Goal: Task Accomplishment & Management: Manage account settings

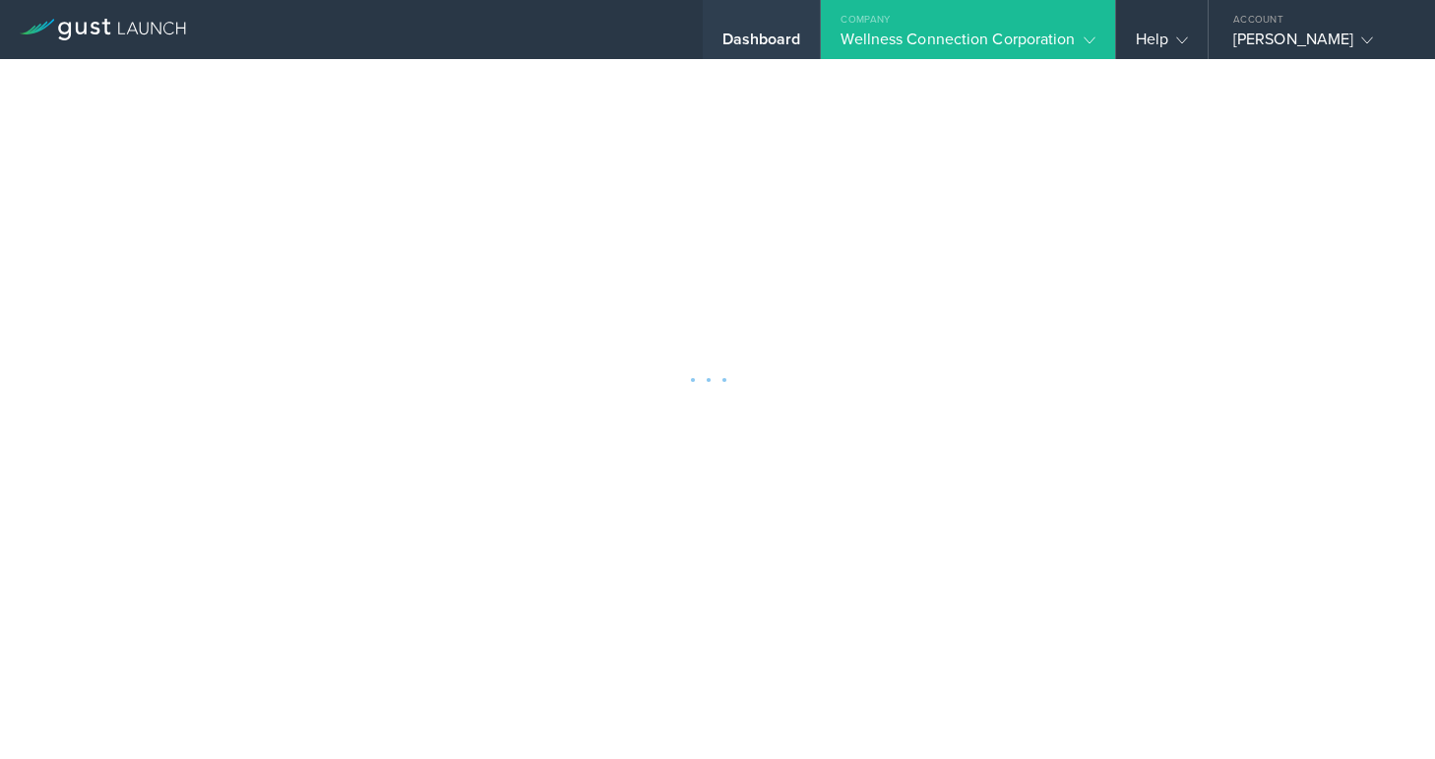
click at [752, 40] on div "Dashboard" at bounding box center [762, 45] width 79 height 30
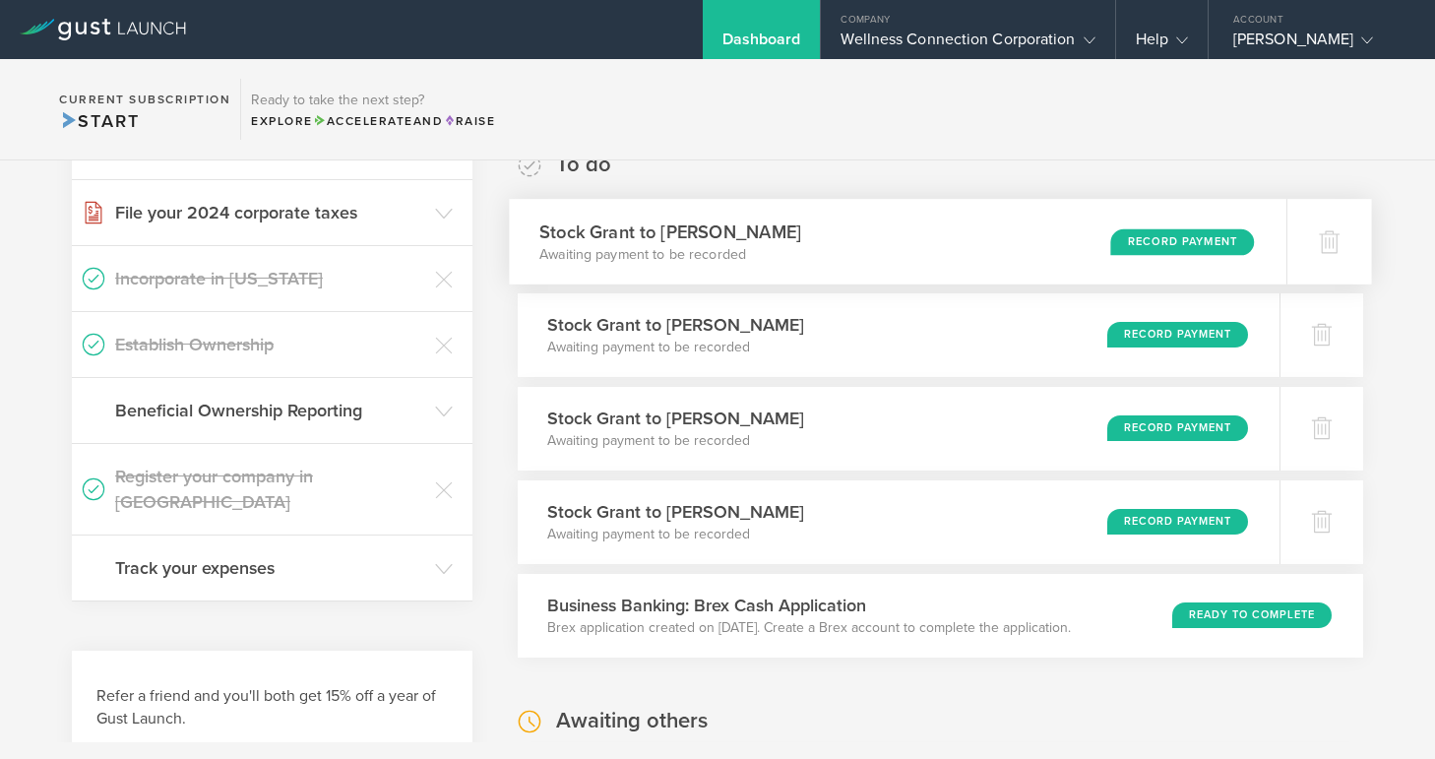
scroll to position [365, 0]
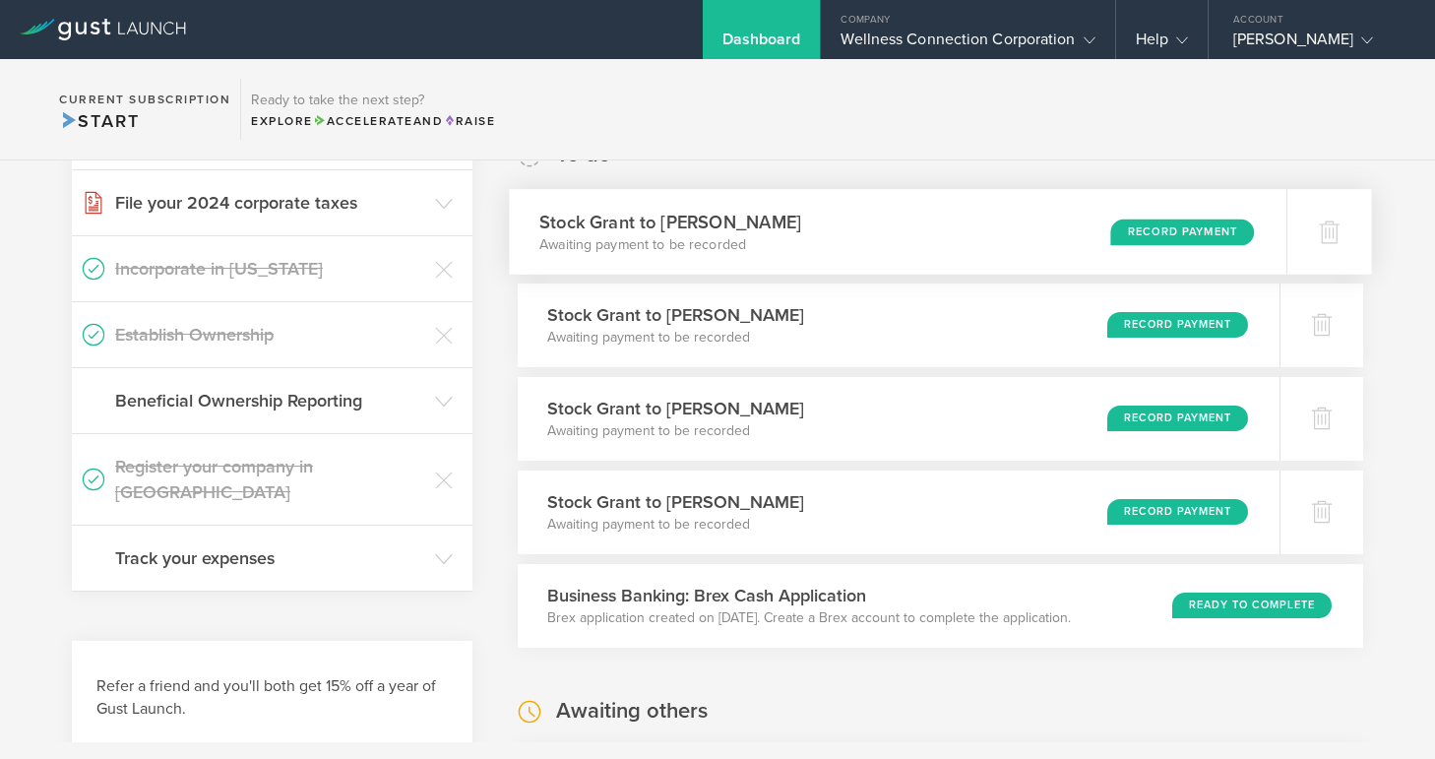
click at [1146, 231] on div "Record Payment" at bounding box center [1182, 232] width 144 height 27
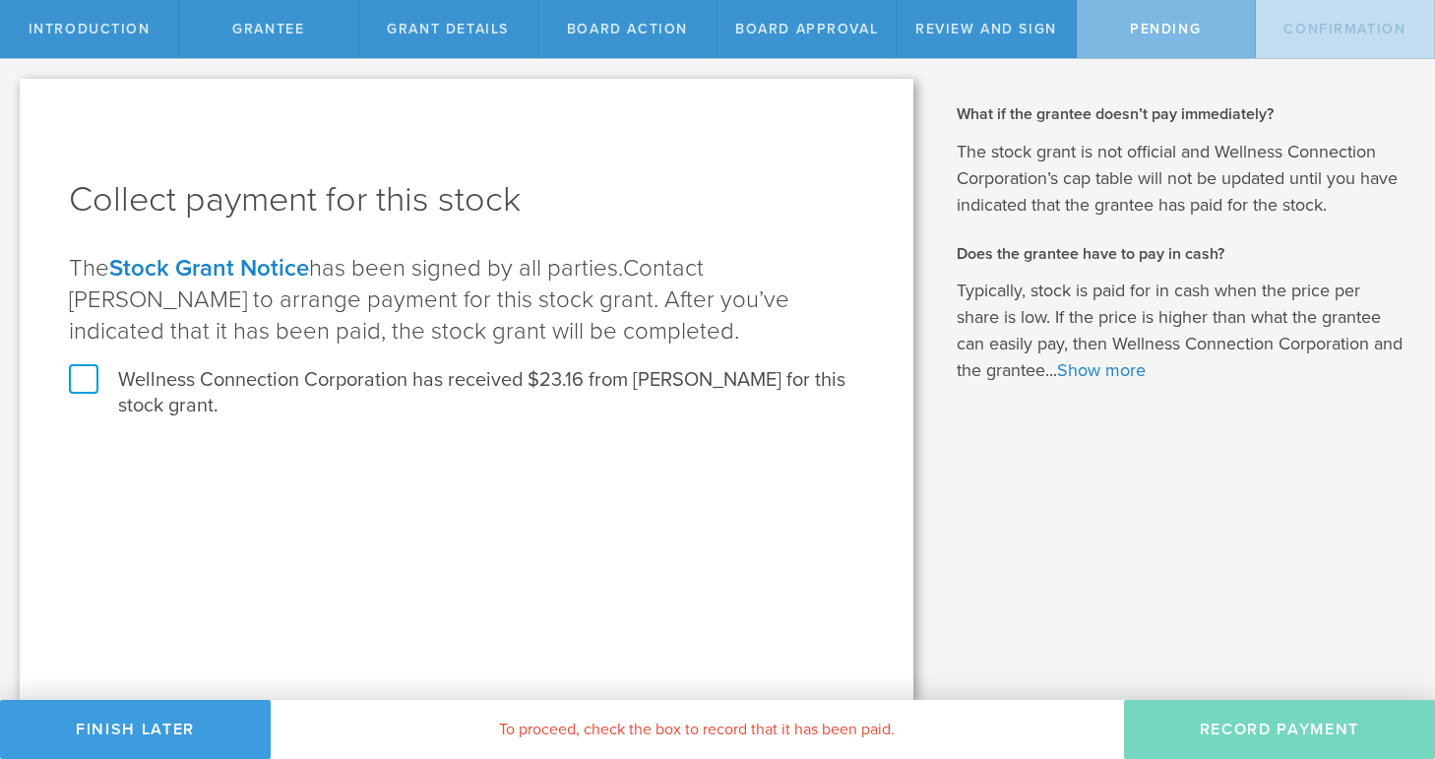
click at [83, 379] on label "Wellness Connection Corporation has received $23.16 from Abed Mubarak for this …" at bounding box center [466, 392] width 795 height 51
click at [0, 0] on input "Wellness Connection Corporation has received $23.16 from Abed Mubarak for this …" at bounding box center [0, 0] width 0 height 0
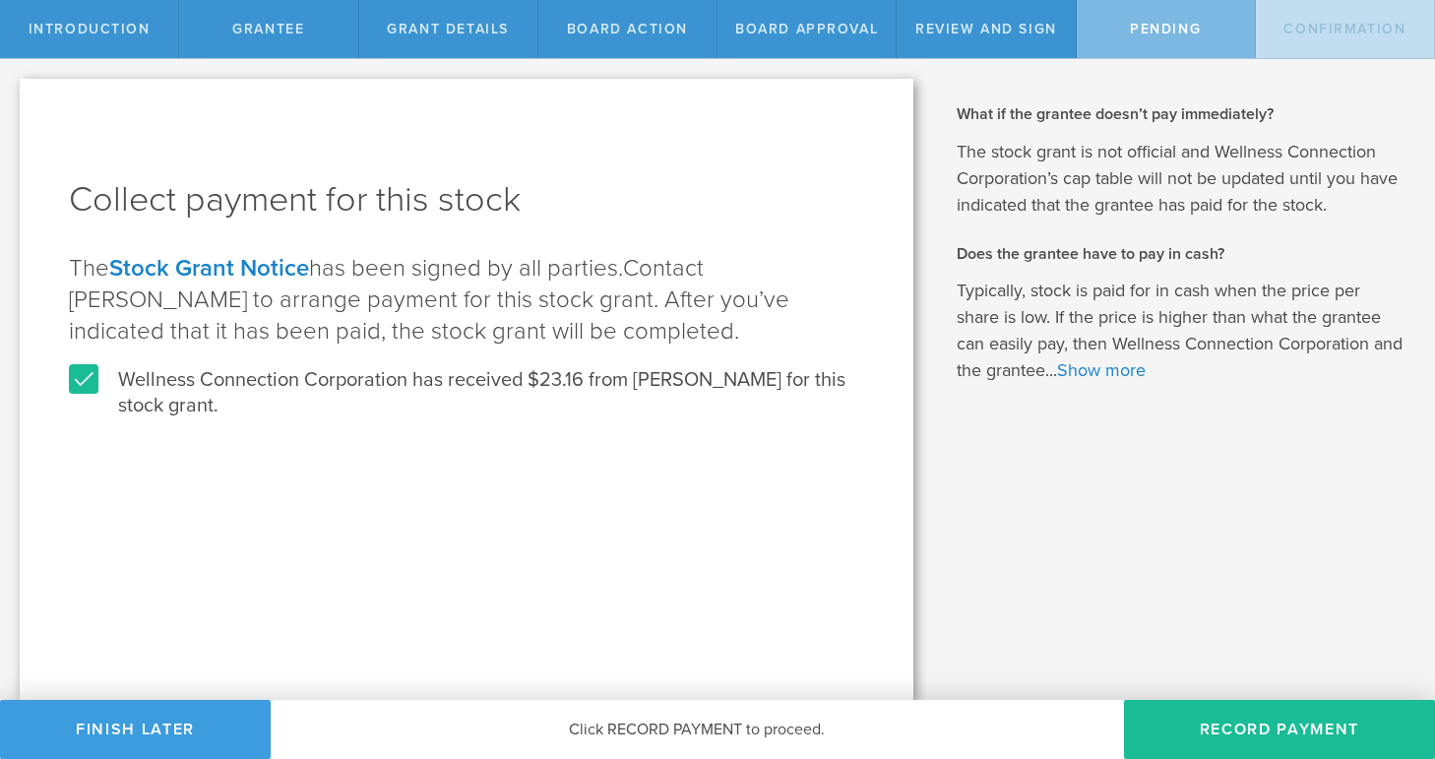
drag, startPoint x: 1252, startPoint y: 734, endPoint x: 888, endPoint y: 614, distance: 383.5
click at [1251, 734] on button "Record Payment" at bounding box center [1279, 729] width 311 height 59
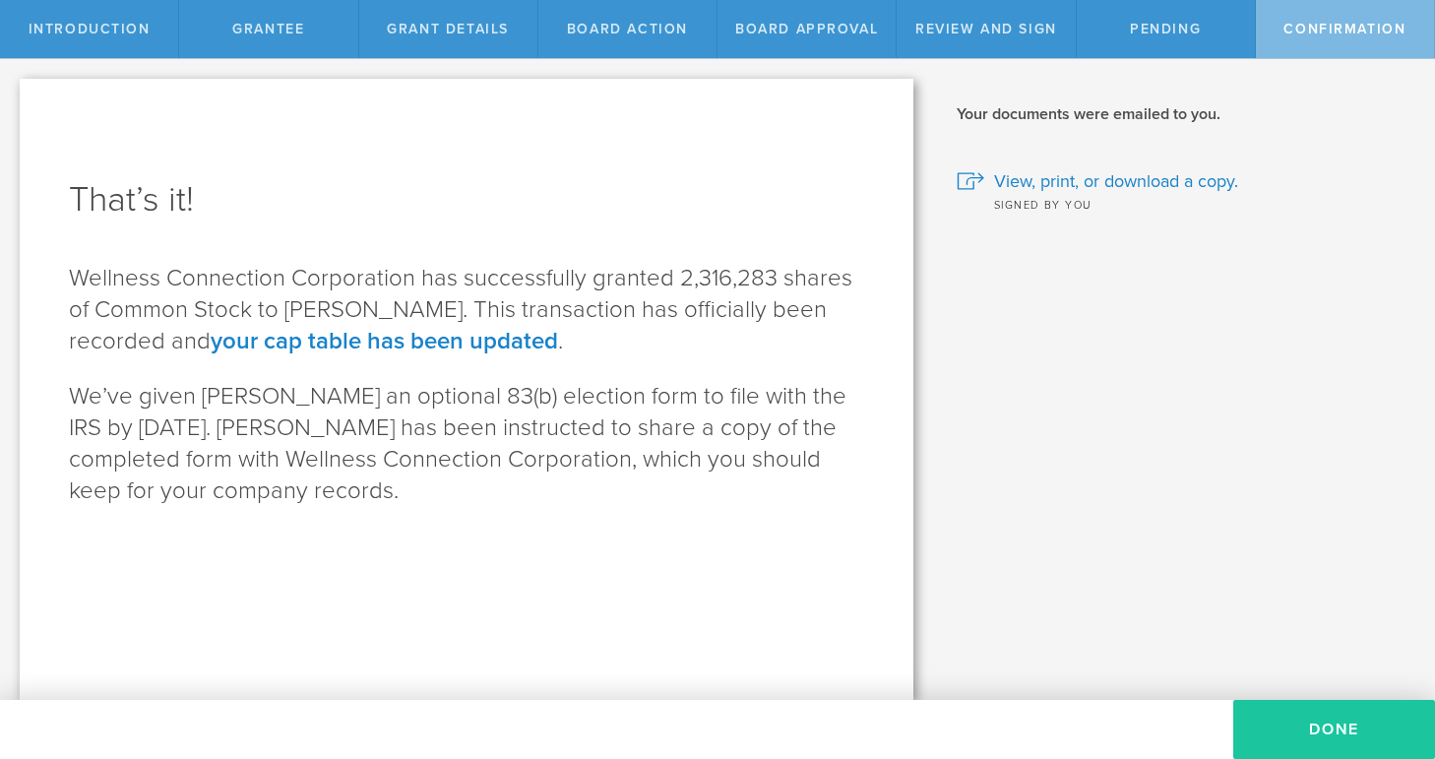
click at [1307, 728] on button "Done" at bounding box center [1334, 729] width 202 height 59
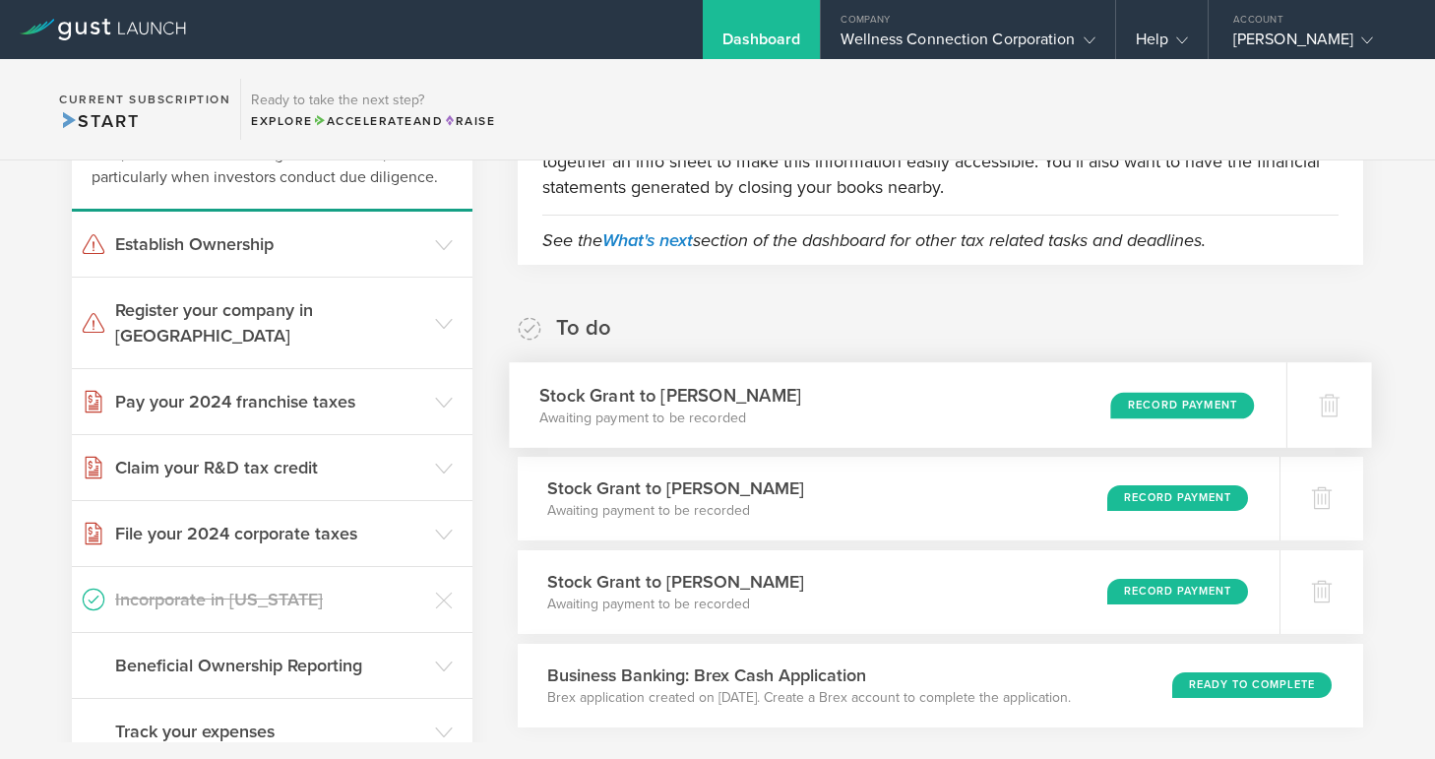
scroll to position [198, 0]
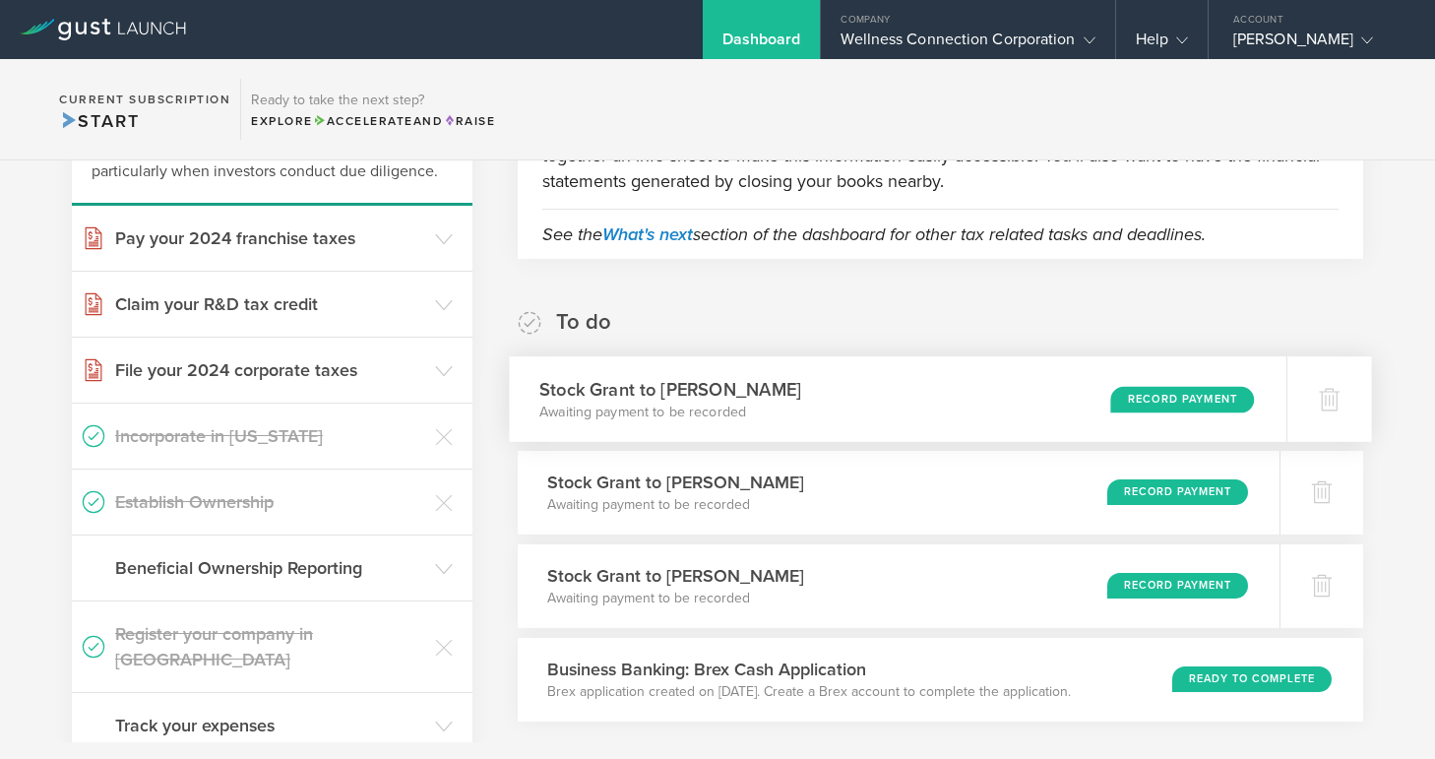
click at [1151, 398] on div "Record Payment" at bounding box center [1182, 399] width 144 height 27
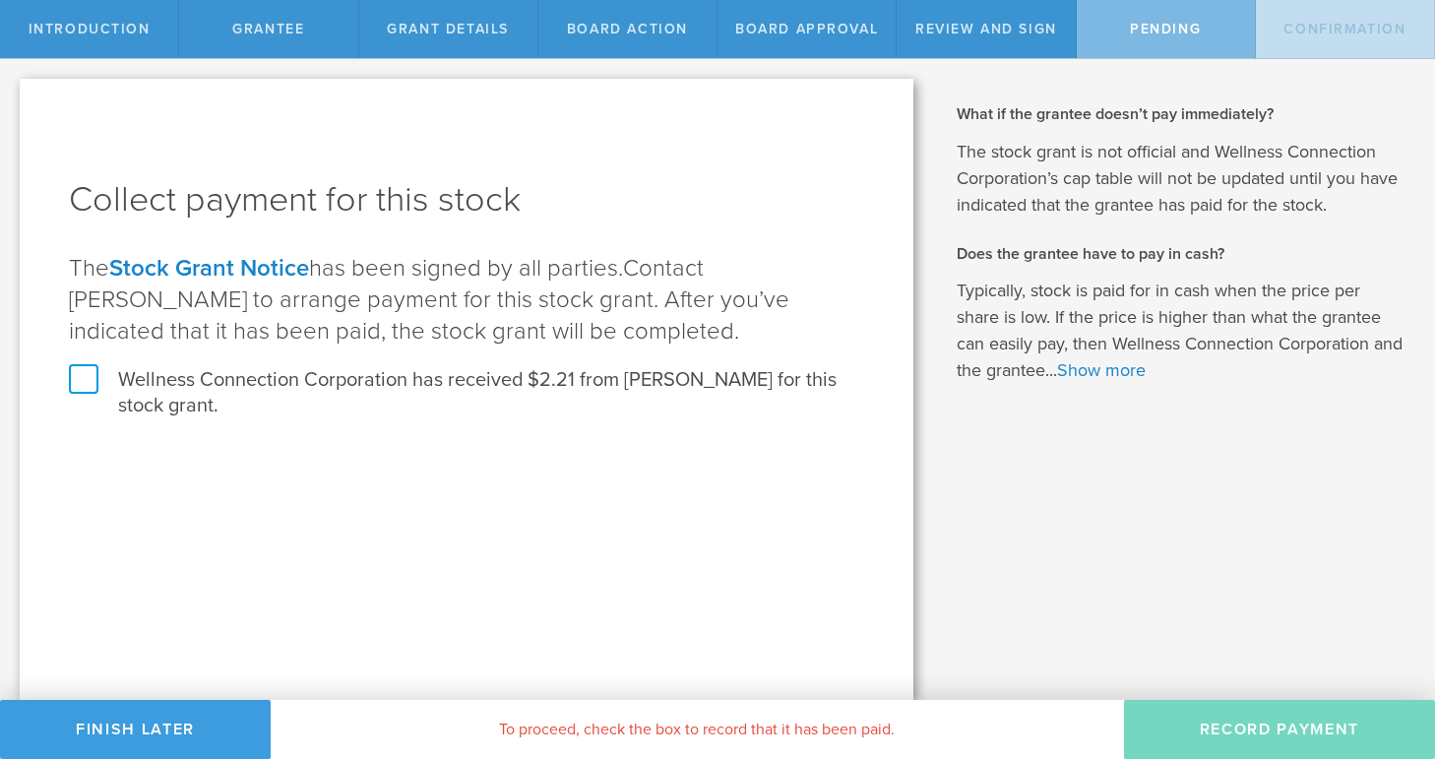
click at [77, 376] on label "Wellness Connection Corporation has received $2.21 from Abed Mubarak for this s…" at bounding box center [466, 392] width 795 height 51
click at [0, 0] on input "Wellness Connection Corporation has received $2.21 from Abed Mubarak for this s…" at bounding box center [0, 0] width 0 height 0
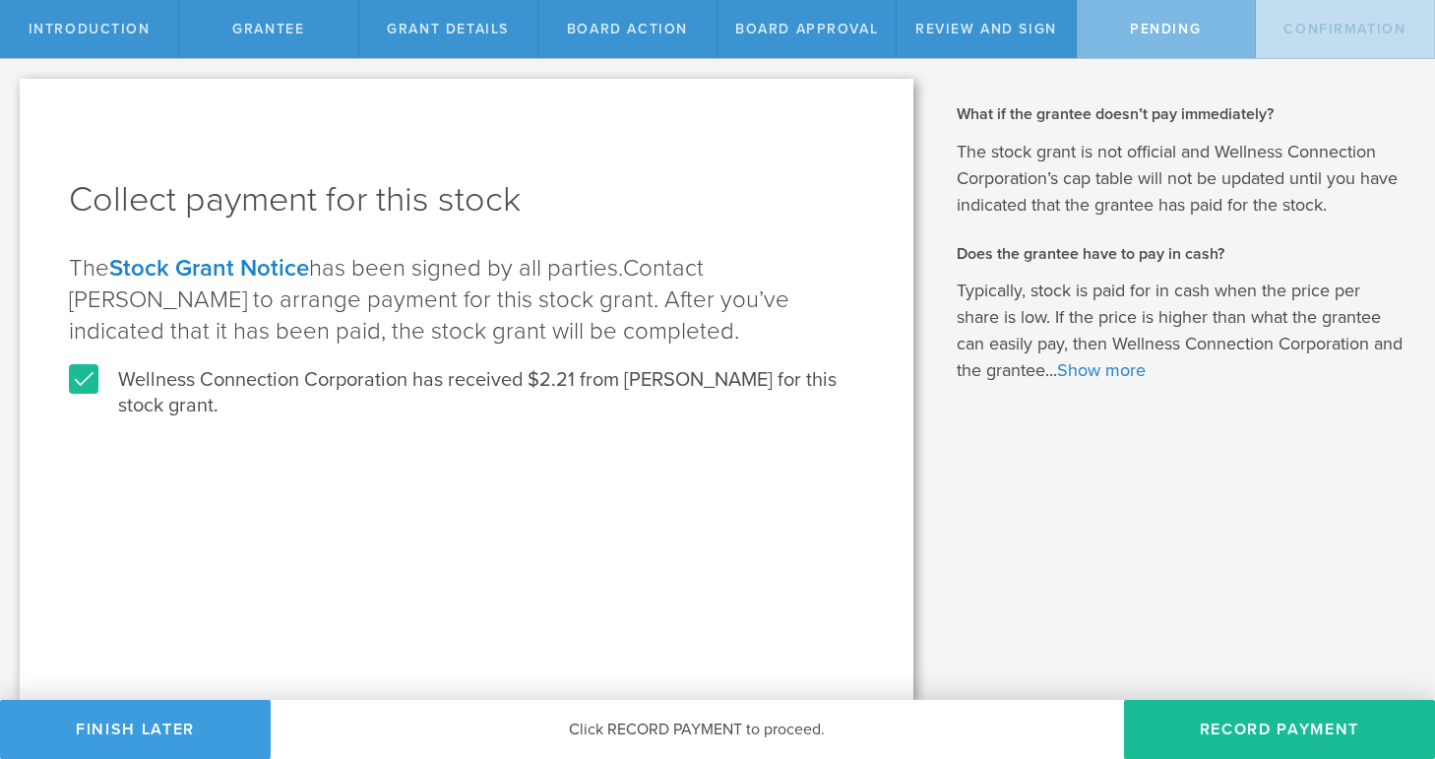
drag, startPoint x: 1205, startPoint y: 724, endPoint x: 1092, endPoint y: 681, distance: 120.9
click at [1194, 717] on button "Record Payment" at bounding box center [1279, 729] width 311 height 59
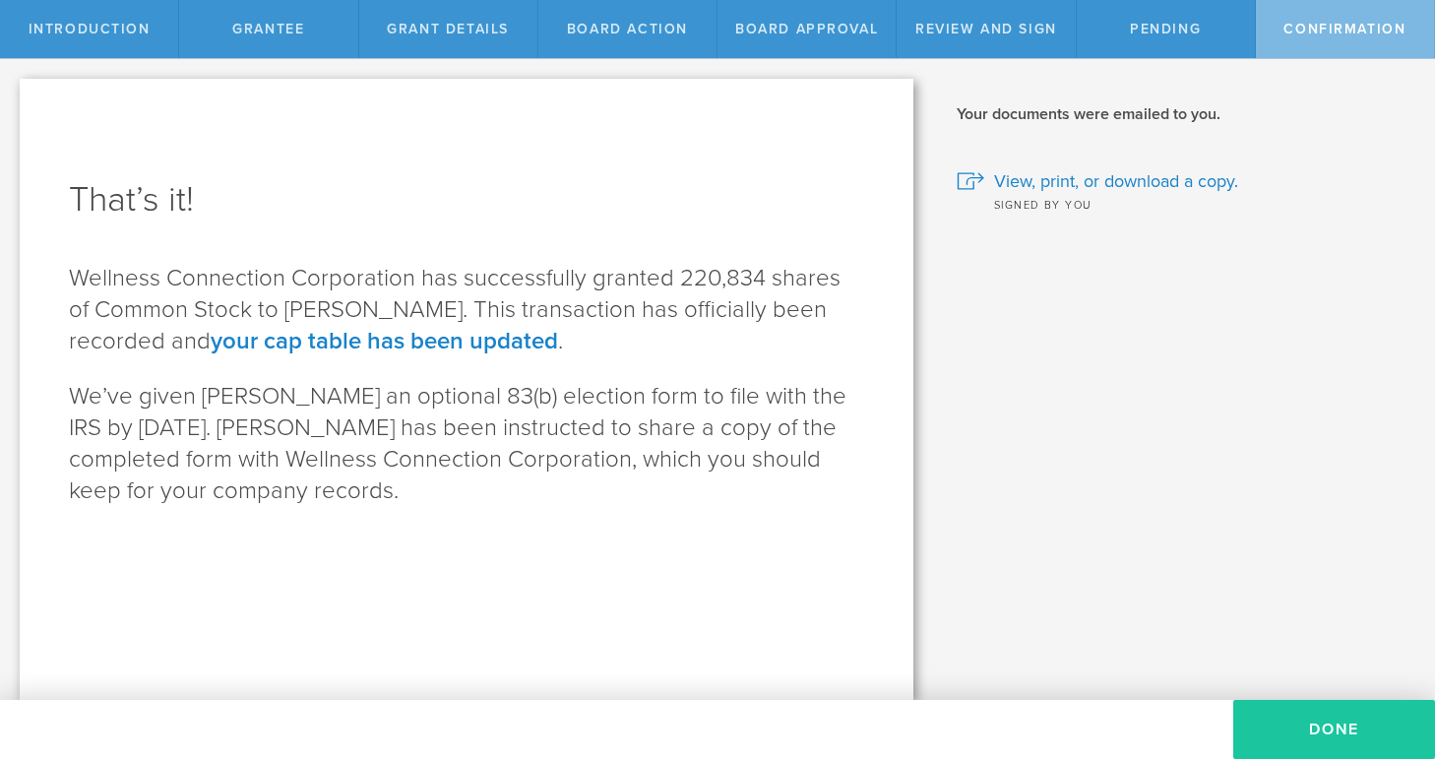
click at [1305, 722] on button "Done" at bounding box center [1334, 729] width 202 height 59
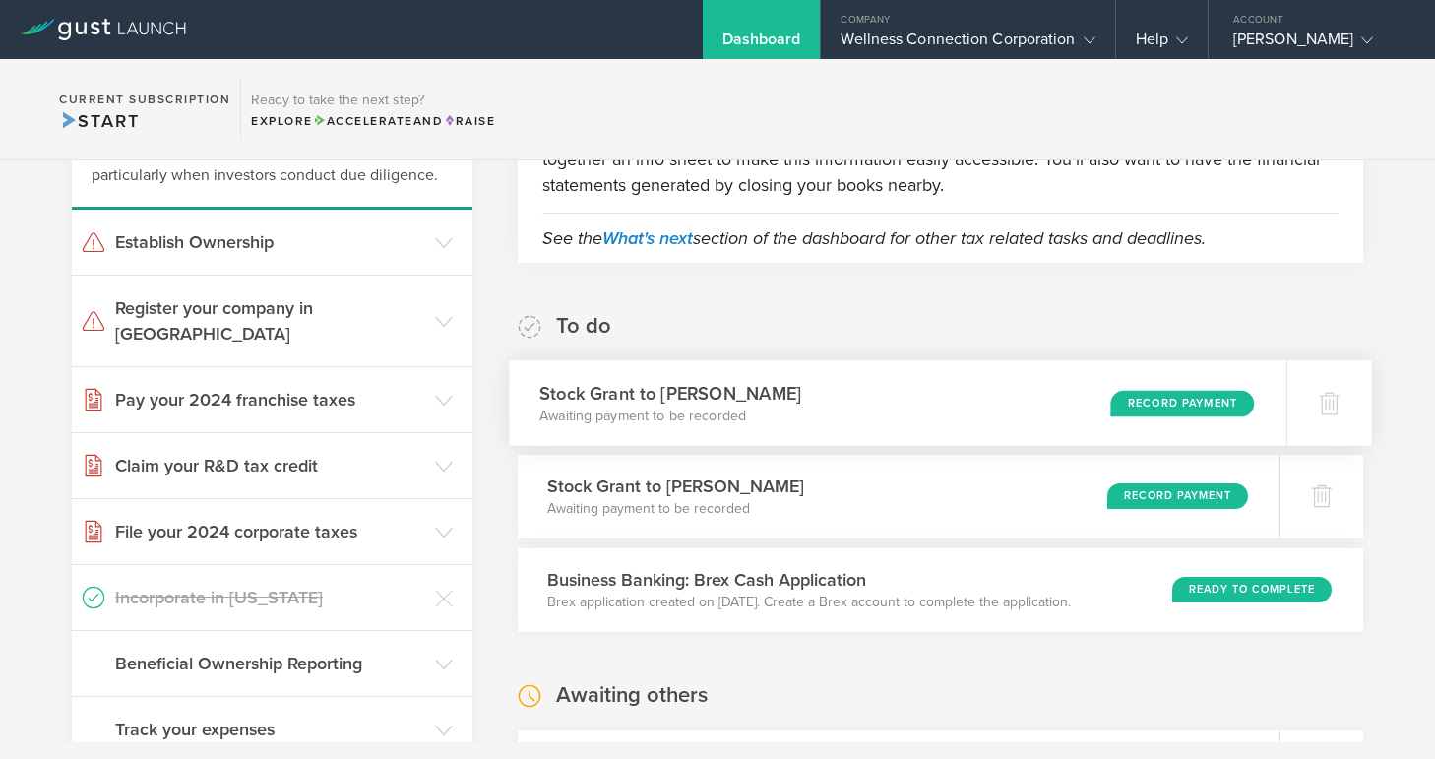
scroll to position [220, 0]
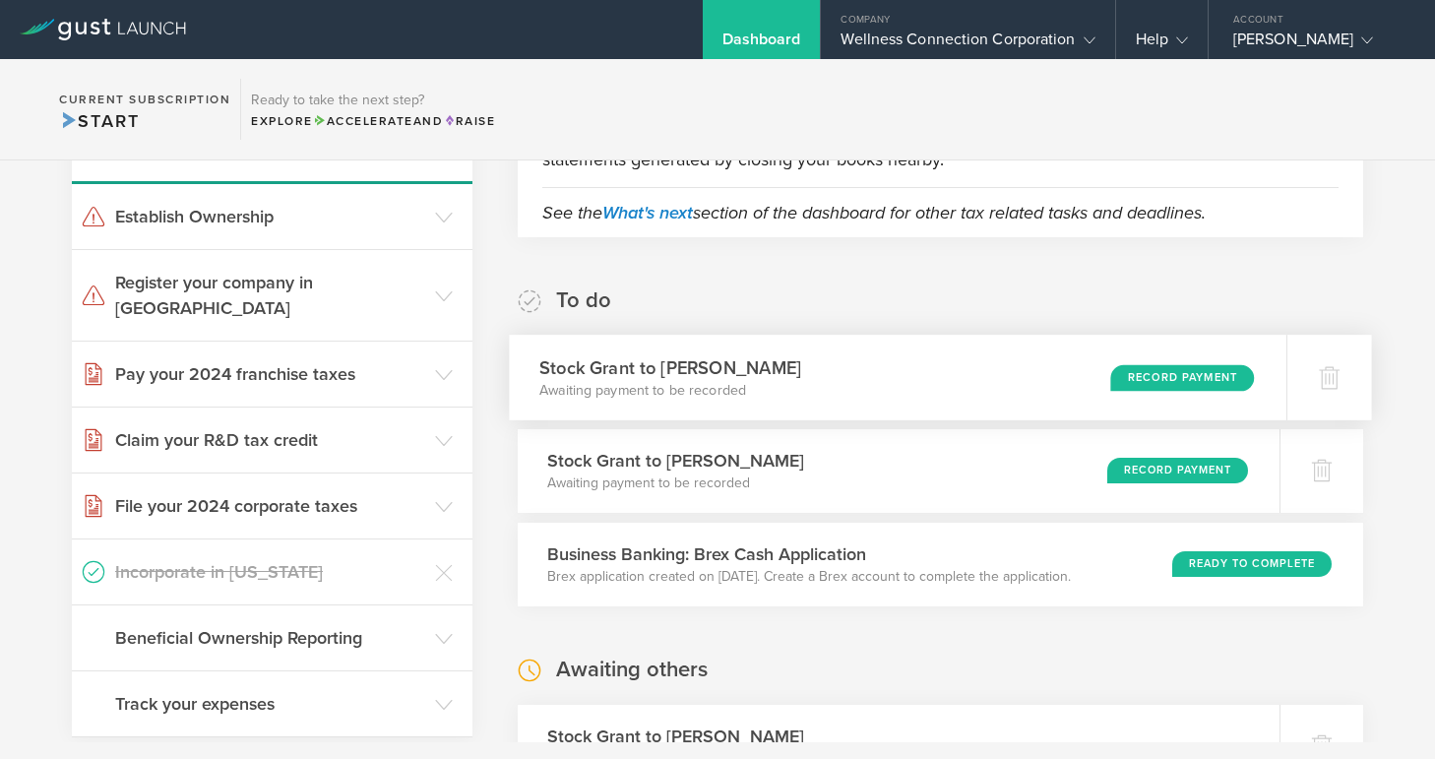
click at [1155, 373] on div "Record Payment" at bounding box center [1182, 377] width 144 height 27
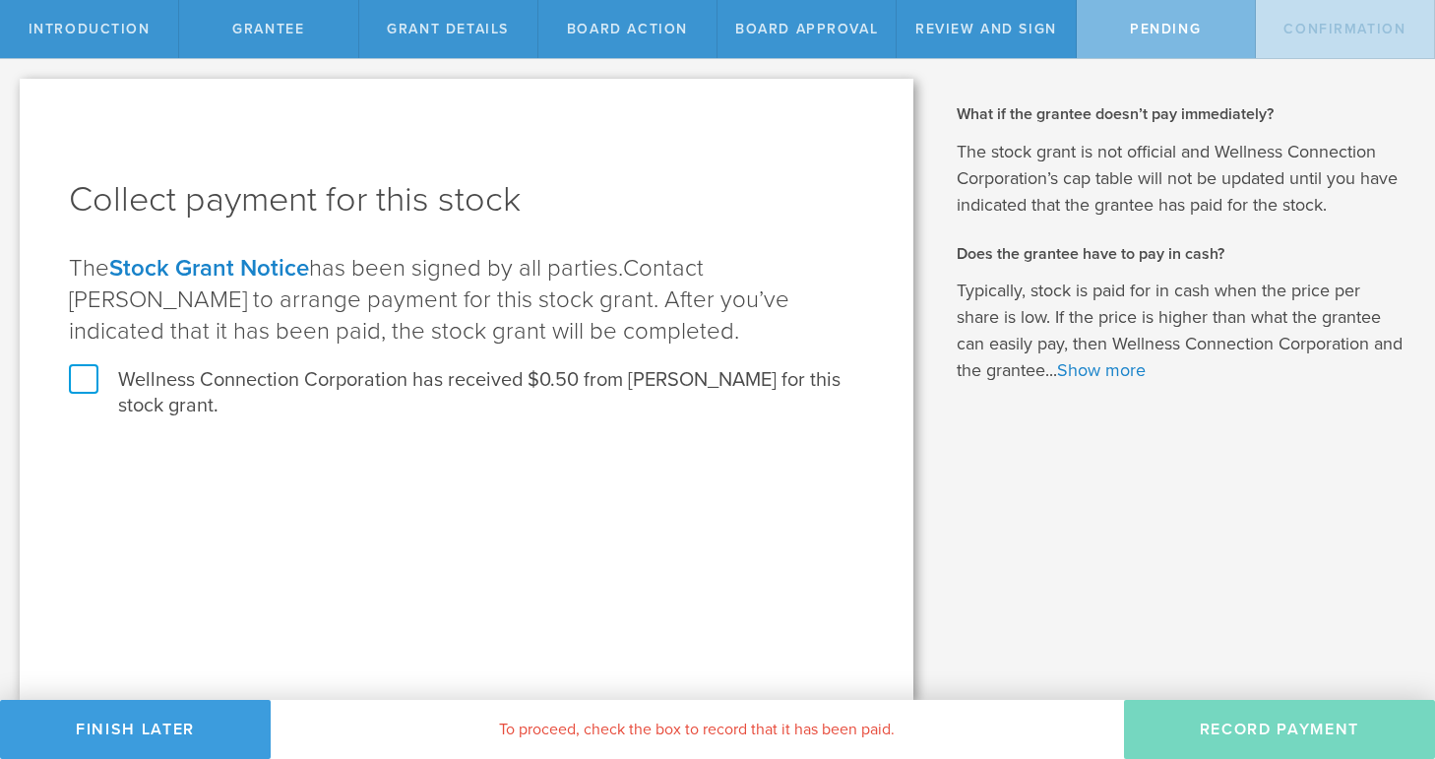
click at [82, 388] on label "Wellness Connection Corporation has received $0.50 from William G. Schumer for …" at bounding box center [466, 392] width 795 height 51
click at [0, 0] on input "Wellness Connection Corporation has received $0.50 from William G. Schumer for …" at bounding box center [0, 0] width 0 height 0
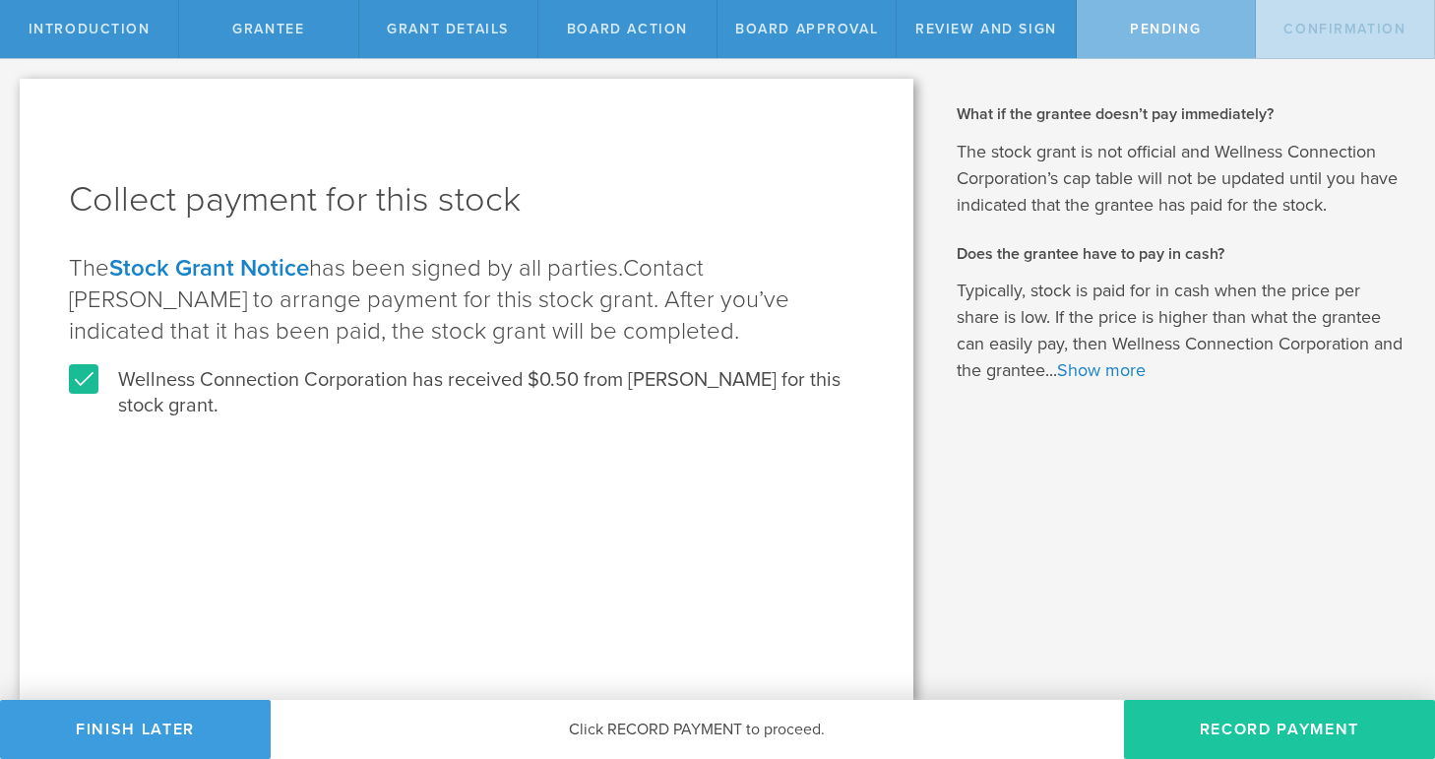
click at [1247, 729] on button "Record Payment" at bounding box center [1279, 729] width 311 height 59
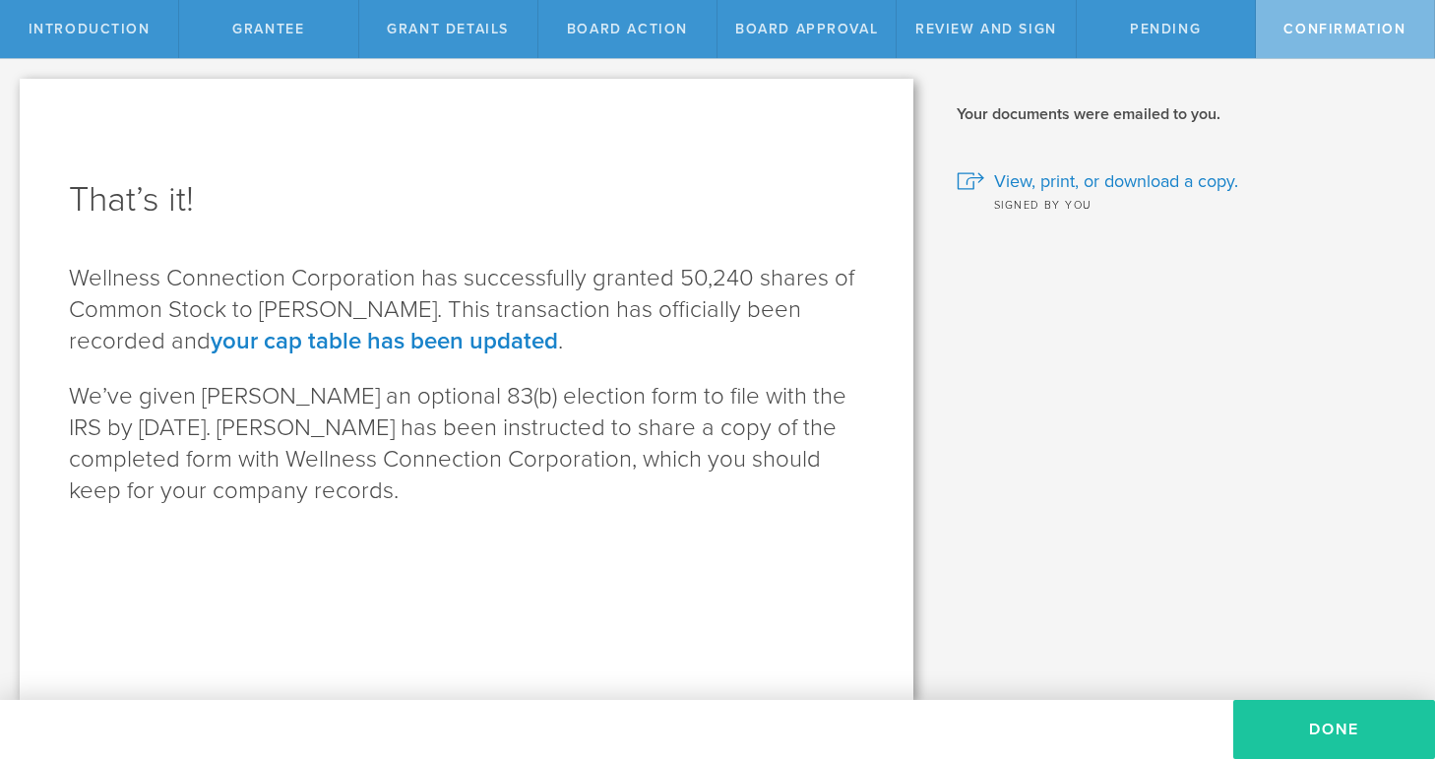
click at [1312, 730] on button "Done" at bounding box center [1334, 729] width 202 height 59
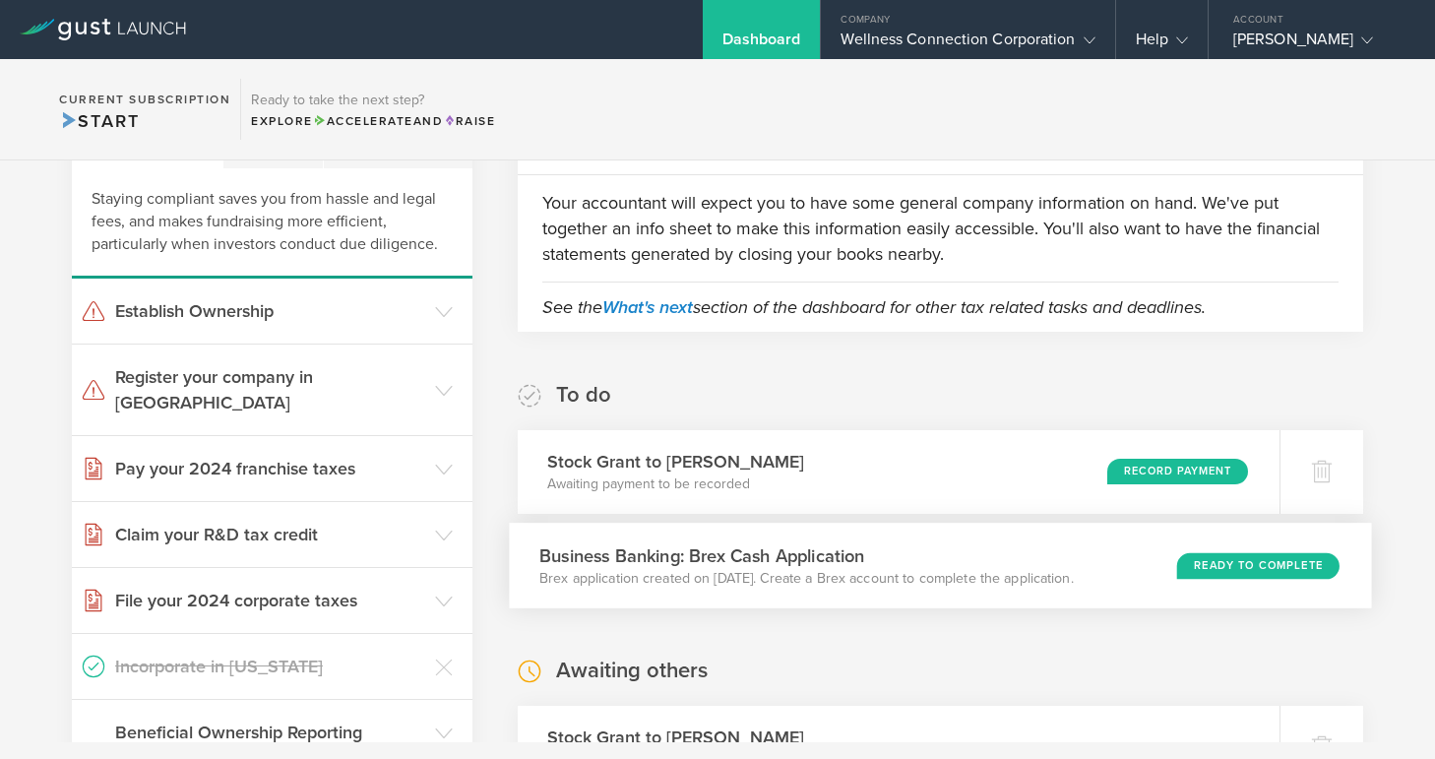
scroll to position [129, 0]
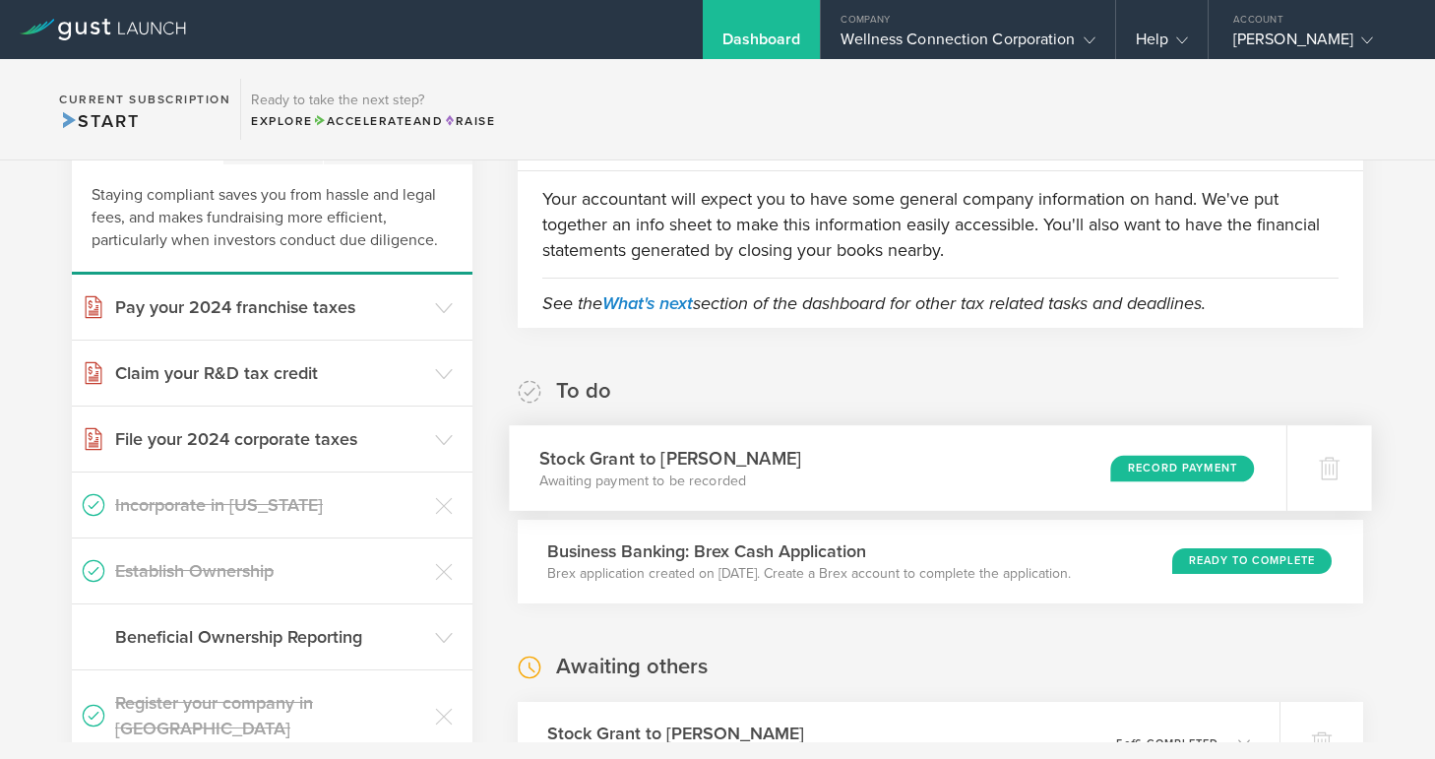
click at [1149, 468] on div "Record Payment" at bounding box center [1182, 468] width 144 height 27
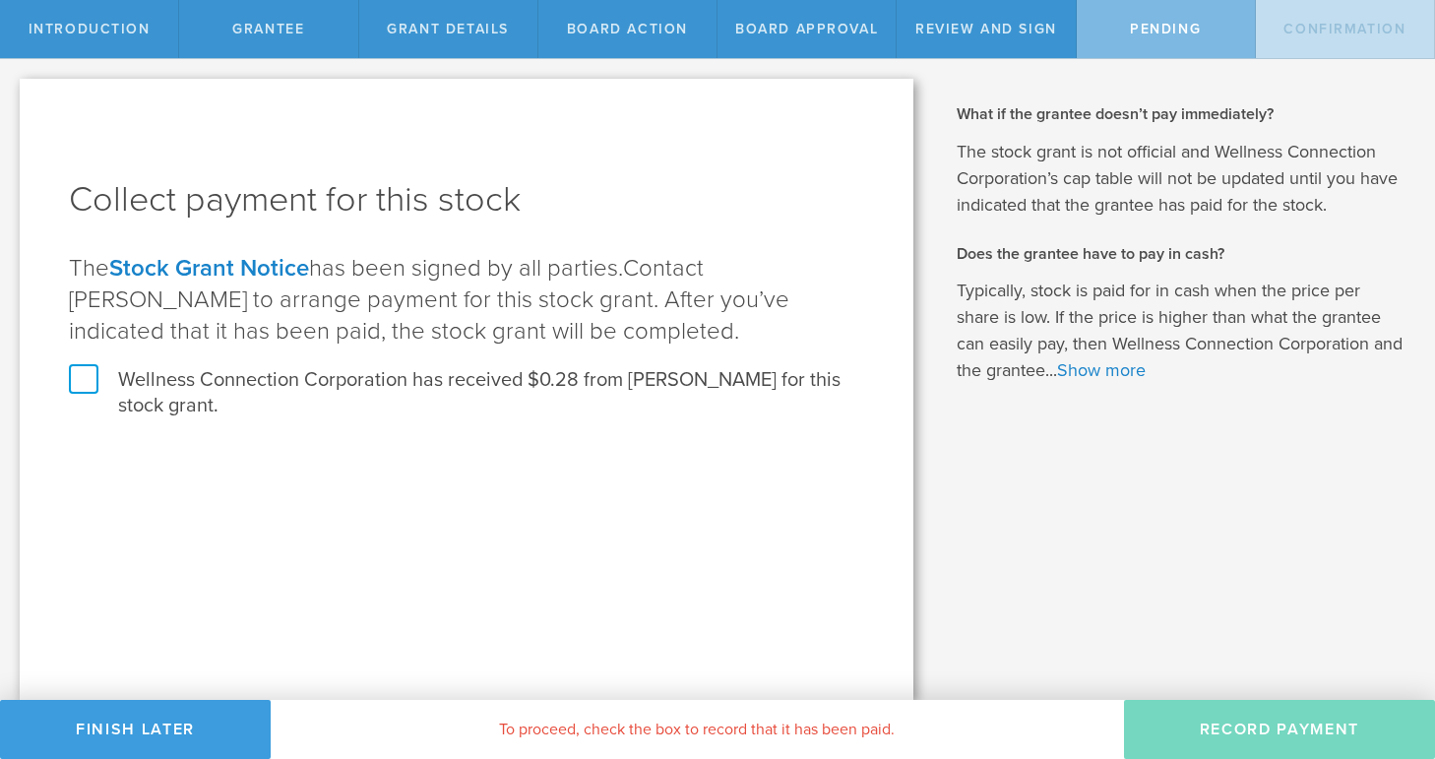
click at [86, 375] on label "Wellness Connection Corporation has received $0.28 from [PERSON_NAME] for this …" at bounding box center [466, 392] width 795 height 51
click at [0, 0] on input "Wellness Connection Corporation has received $0.28 from [PERSON_NAME] for this …" at bounding box center [0, 0] width 0 height 0
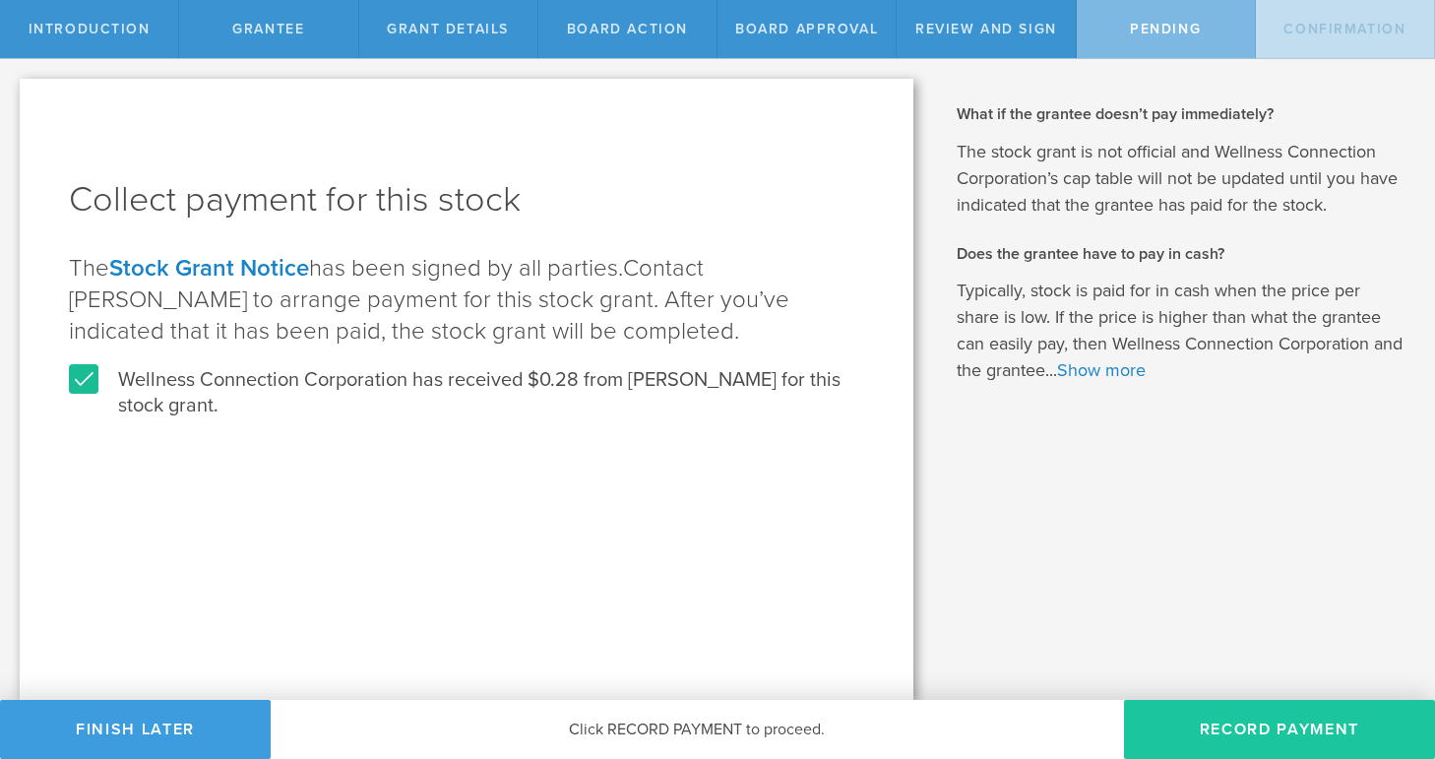
click at [1261, 727] on button "Record Payment" at bounding box center [1279, 729] width 311 height 59
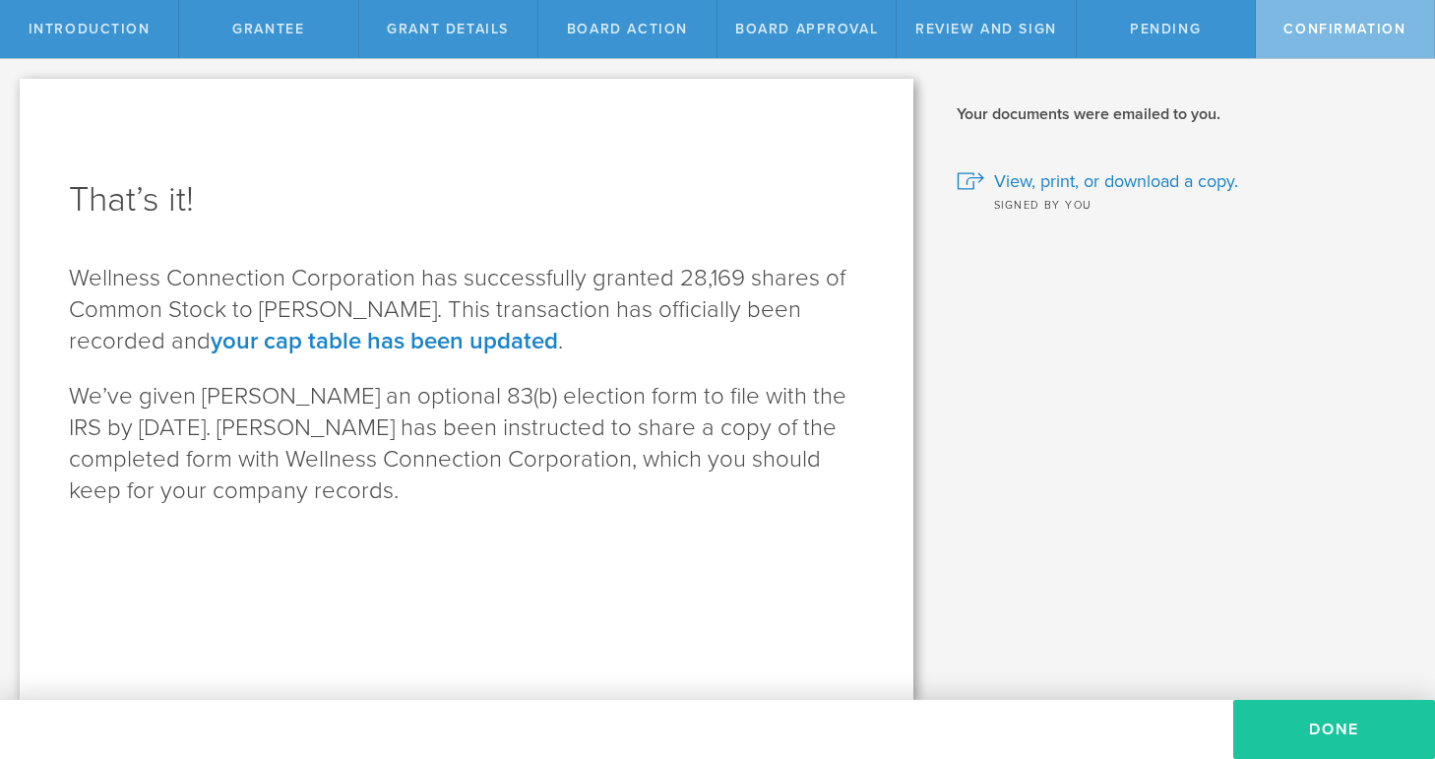
click at [1329, 723] on button "Done" at bounding box center [1334, 729] width 202 height 59
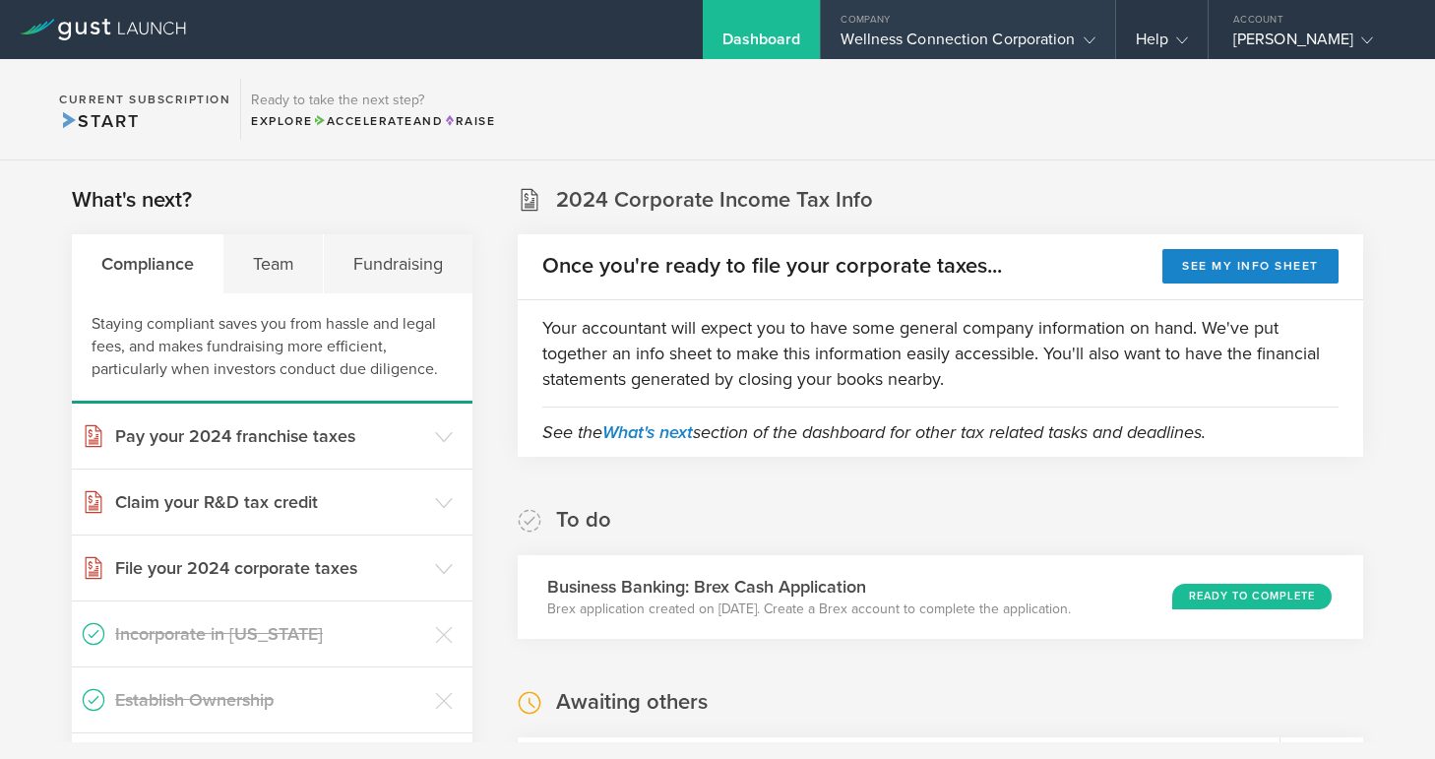
click at [920, 38] on div "Wellness Connection Corporation" at bounding box center [968, 45] width 254 height 30
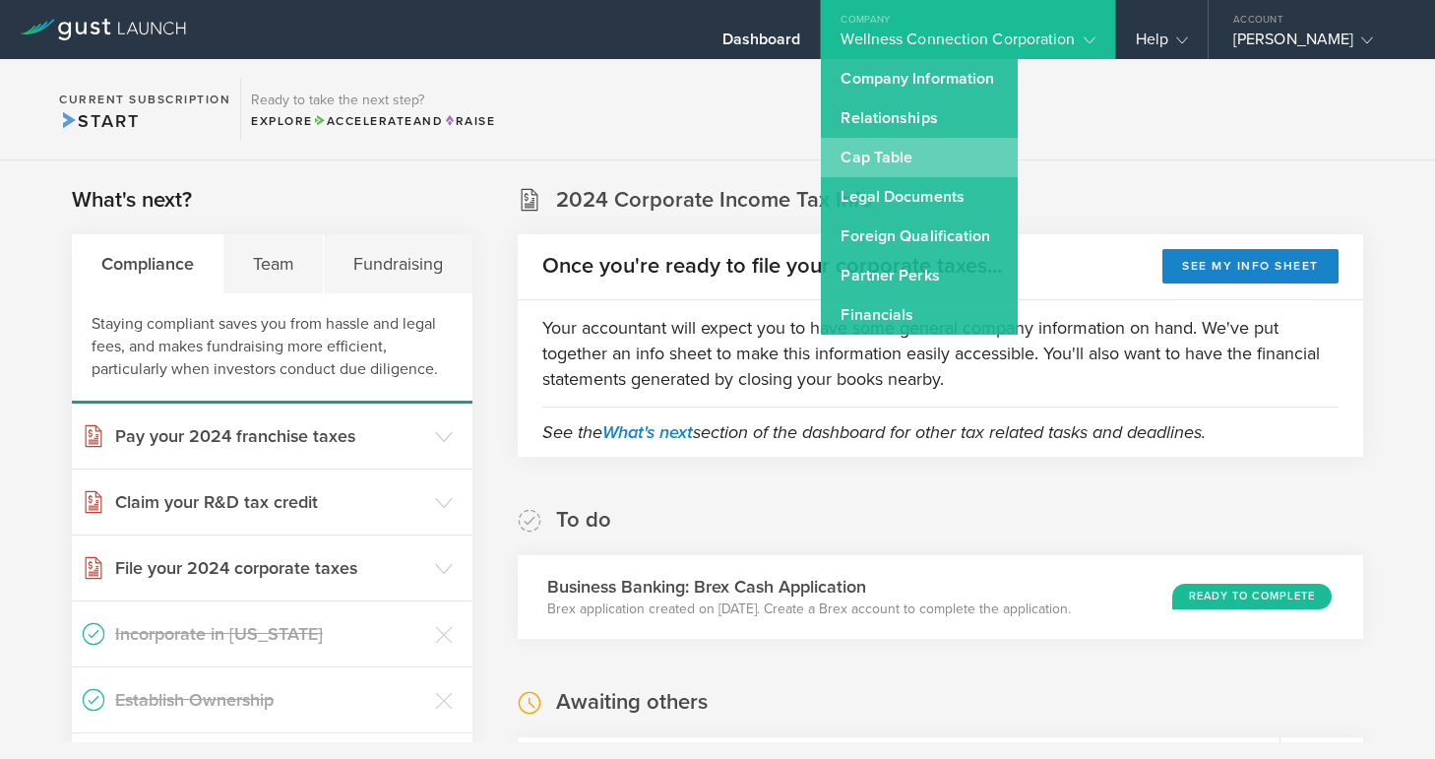
click at [909, 150] on link "Cap Table" at bounding box center [919, 157] width 197 height 39
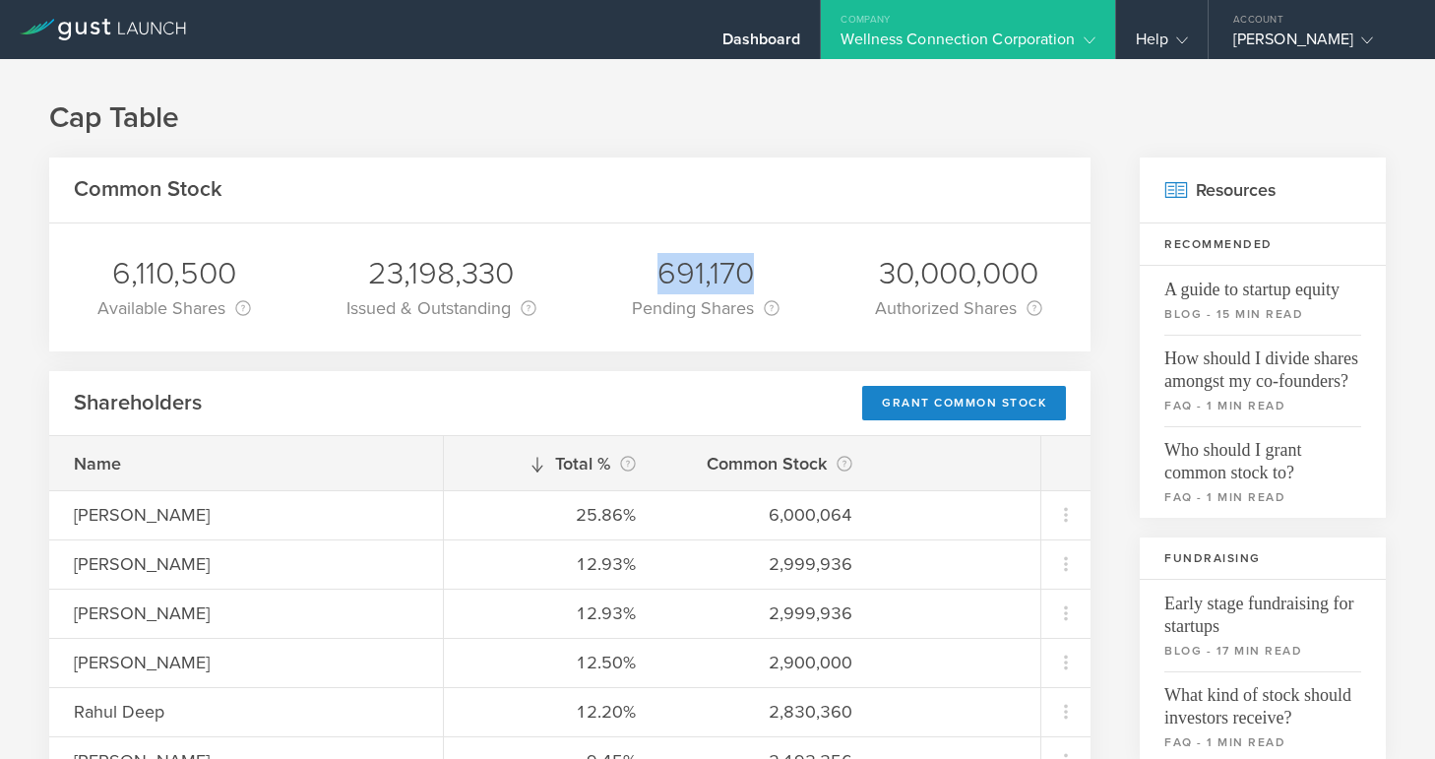
drag, startPoint x: 662, startPoint y: 277, endPoint x: 756, endPoint y: 275, distance: 93.5
click at [756, 275] on div "691,170" at bounding box center [706, 273] width 148 height 41
click at [931, 42] on div "Wellness Connection Corporation" at bounding box center [968, 45] width 254 height 30
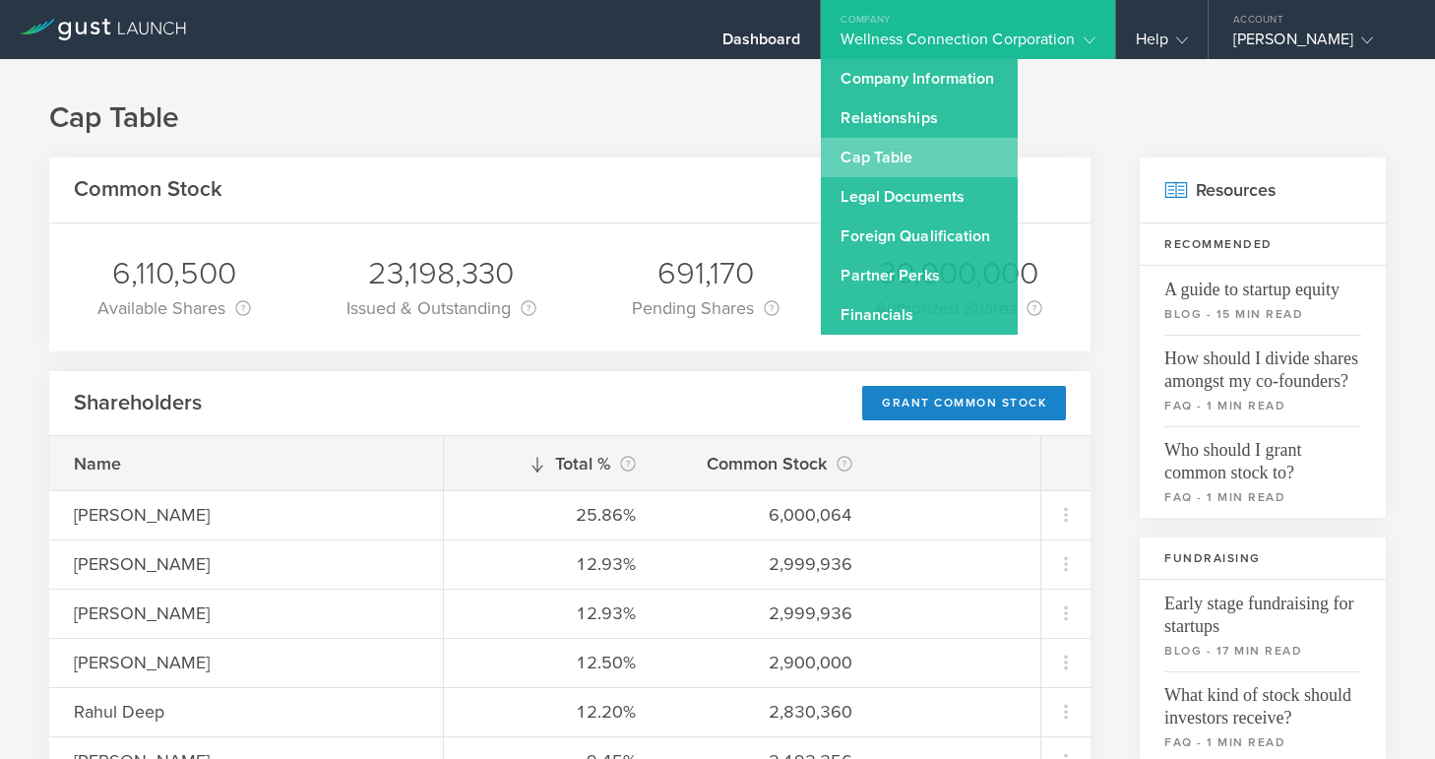
click at [901, 152] on link "Cap Table" at bounding box center [919, 157] width 197 height 39
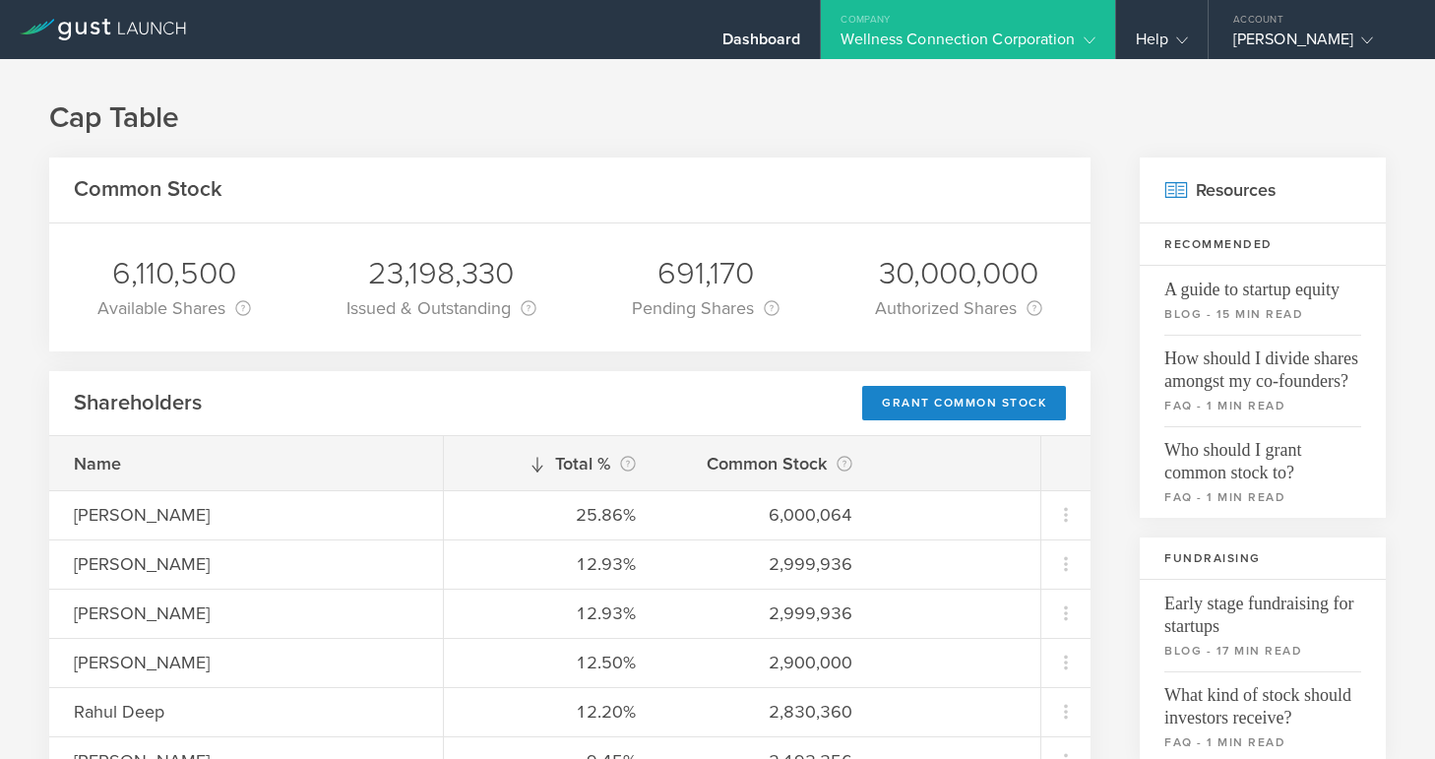
click at [883, 42] on div "Wellness Connection Corporation" at bounding box center [968, 45] width 254 height 30
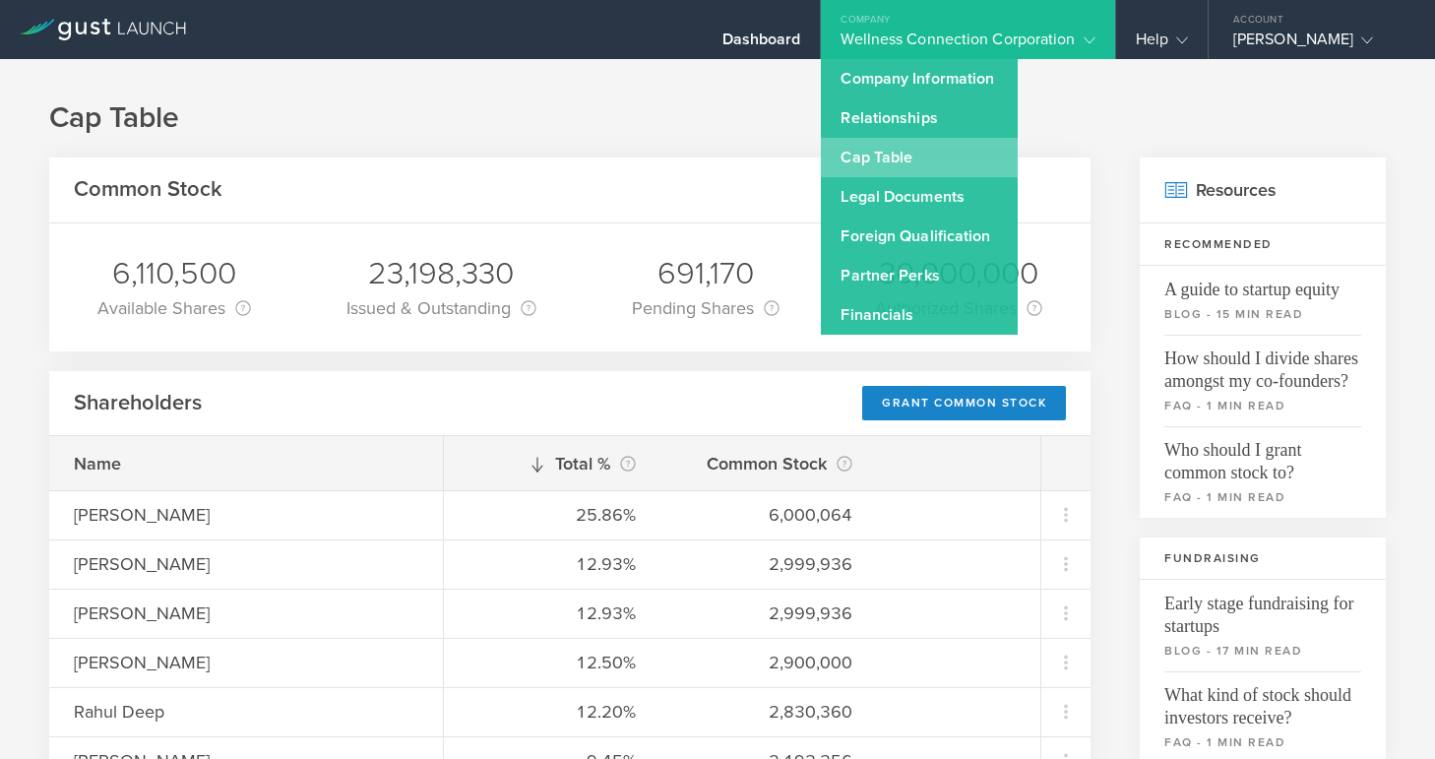
click at [887, 151] on link "Cap Table" at bounding box center [919, 157] width 197 height 39
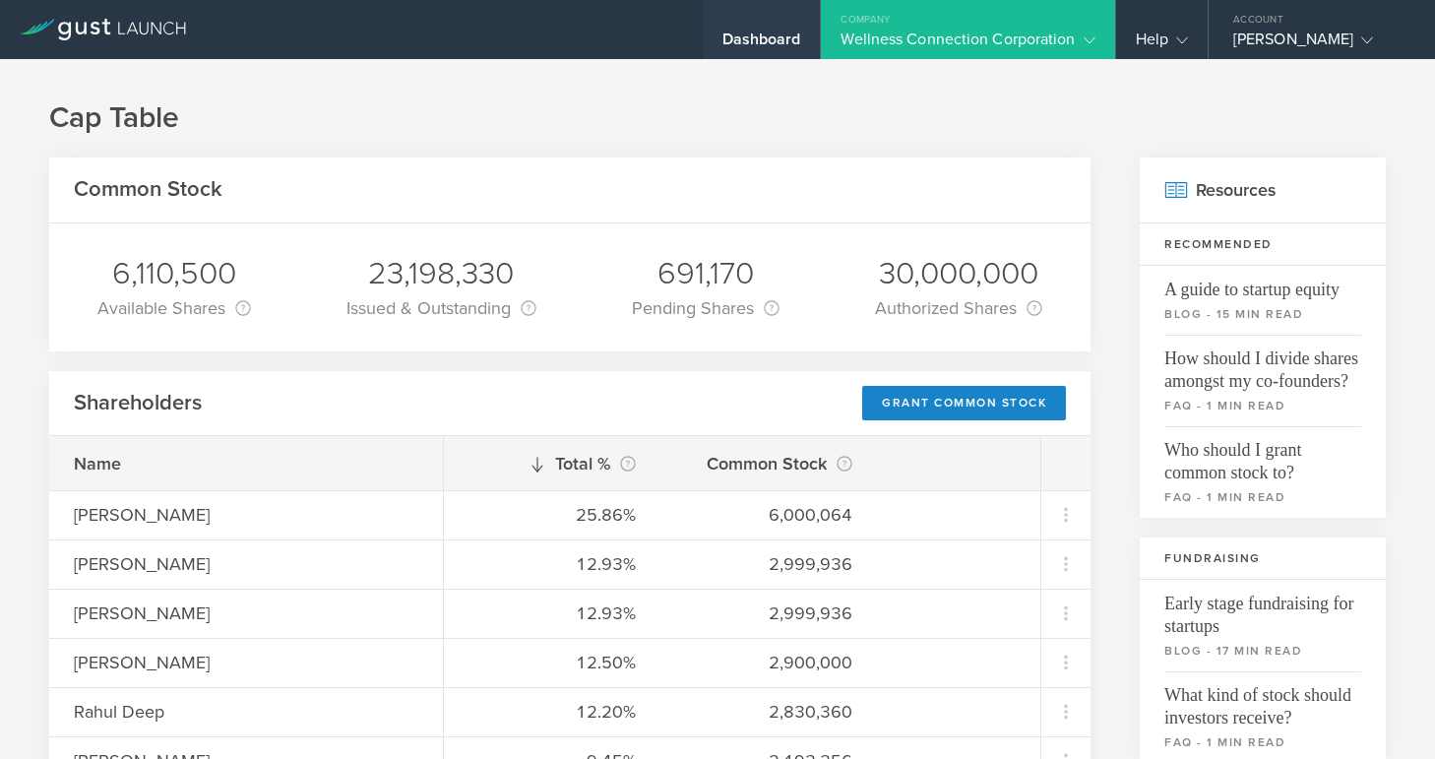
click at [784, 43] on div "Dashboard" at bounding box center [762, 45] width 79 height 30
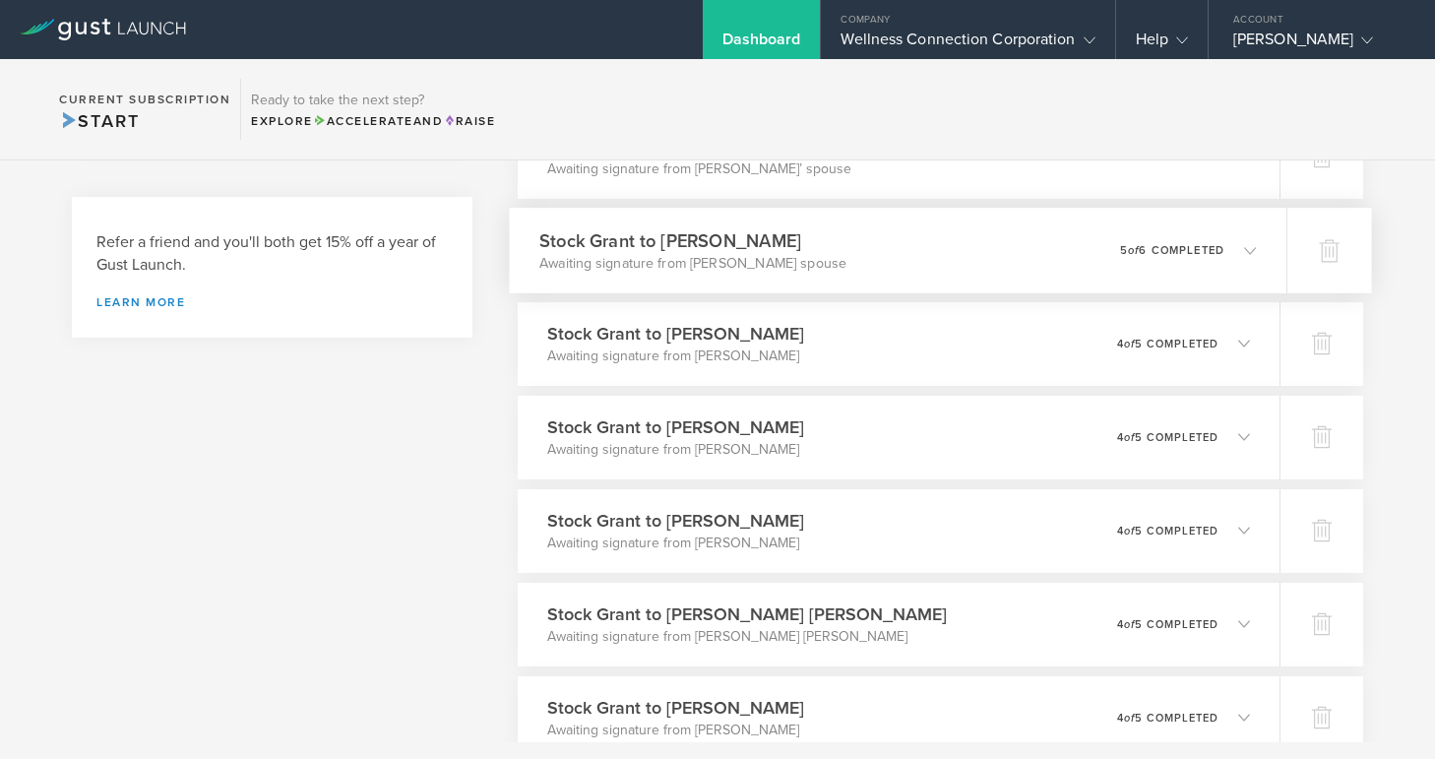
scroll to position [811, 0]
click at [1251, 339] on icon at bounding box center [1250, 342] width 12 height 12
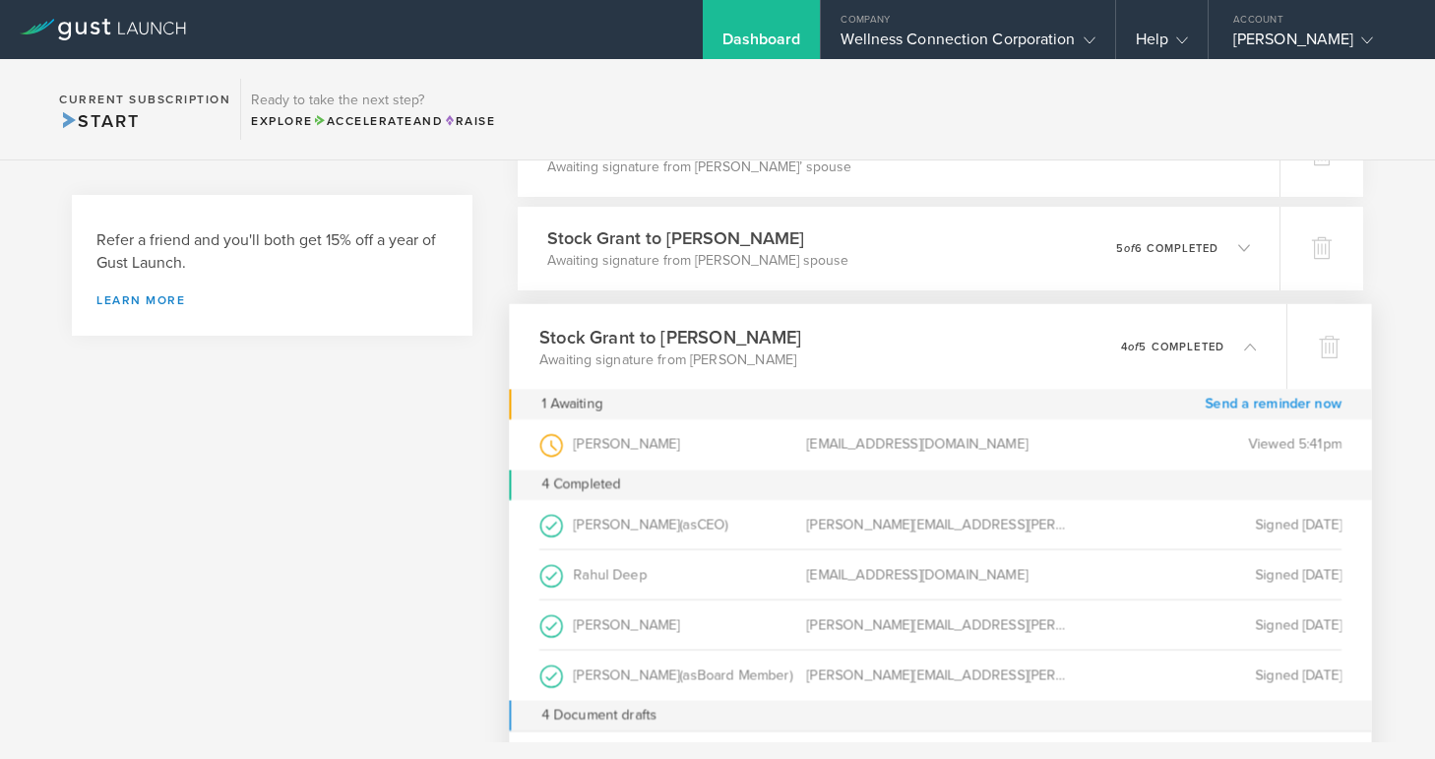
click at [1261, 399] on link "Send a reminder now" at bounding box center [1273, 404] width 137 height 31
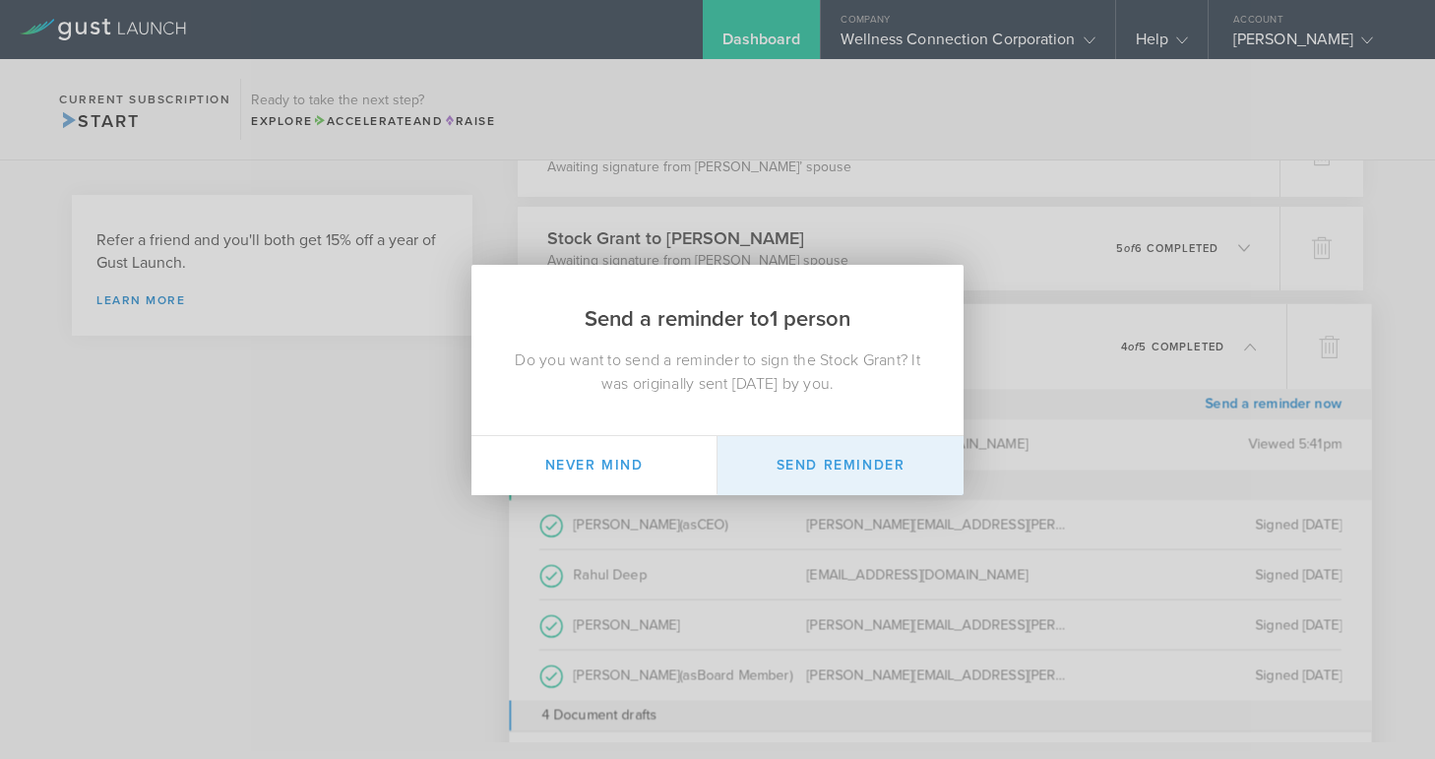
drag, startPoint x: 831, startPoint y: 468, endPoint x: 929, endPoint y: 441, distance: 102.0
click at [838, 466] on button "Send Reminder" at bounding box center [841, 465] width 246 height 59
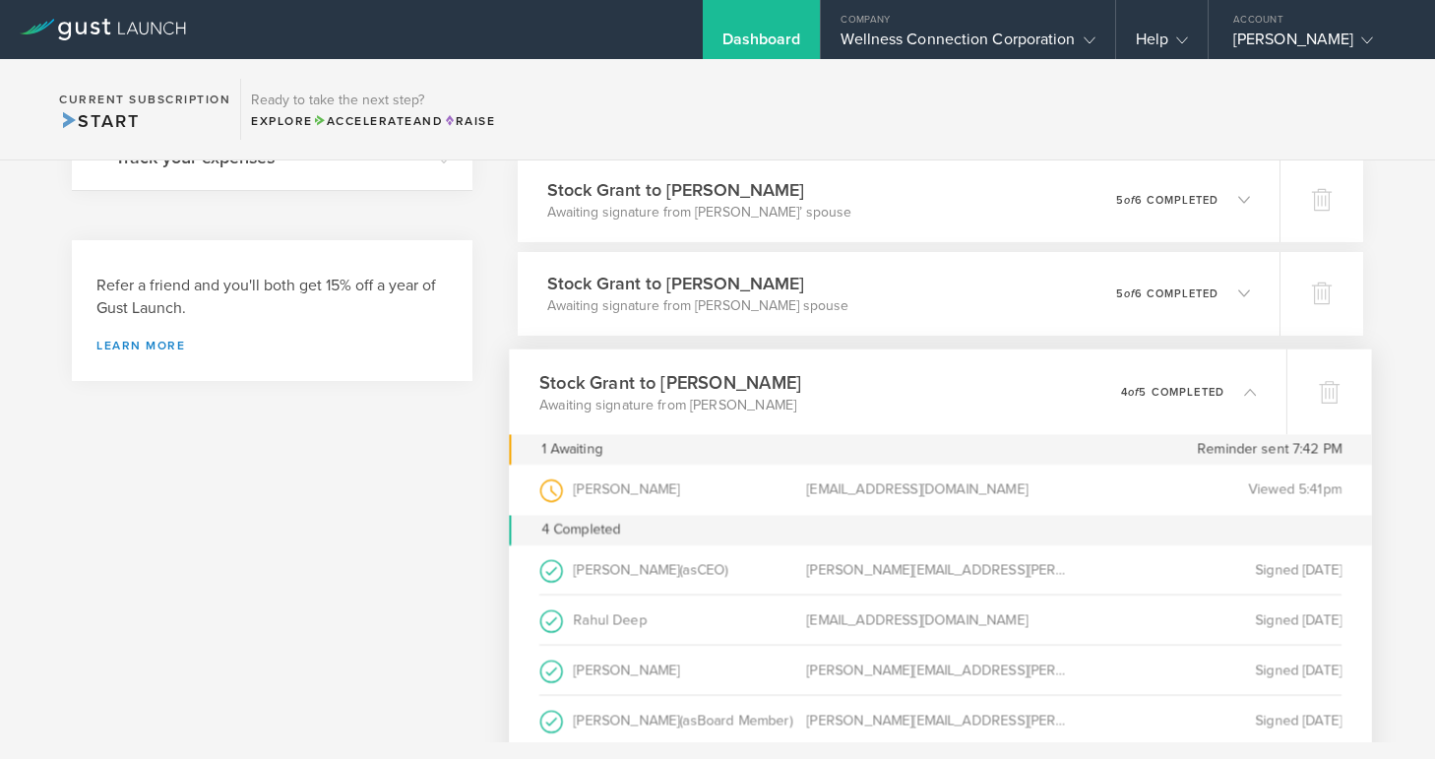
scroll to position [771, 0]
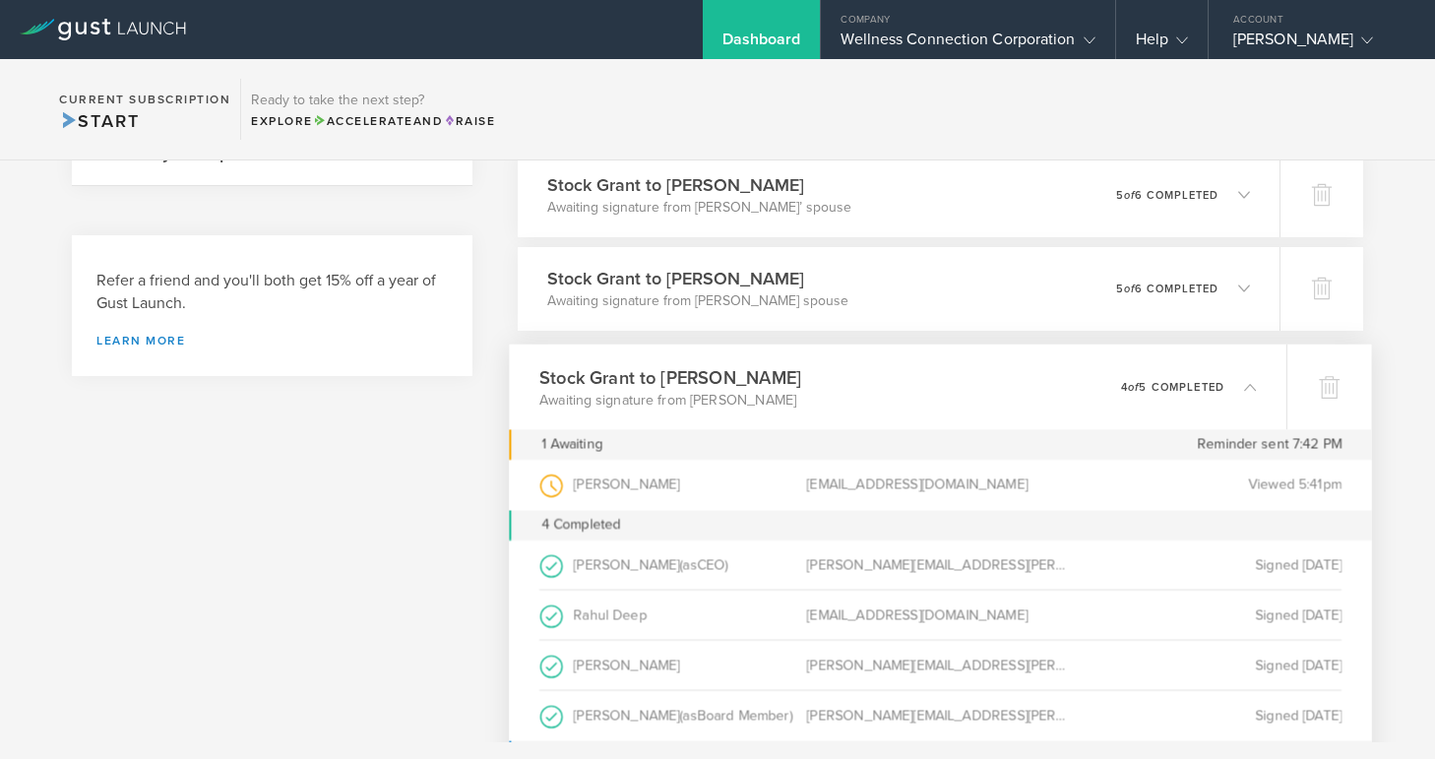
click at [1252, 383] on icon at bounding box center [1250, 386] width 12 height 12
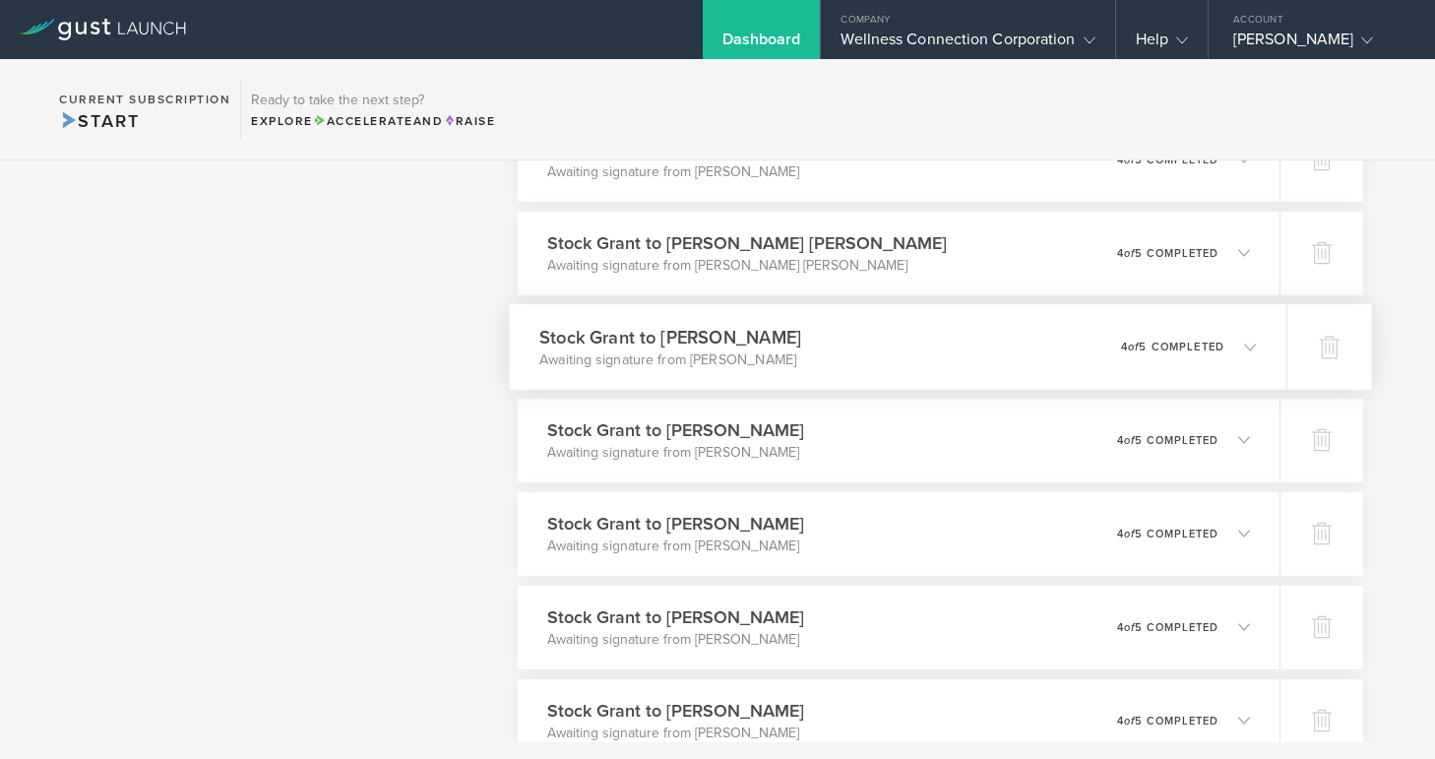
scroll to position [1182, 0]
click at [1251, 346] on polyline at bounding box center [1250, 345] width 11 height 6
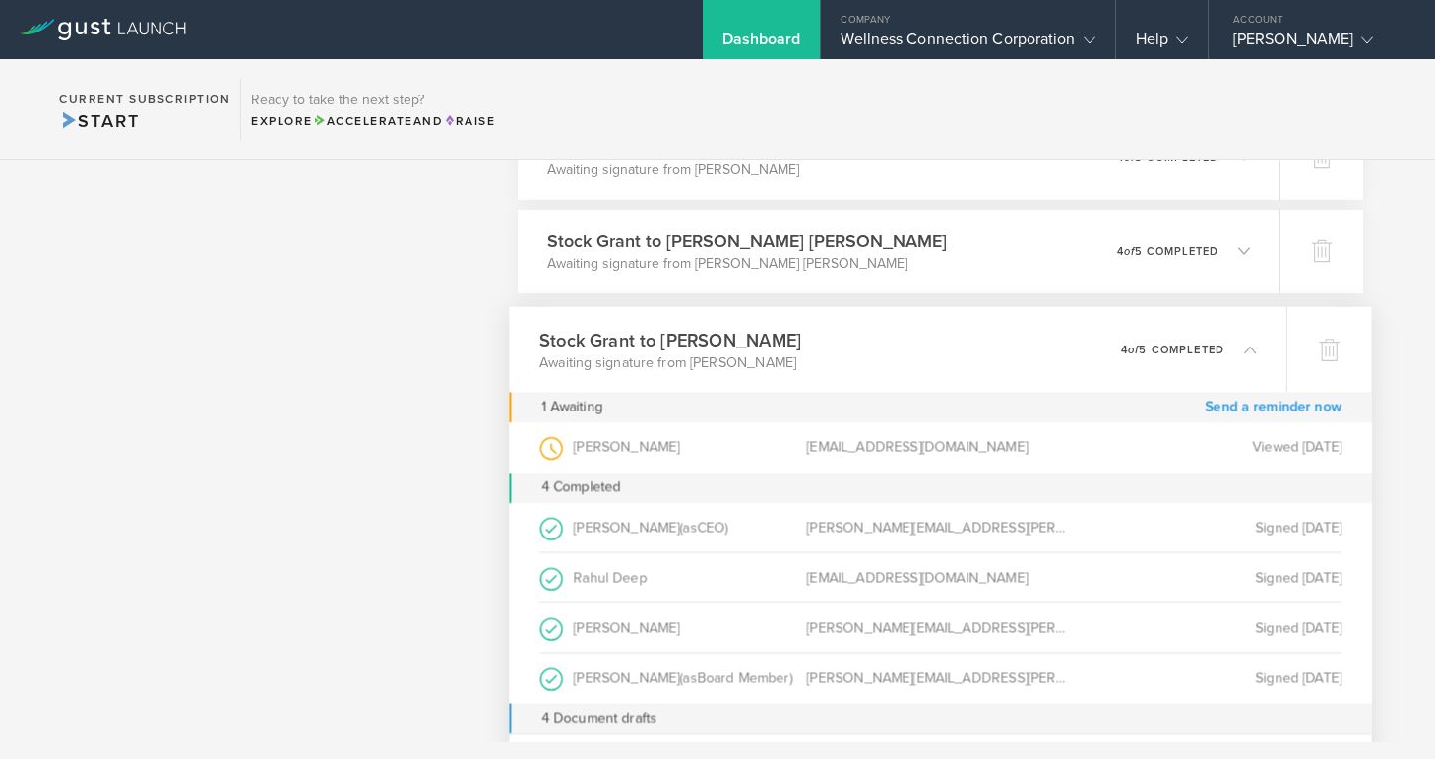
click at [1253, 405] on link "Send a reminder now" at bounding box center [1273, 407] width 137 height 31
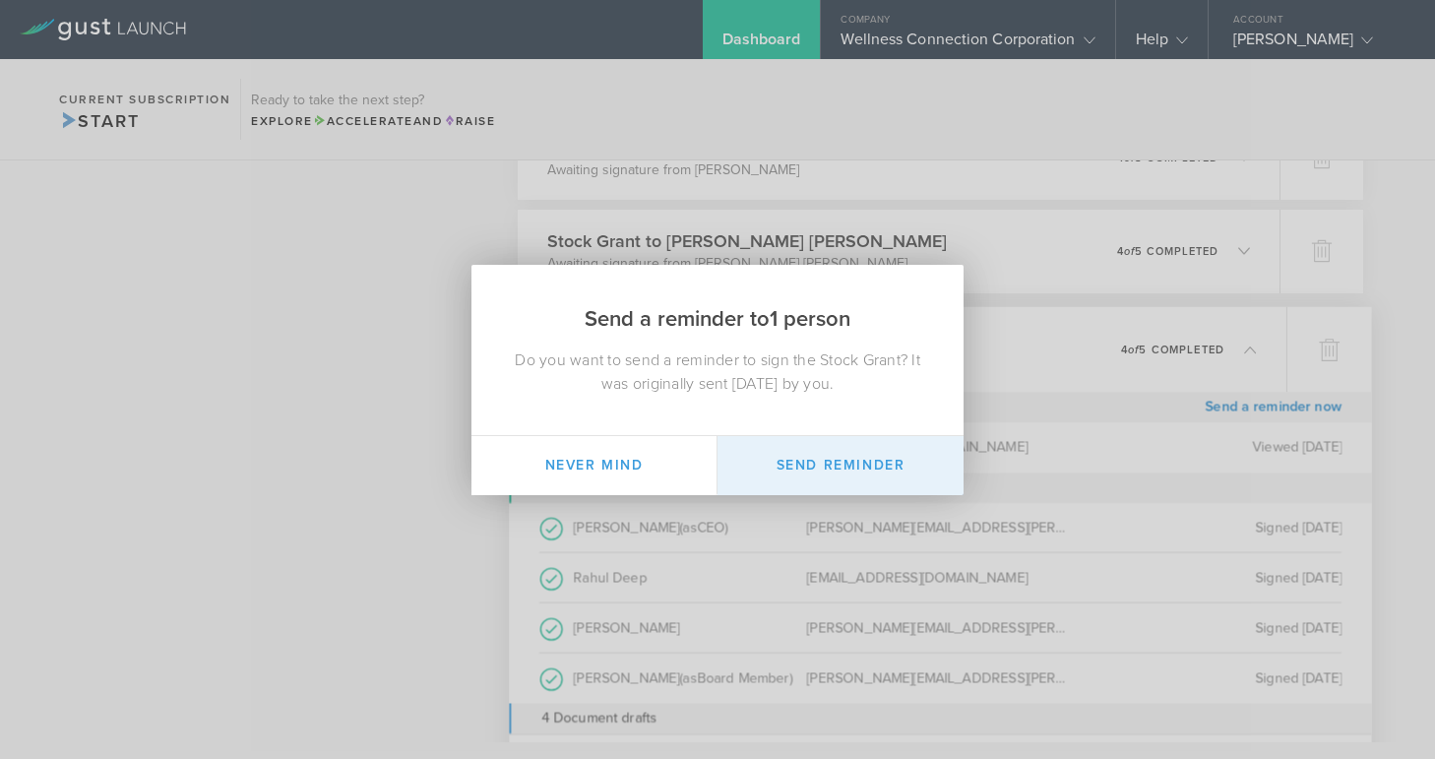
drag, startPoint x: 873, startPoint y: 462, endPoint x: 923, endPoint y: 444, distance: 53.2
click at [874, 462] on button "Send Reminder" at bounding box center [841, 465] width 246 height 59
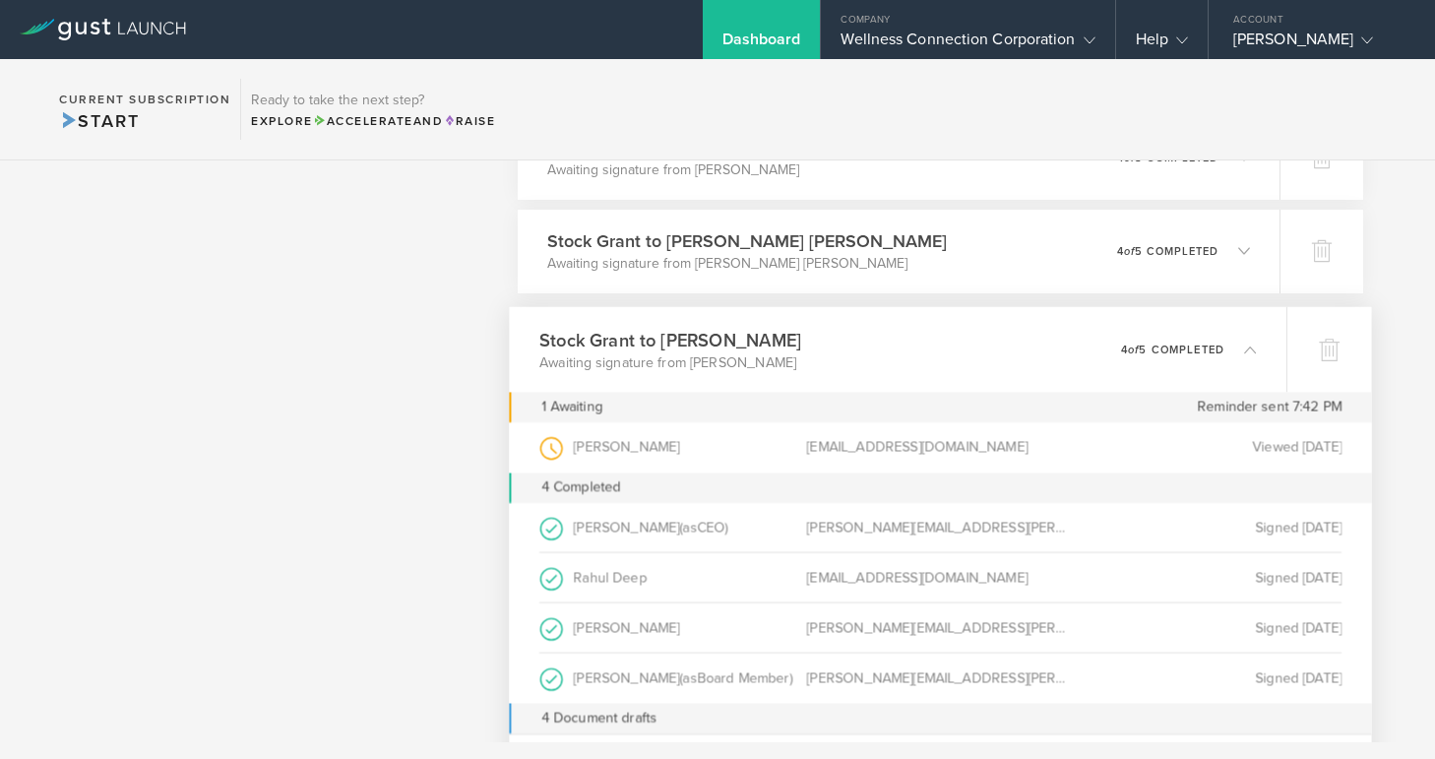
click at [1254, 351] on icon at bounding box center [1250, 349] width 12 height 12
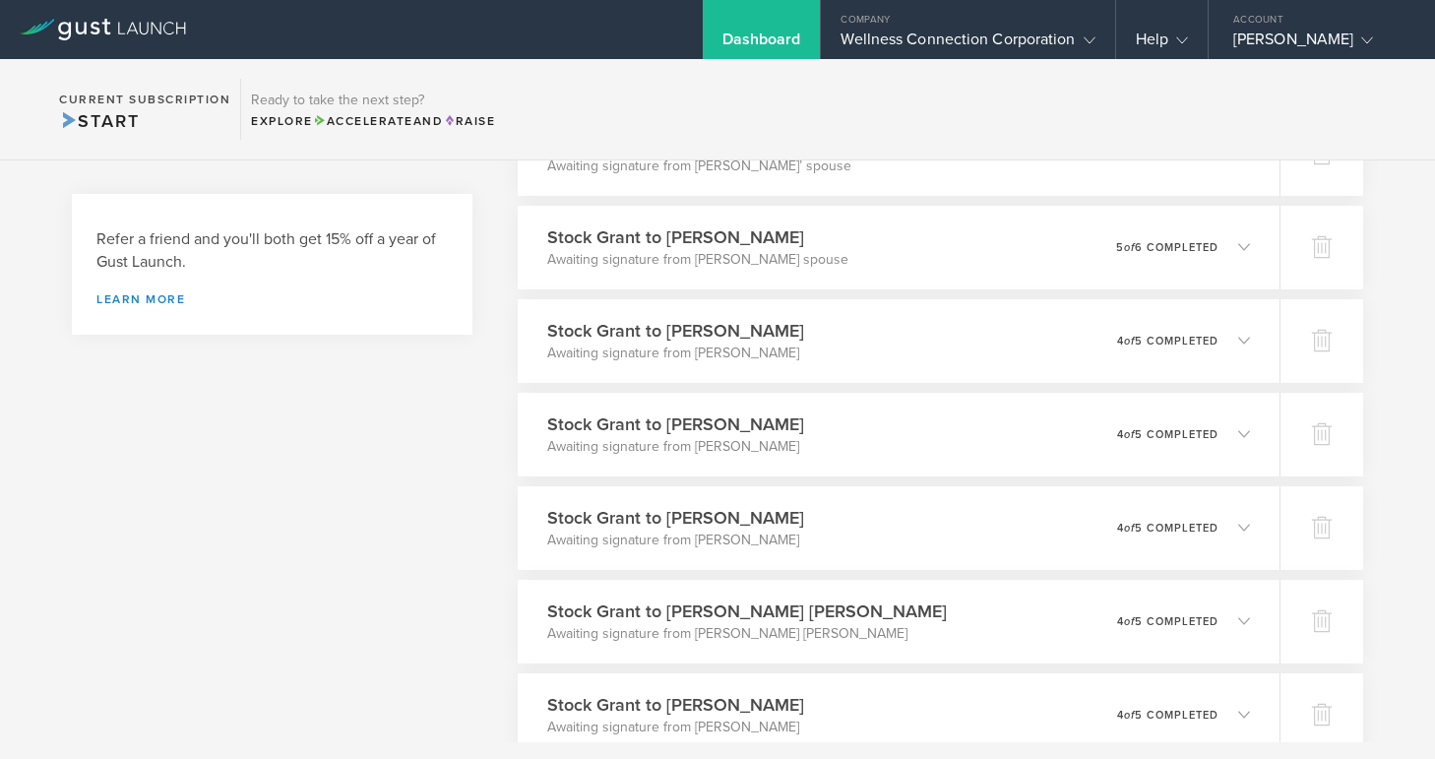
scroll to position [807, 0]
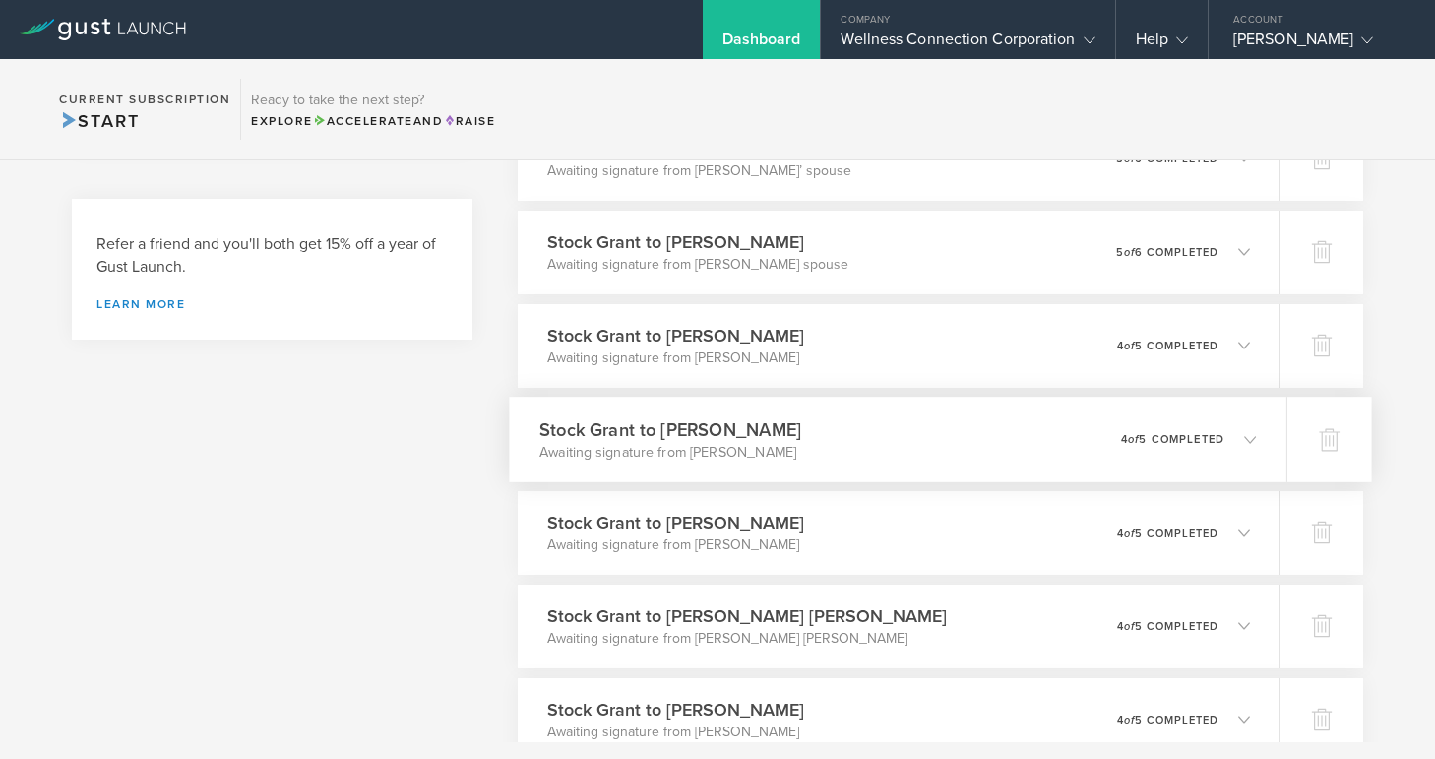
click at [1248, 435] on icon at bounding box center [1250, 439] width 12 height 12
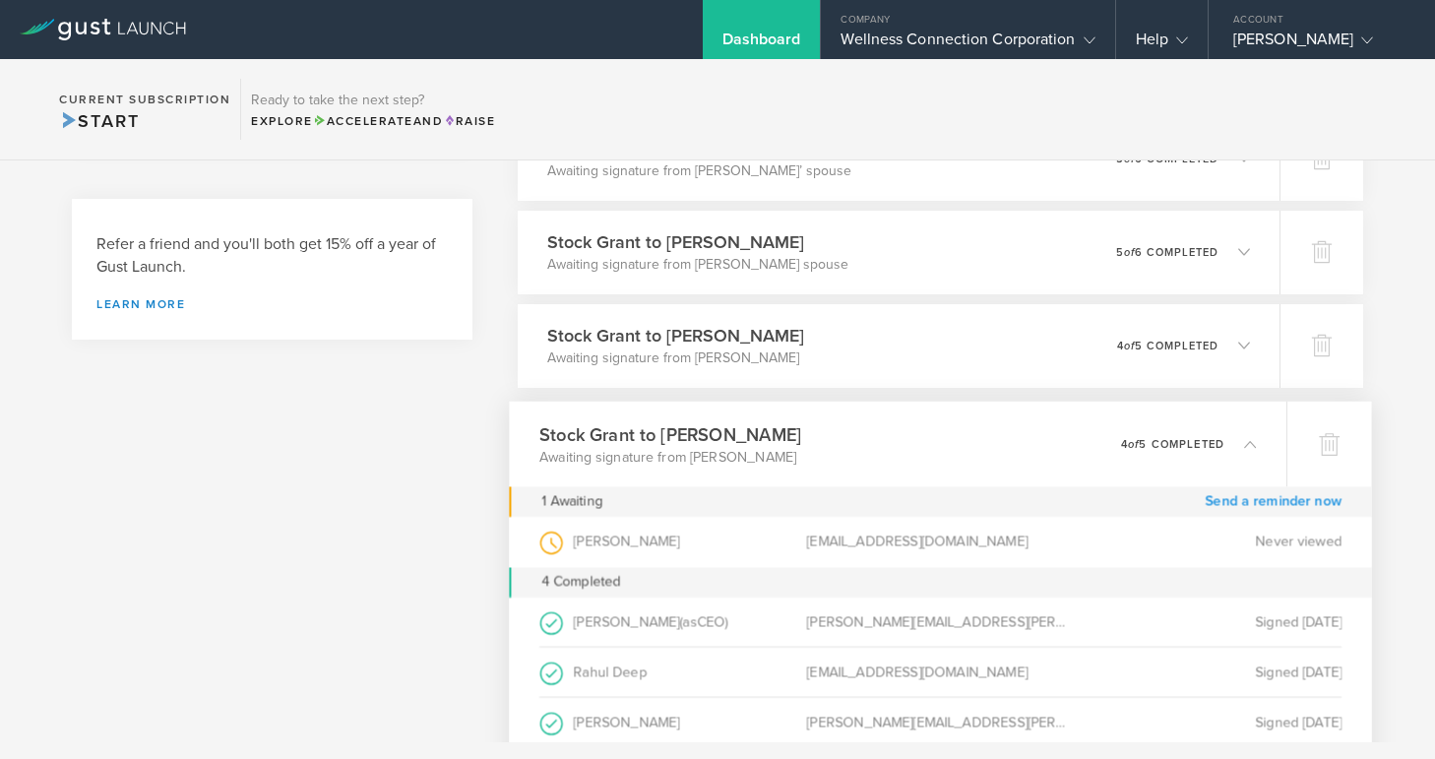
click at [1260, 499] on link "Send a reminder now" at bounding box center [1273, 501] width 137 height 31
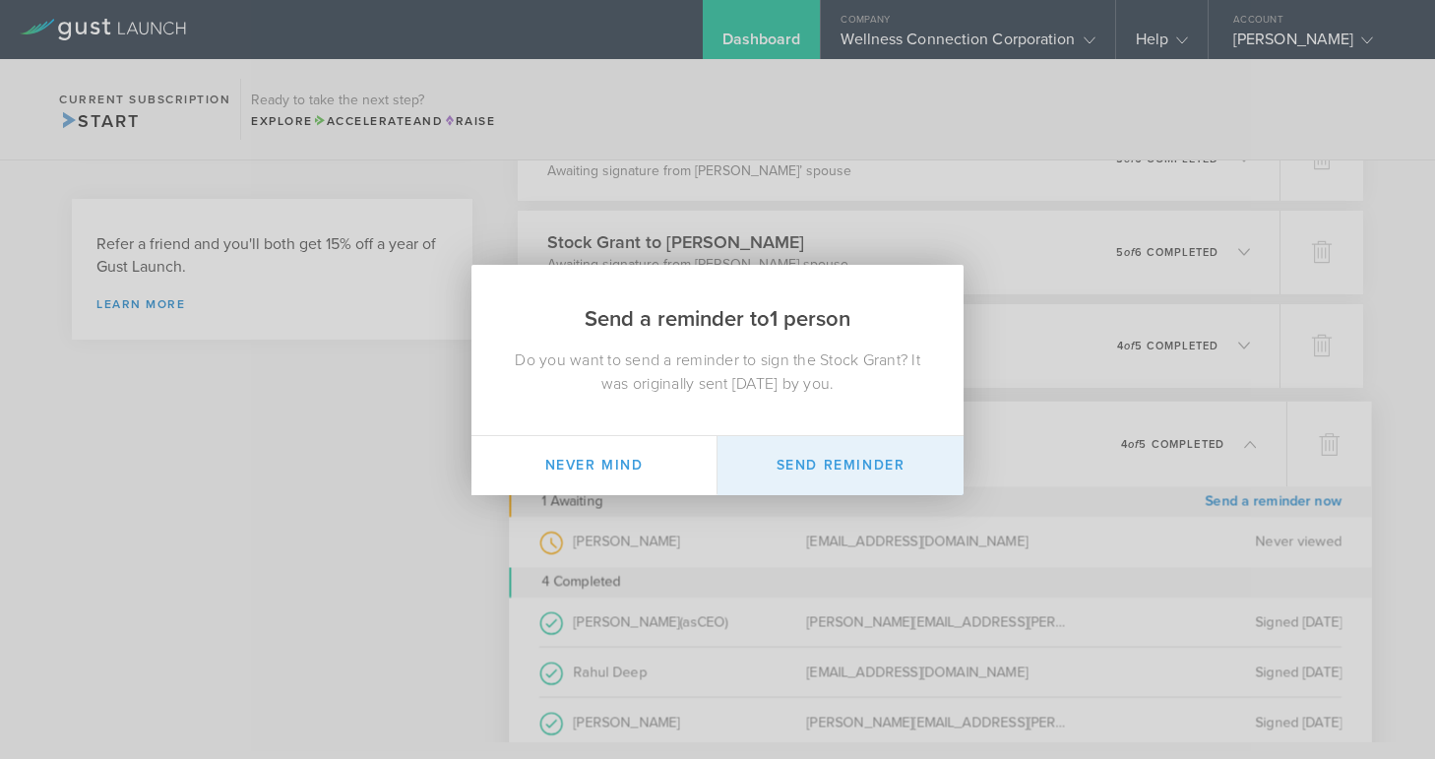
drag, startPoint x: 880, startPoint y: 468, endPoint x: 925, endPoint y: 436, distance: 55.2
click at [883, 466] on button "Send Reminder" at bounding box center [841, 465] width 246 height 59
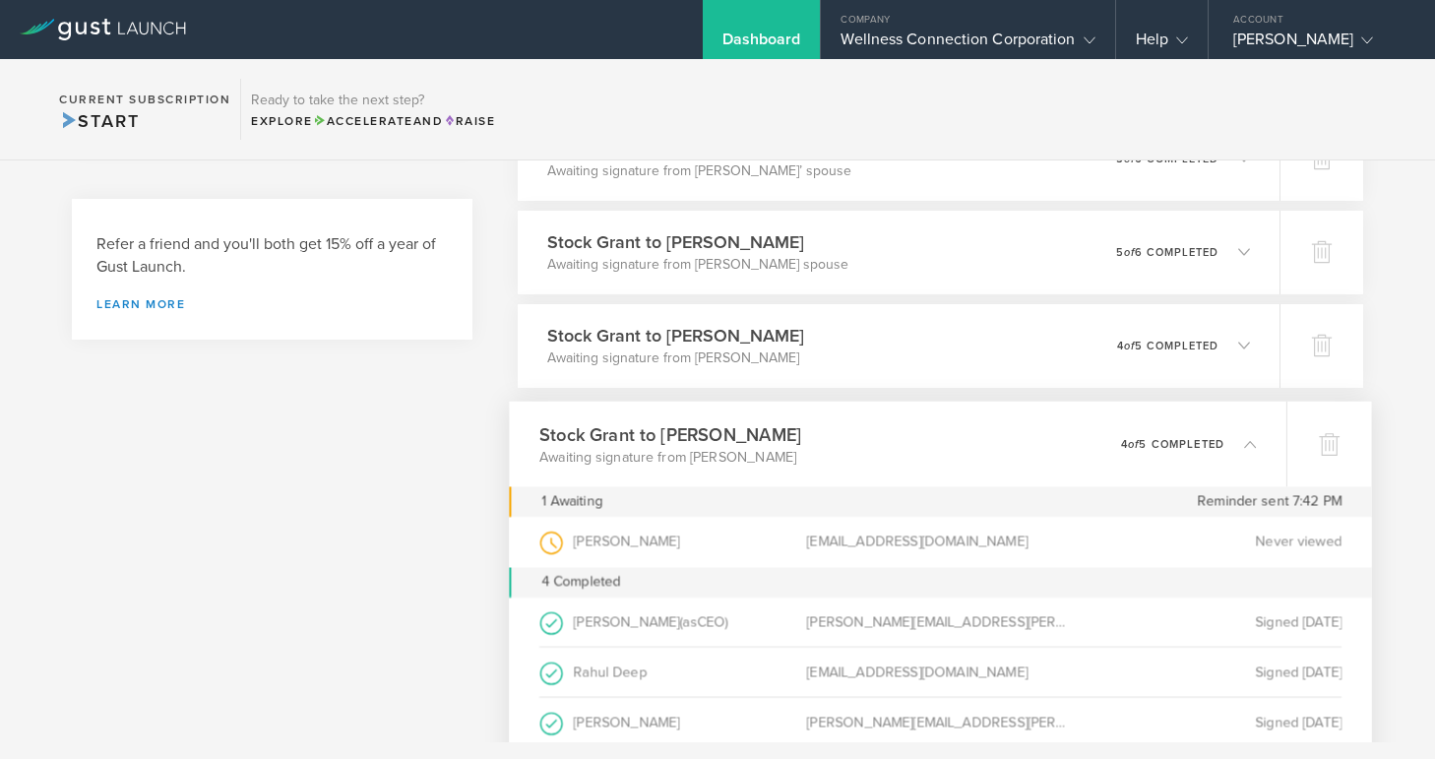
click at [1250, 442] on icon at bounding box center [1250, 443] width 12 height 12
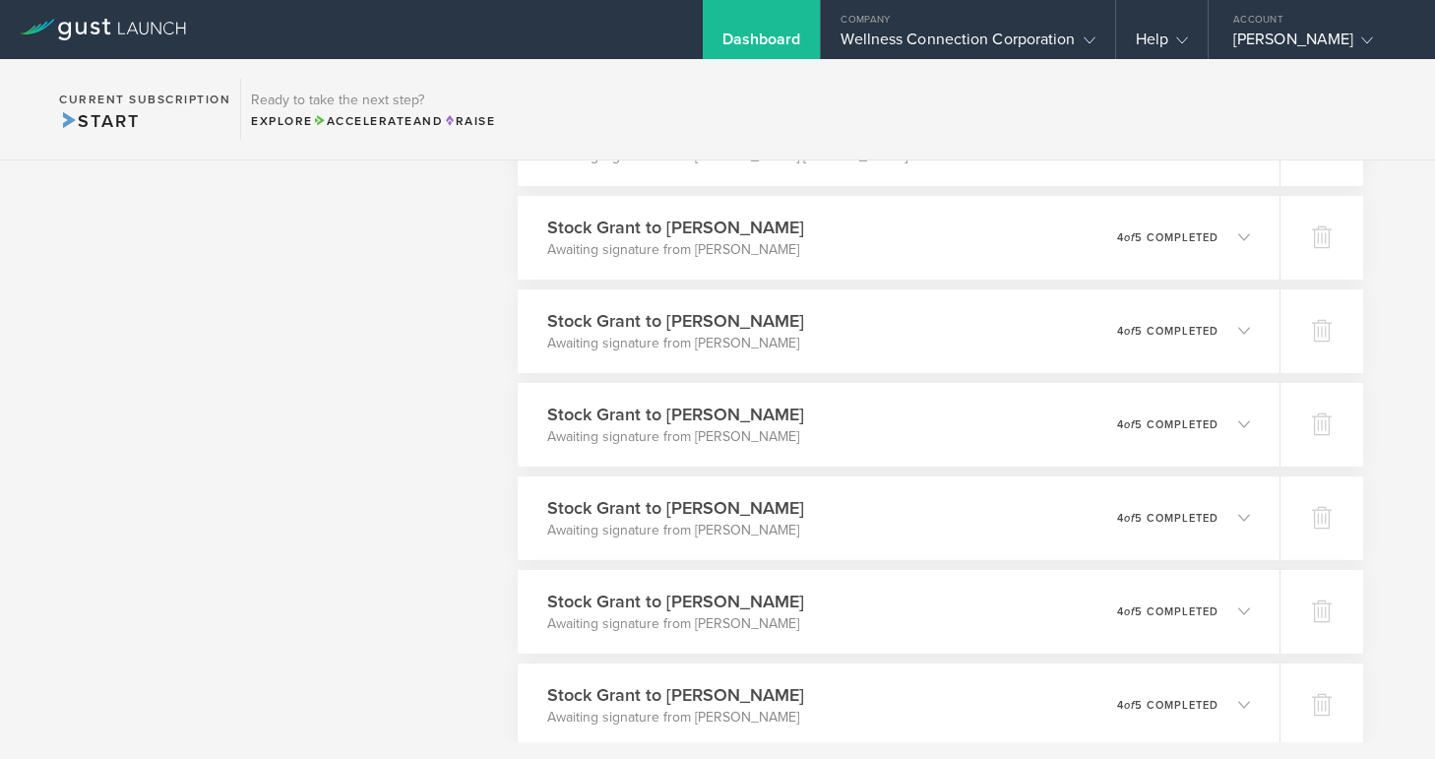
scroll to position [1292, 0]
click at [1254, 417] on icon at bounding box center [1250, 422] width 12 height 12
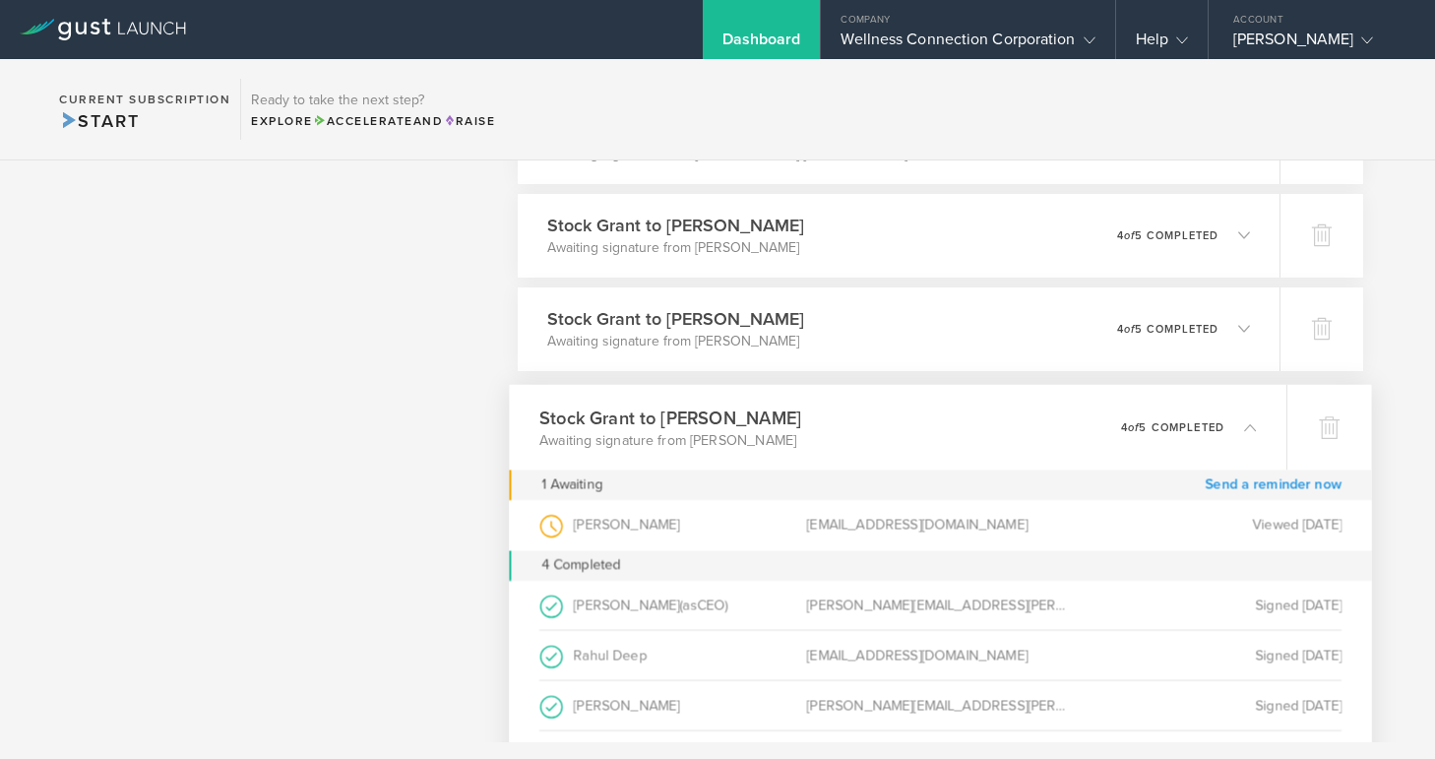
click at [1246, 485] on link "Send a reminder now" at bounding box center [1273, 485] width 137 height 31
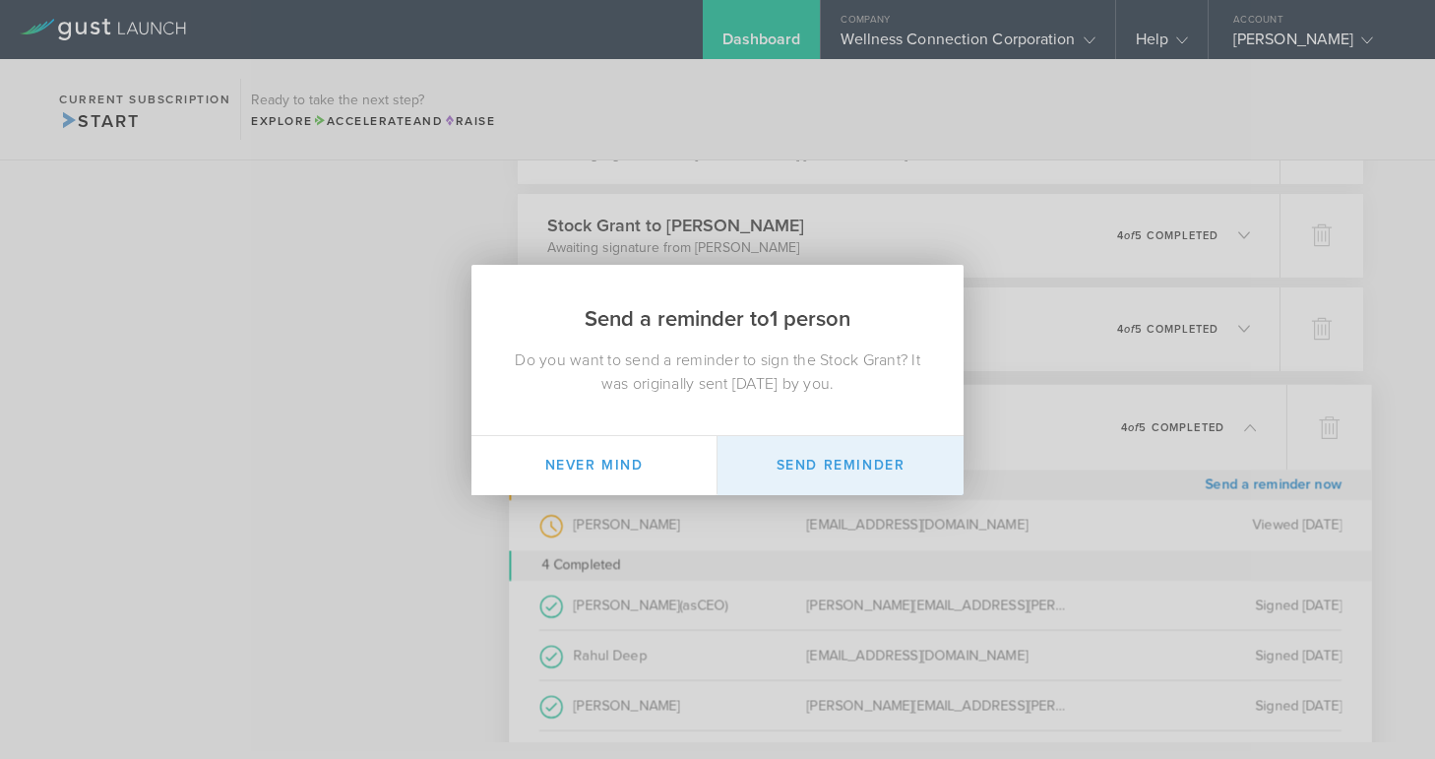
click at [891, 457] on button "Send Reminder" at bounding box center [841, 465] width 246 height 59
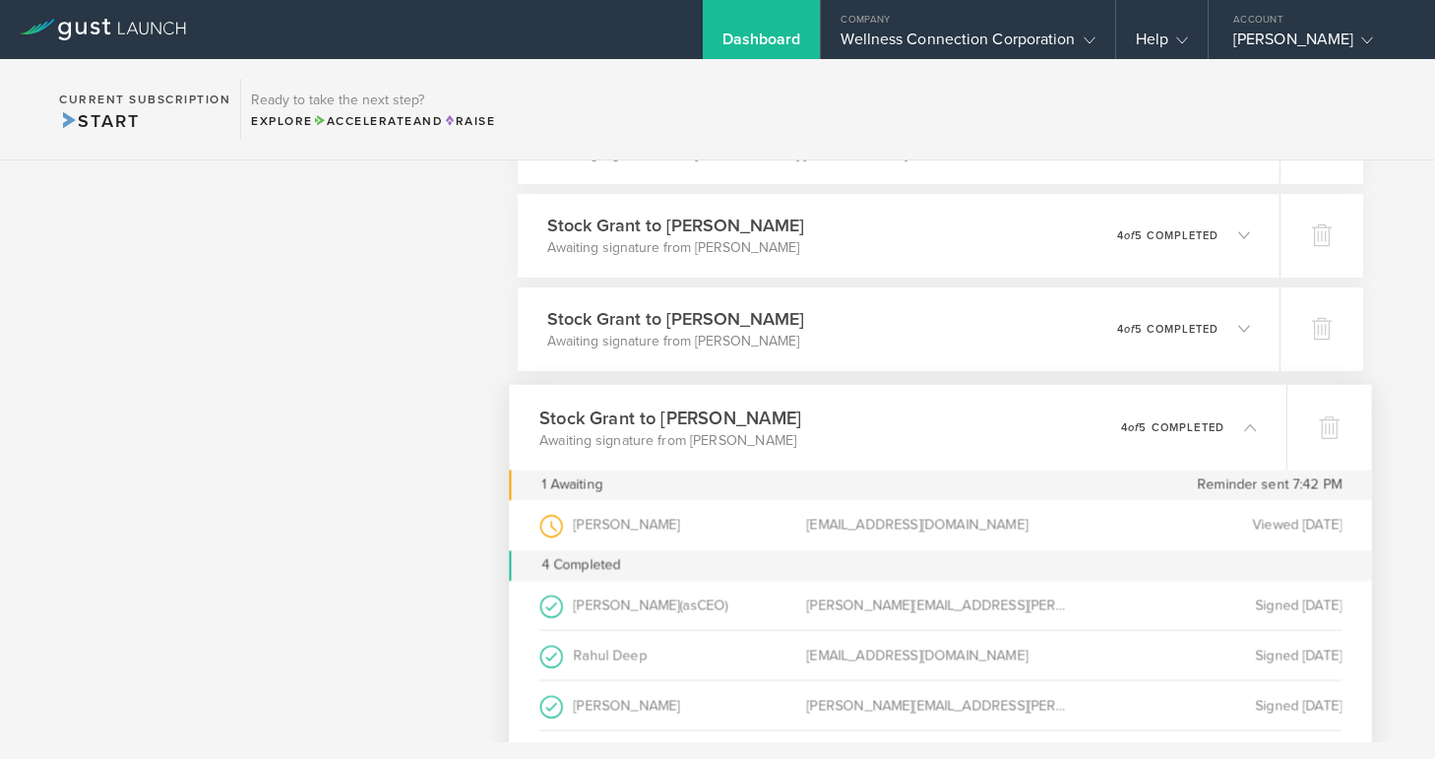
click at [1254, 423] on icon at bounding box center [1250, 426] width 12 height 12
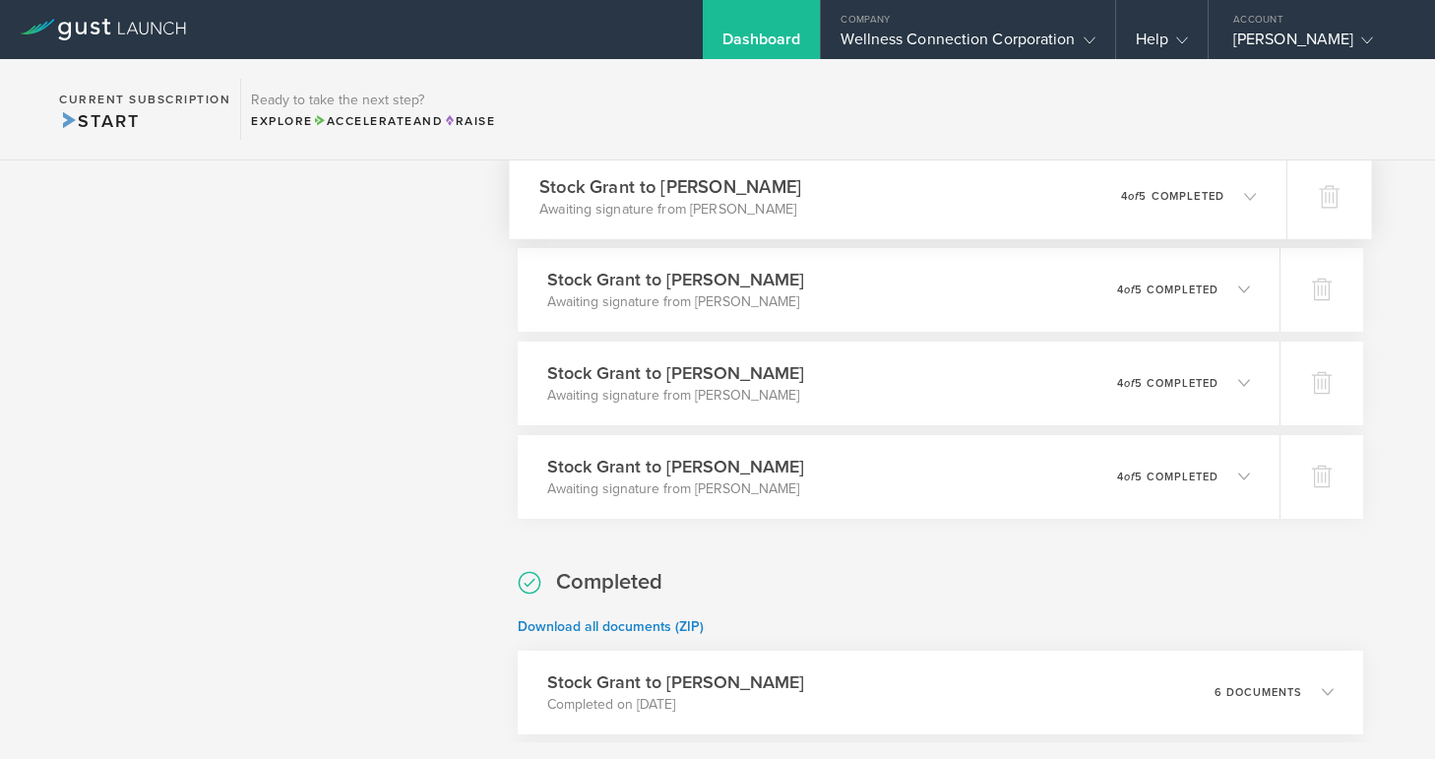
scroll to position [1526, 0]
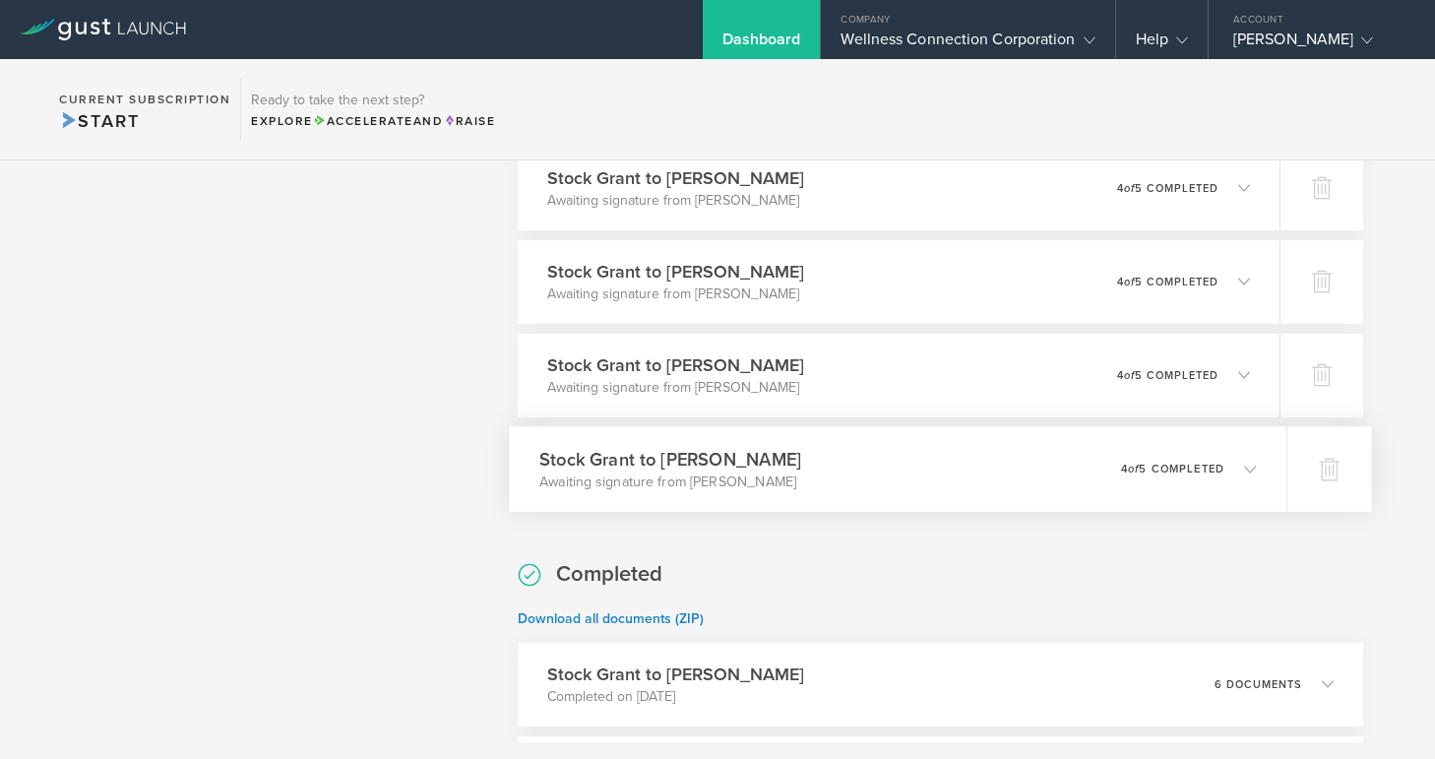
click at [1246, 465] on icon at bounding box center [1250, 469] width 12 height 12
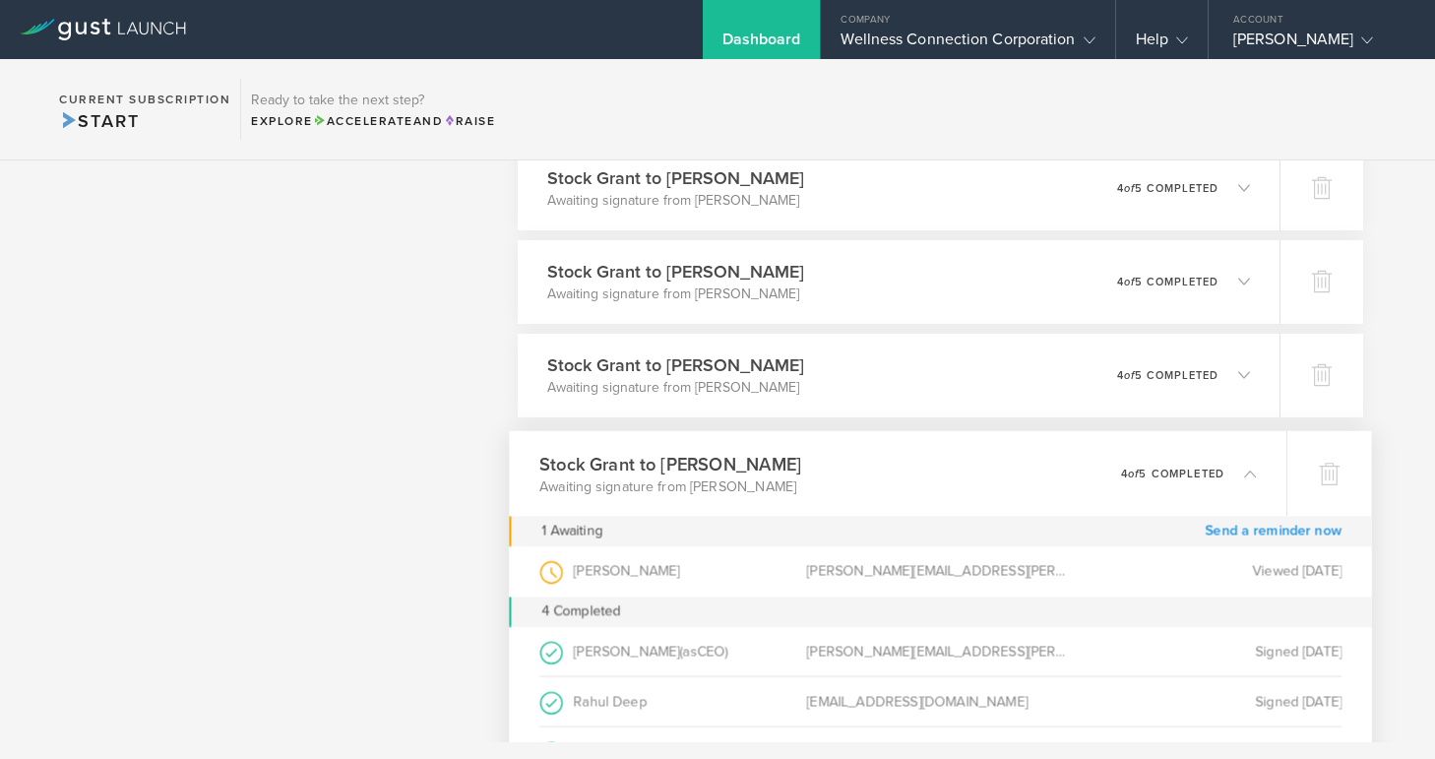
click at [1237, 530] on link "Send a reminder now" at bounding box center [1273, 531] width 137 height 31
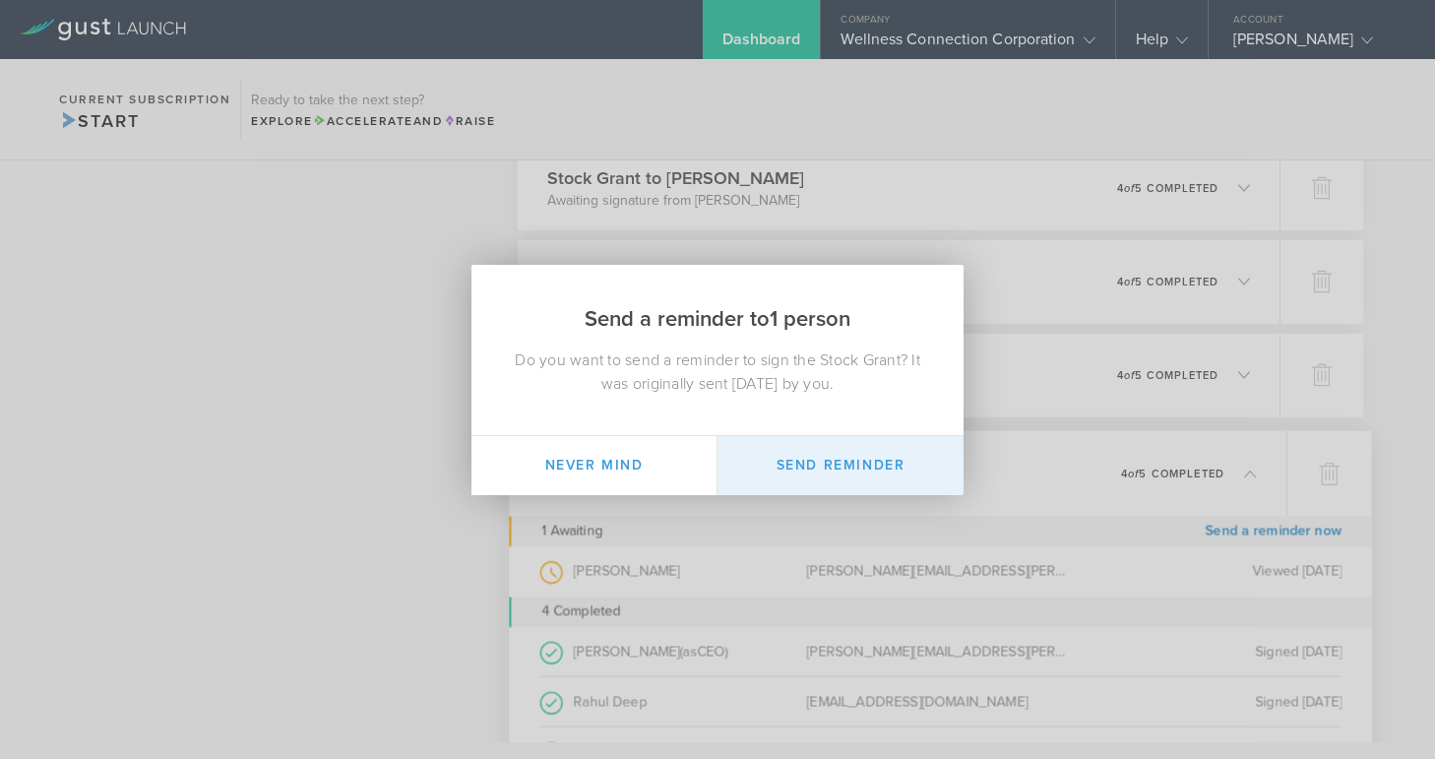
click at [870, 466] on button "Send Reminder" at bounding box center [841, 465] width 246 height 59
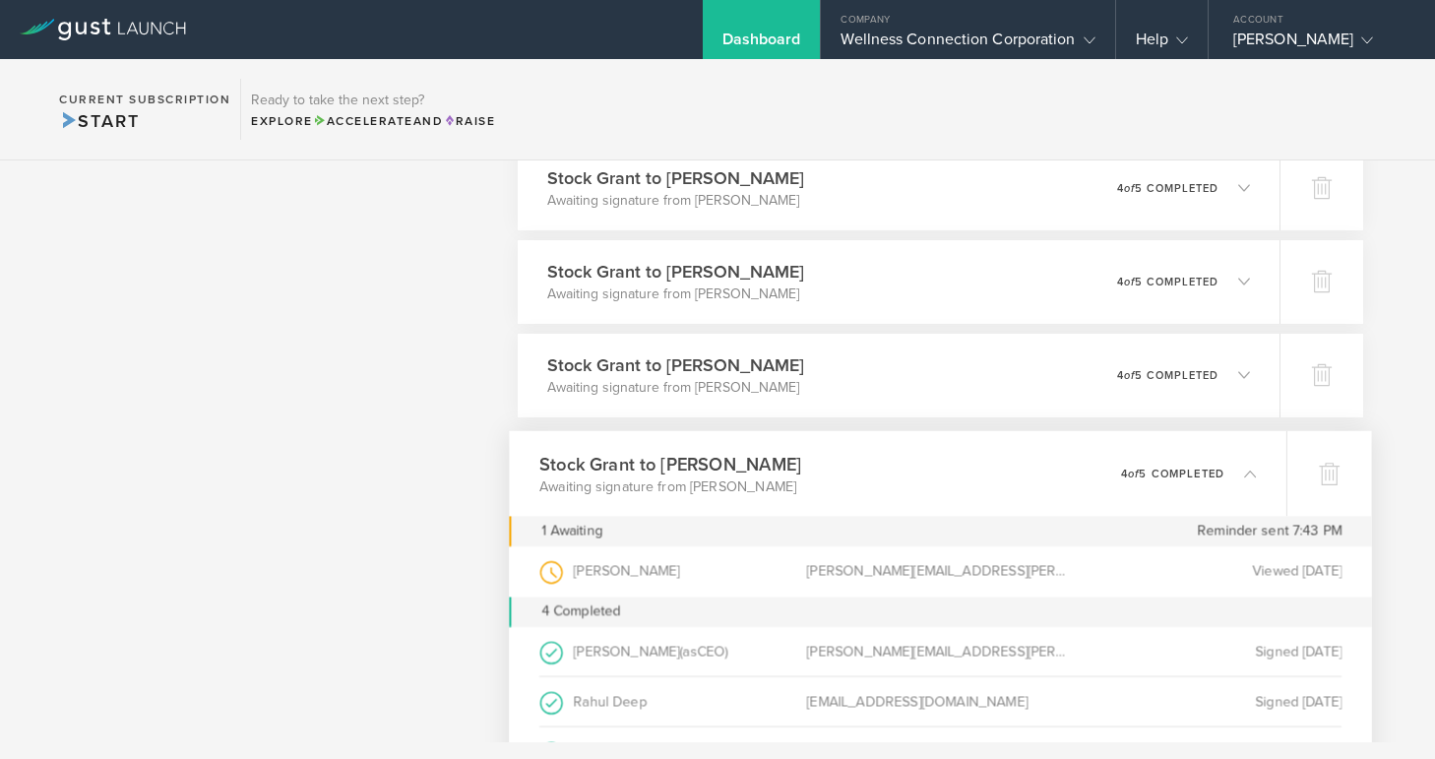
click at [1247, 473] on polyline at bounding box center [1250, 474] width 11 height 6
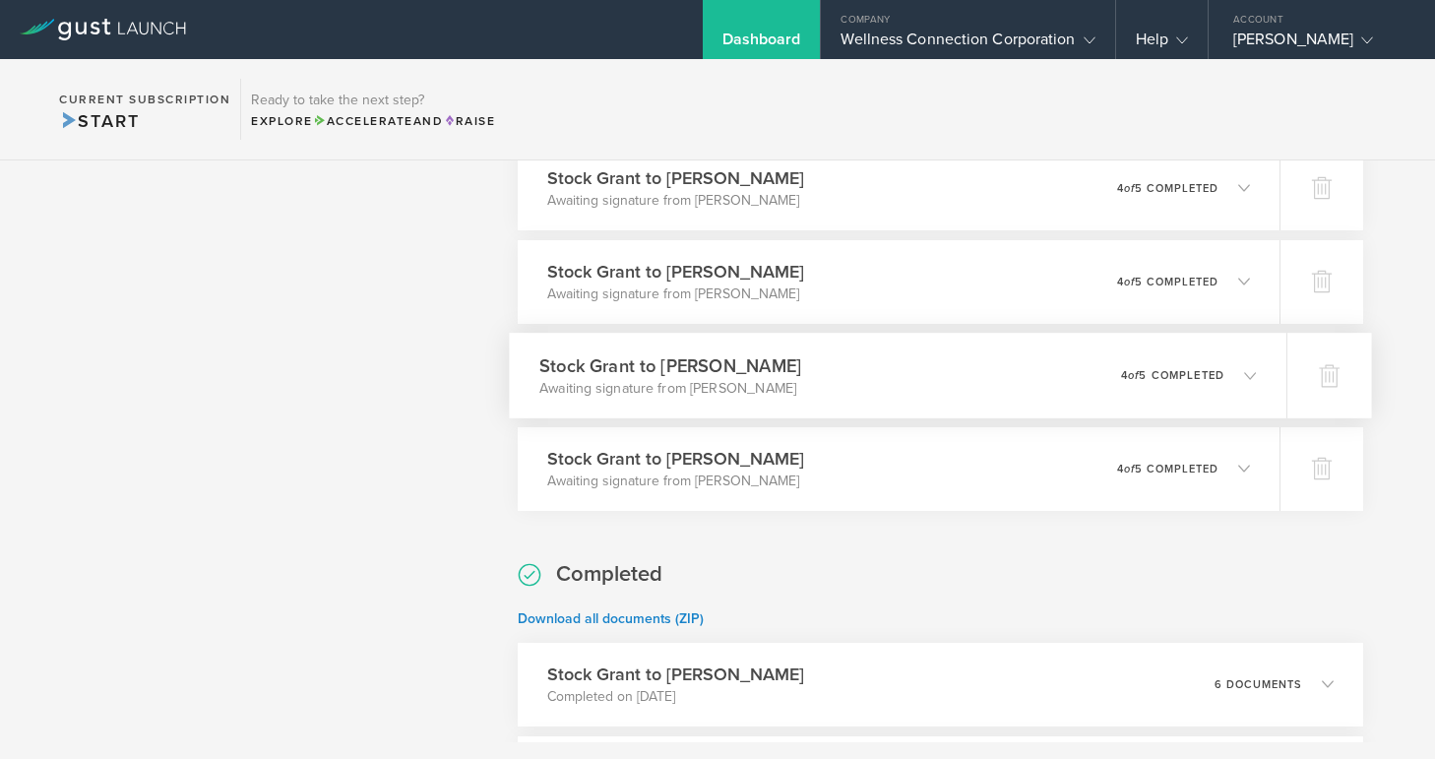
click at [1256, 373] on icon at bounding box center [1241, 375] width 32 height 18
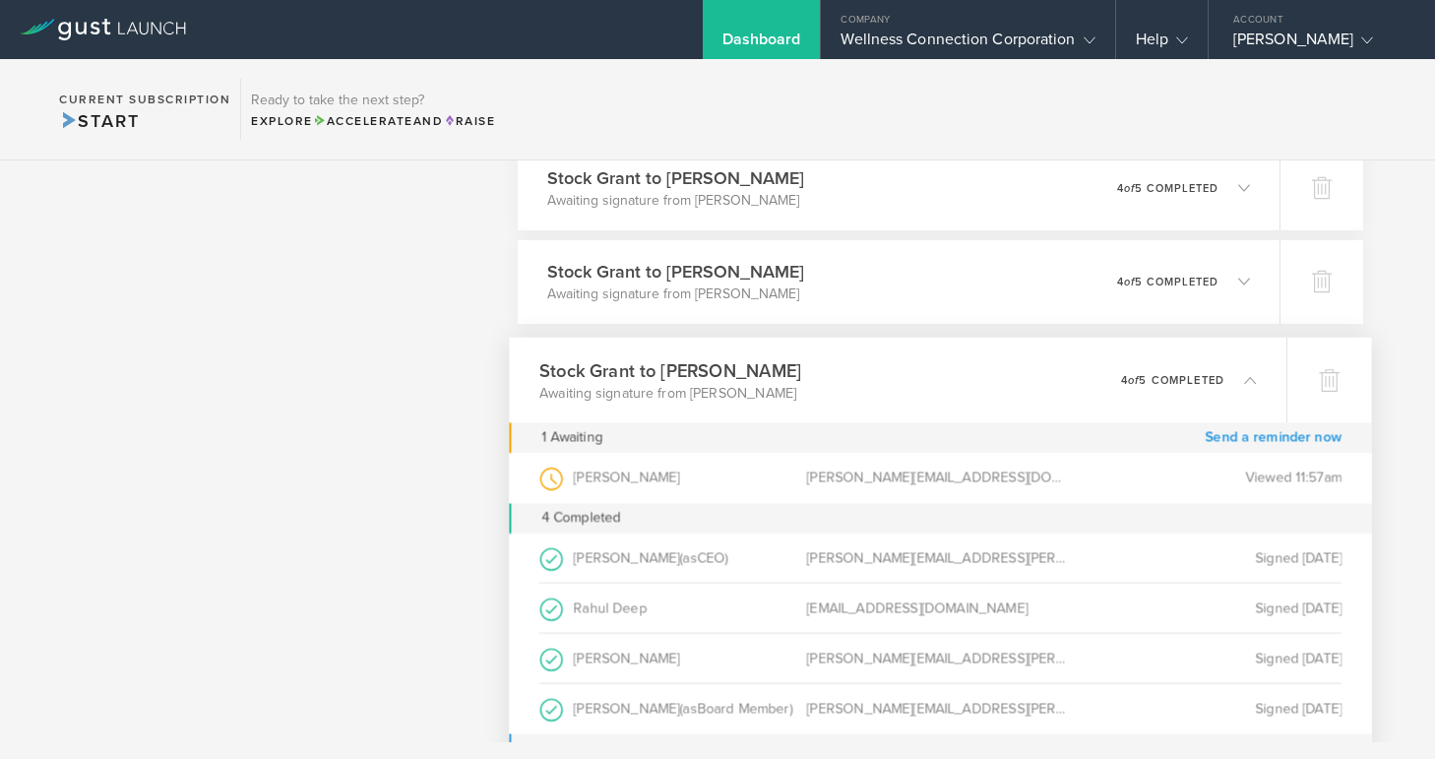
click at [1252, 435] on link "Send a reminder now" at bounding box center [1273, 437] width 137 height 31
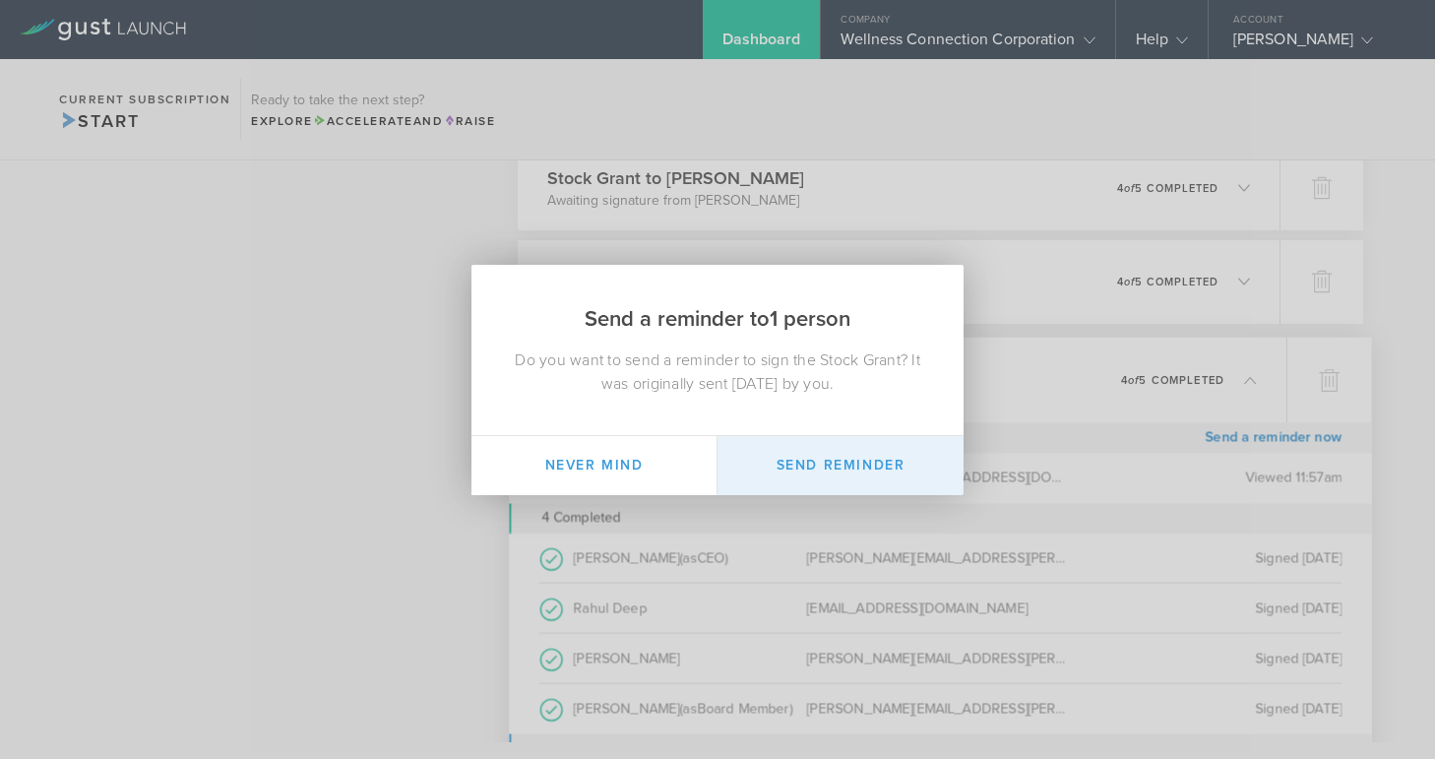
click at [914, 457] on button "Send Reminder" at bounding box center [841, 465] width 246 height 59
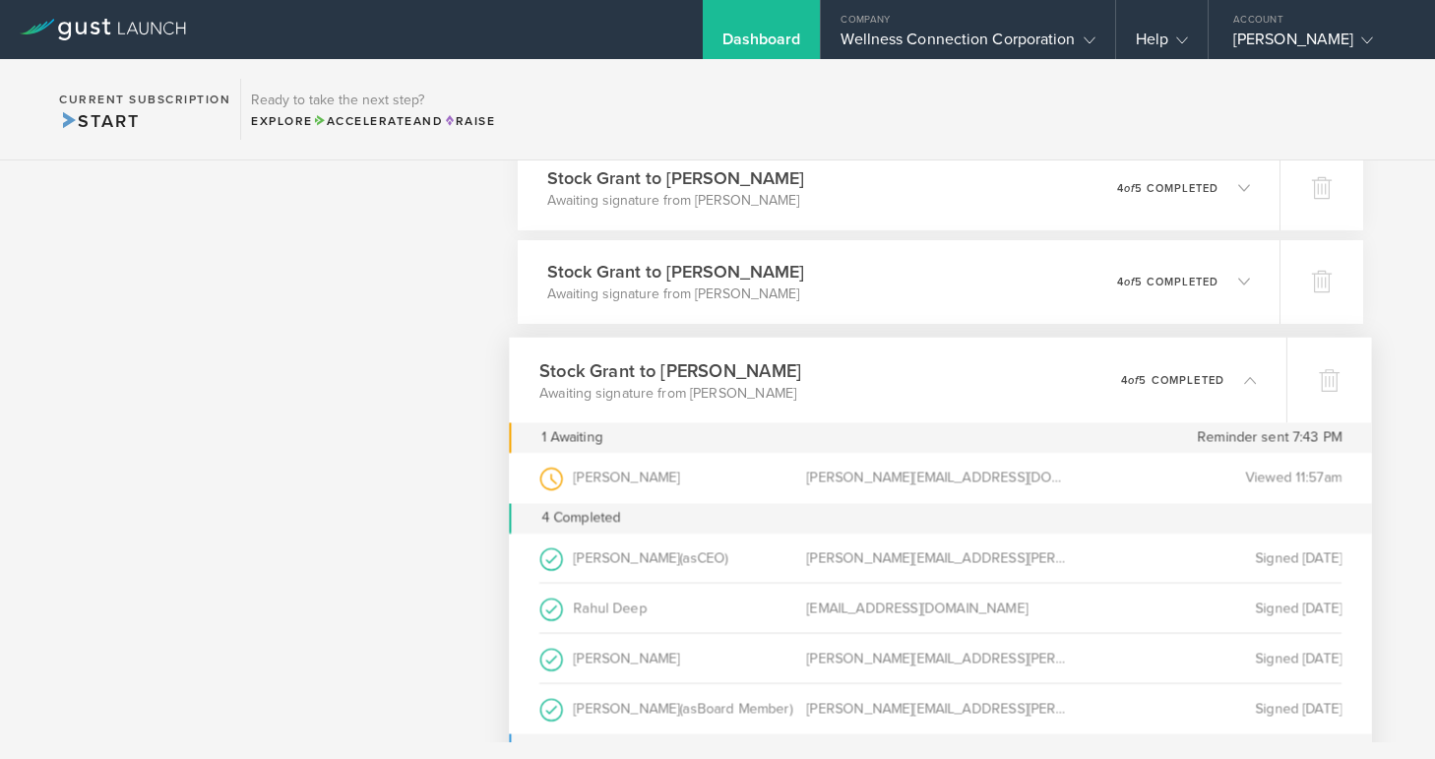
click at [1248, 382] on icon at bounding box center [1250, 379] width 12 height 12
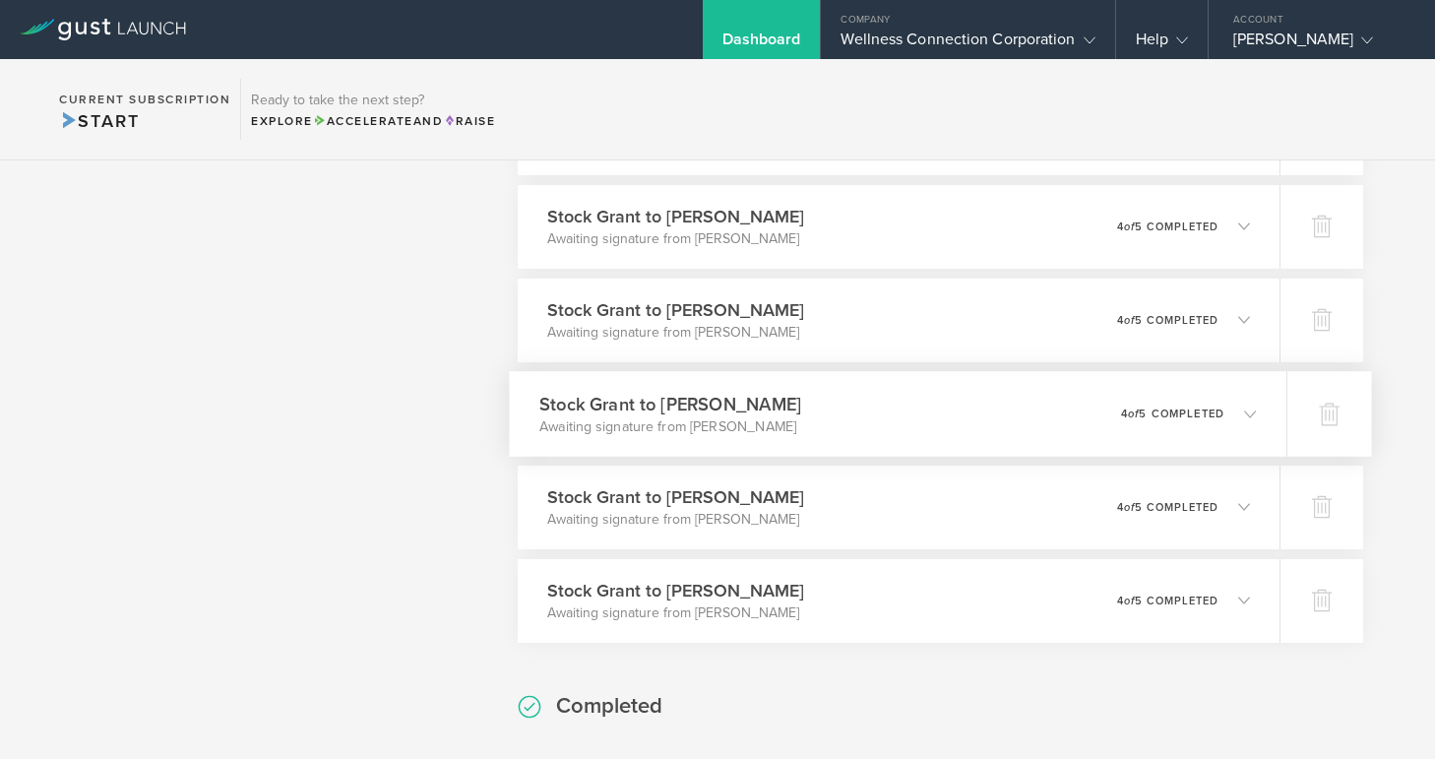
scroll to position [1384, 0]
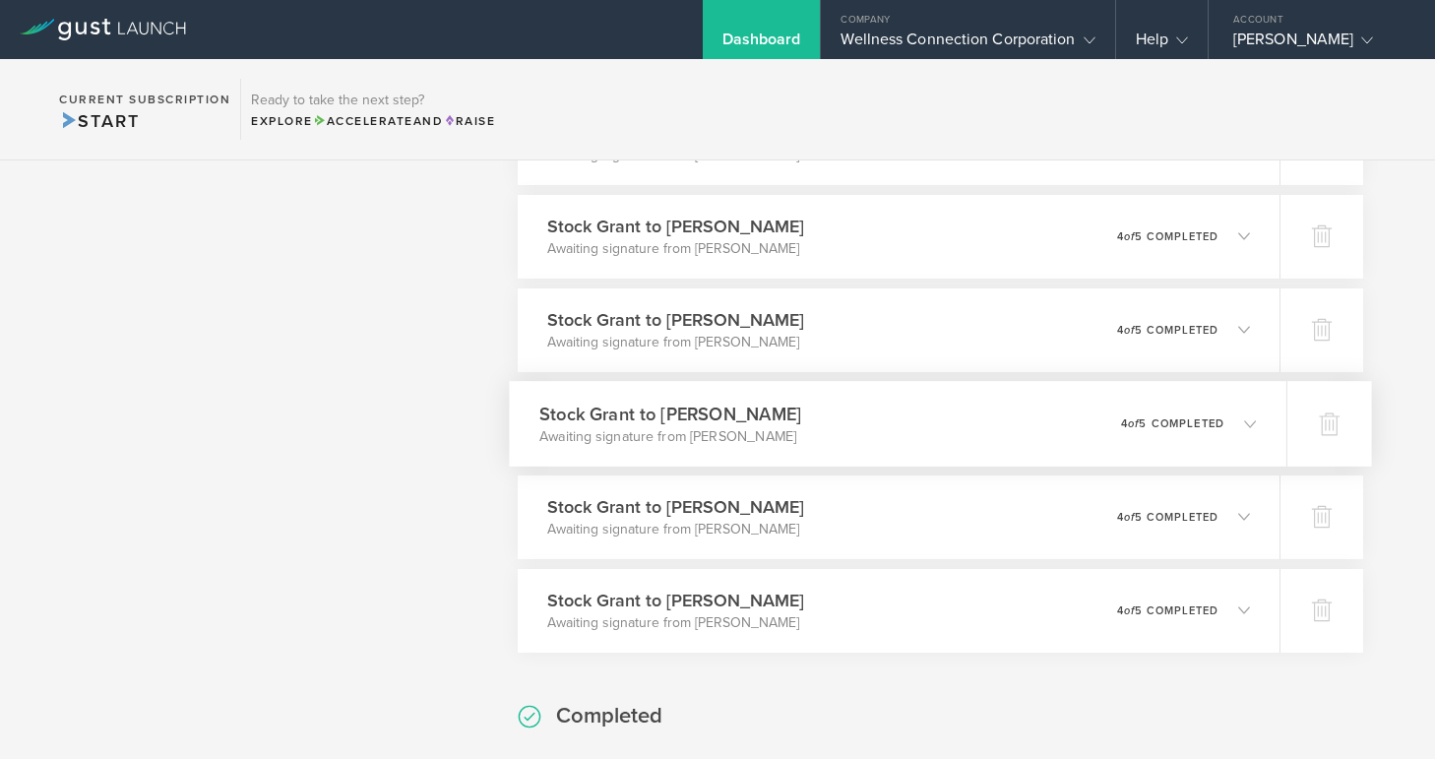
click at [1246, 420] on icon at bounding box center [1250, 423] width 12 height 12
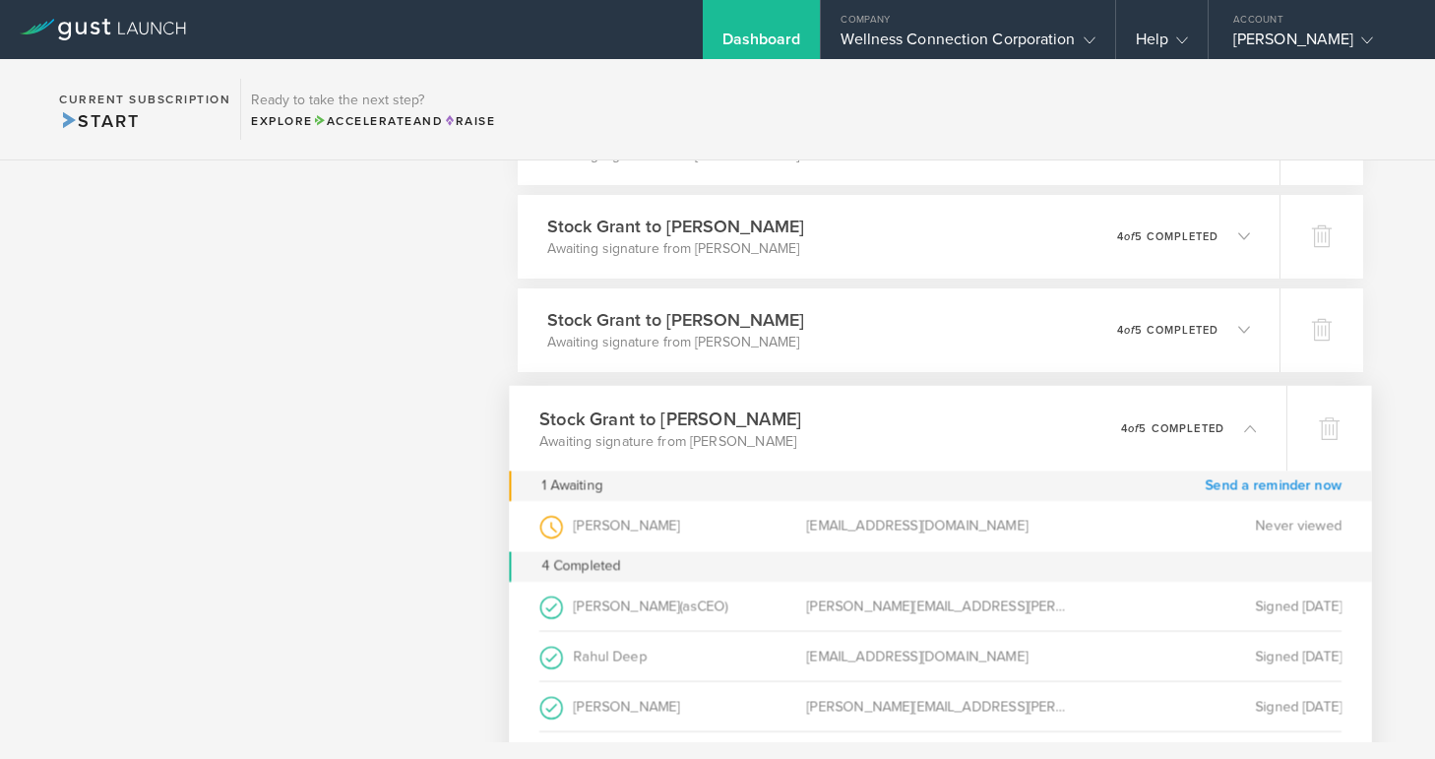
click at [1272, 481] on link "Send a reminder now" at bounding box center [1273, 486] width 137 height 31
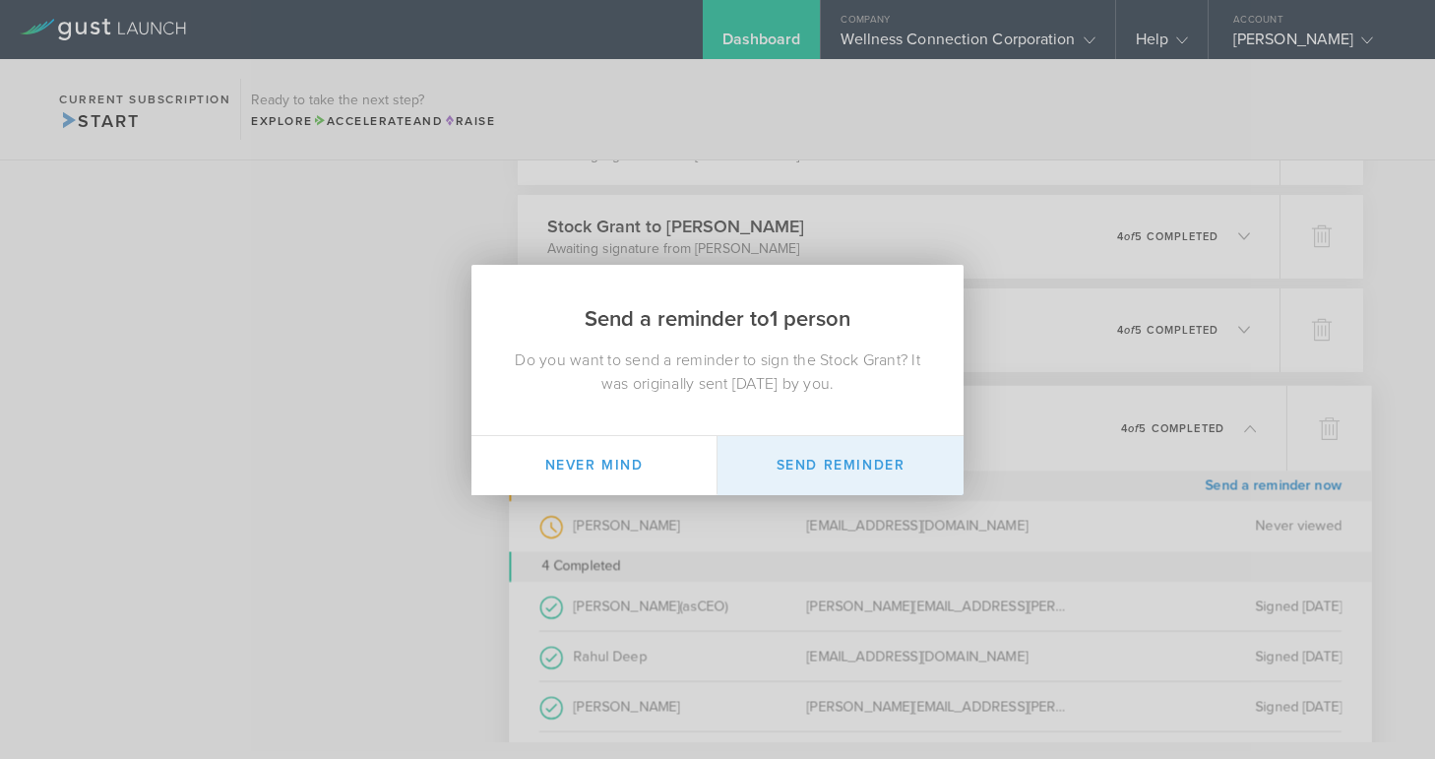
drag, startPoint x: 863, startPoint y: 469, endPoint x: 899, endPoint y: 457, distance: 37.4
click at [863, 469] on button "Send Reminder" at bounding box center [841, 465] width 246 height 59
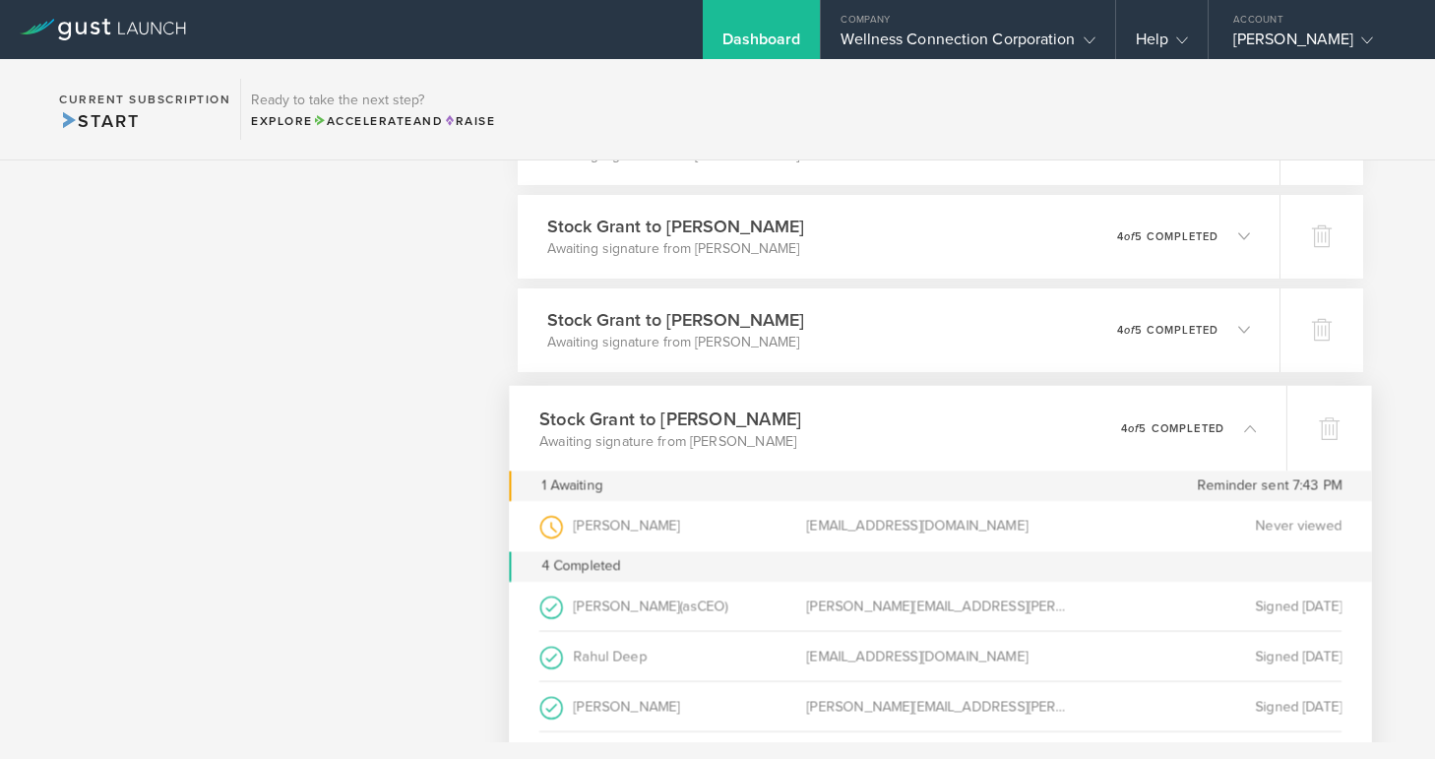
click at [1247, 427] on polyline at bounding box center [1250, 428] width 11 height 6
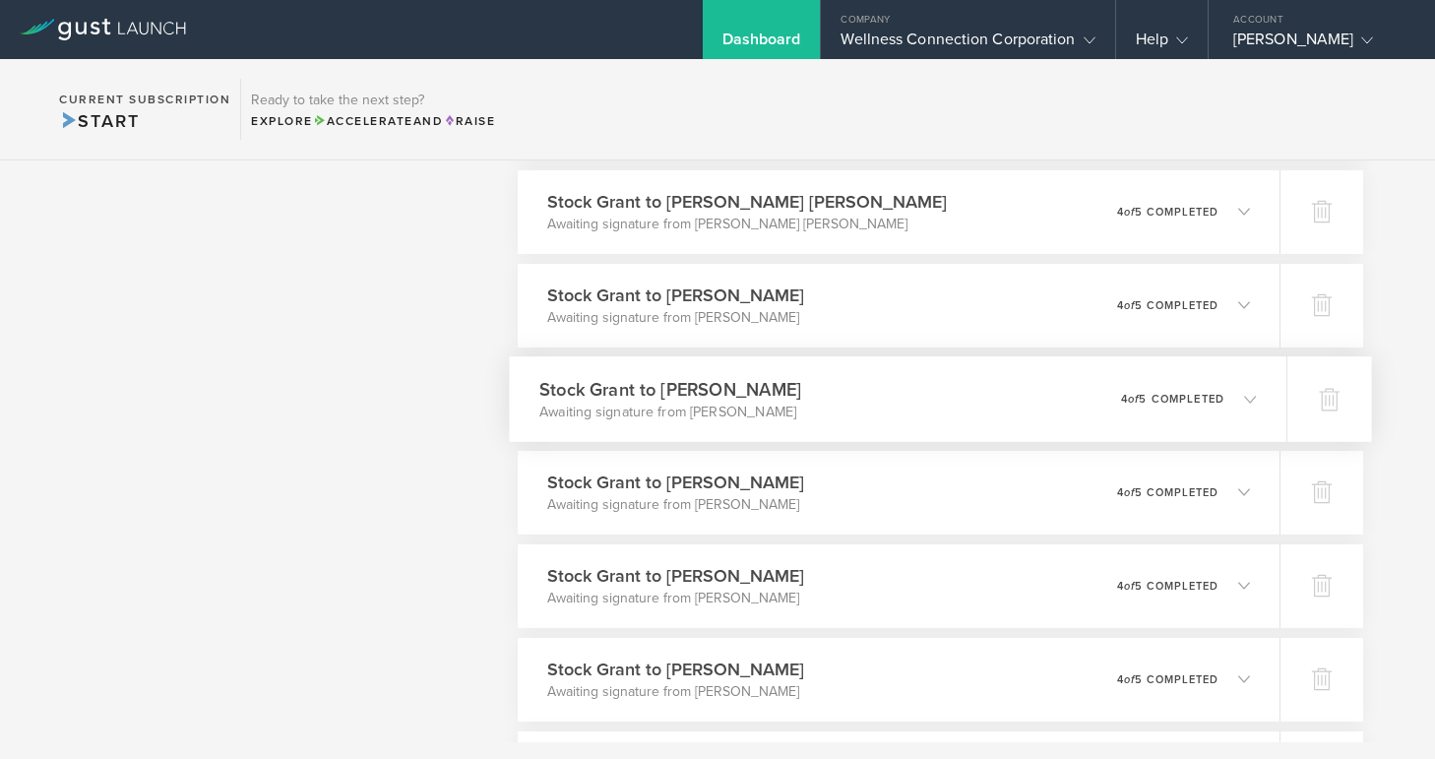
scroll to position [1220, 0]
click at [1247, 397] on icon at bounding box center [1250, 401] width 12 height 12
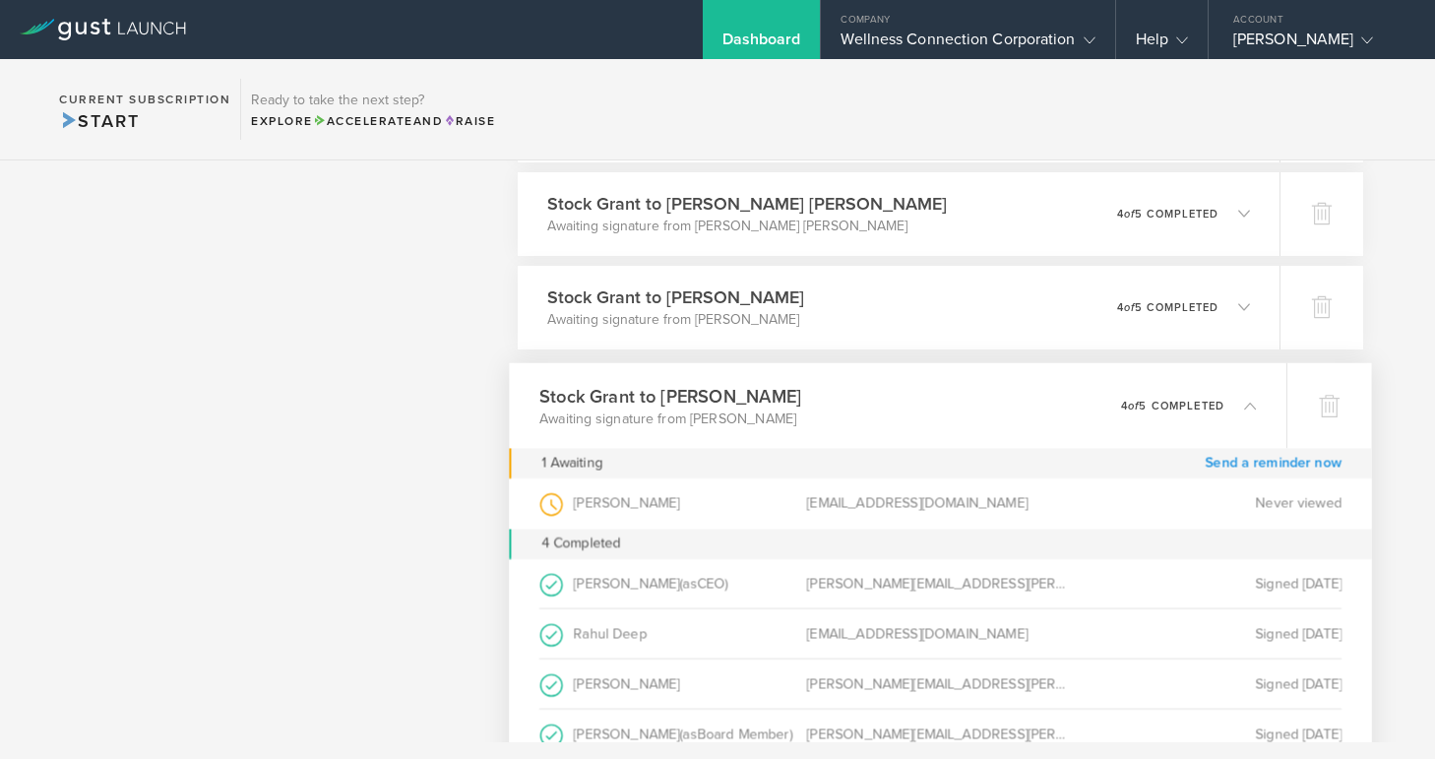
click at [1234, 461] on link "Send a reminder now" at bounding box center [1273, 463] width 137 height 31
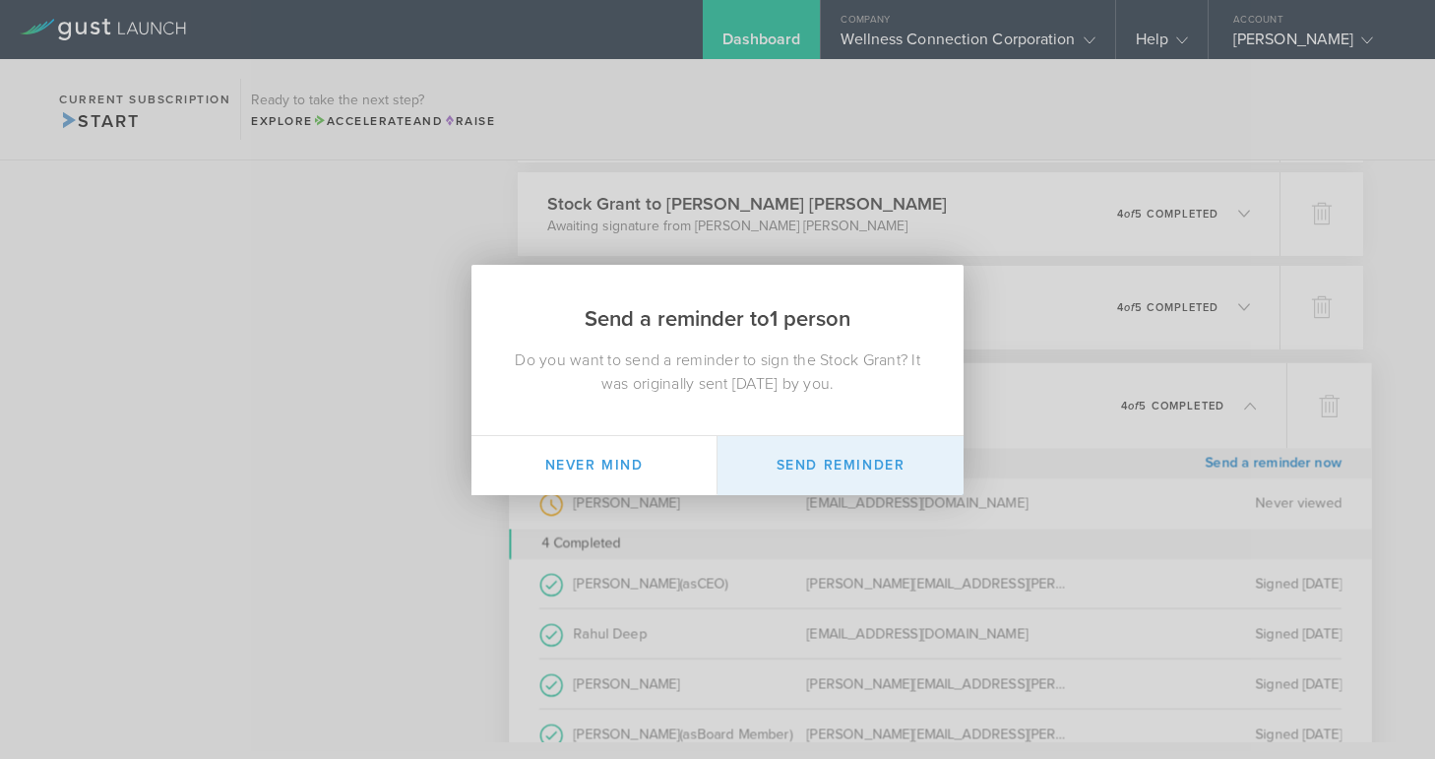
drag, startPoint x: 887, startPoint y: 473, endPoint x: 918, endPoint y: 465, distance: 32.5
click at [887, 473] on button "Send Reminder" at bounding box center [841, 465] width 246 height 59
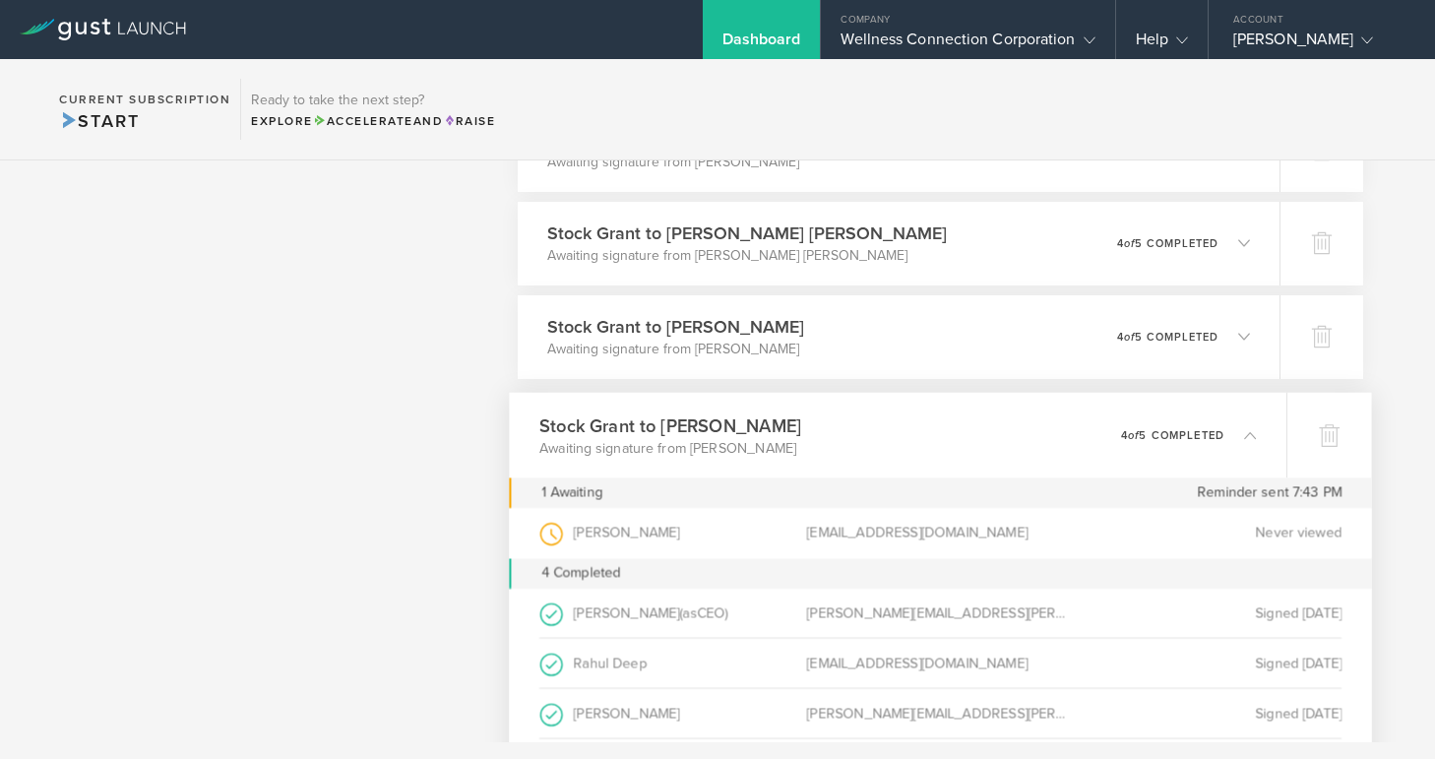
scroll to position [1182, 0]
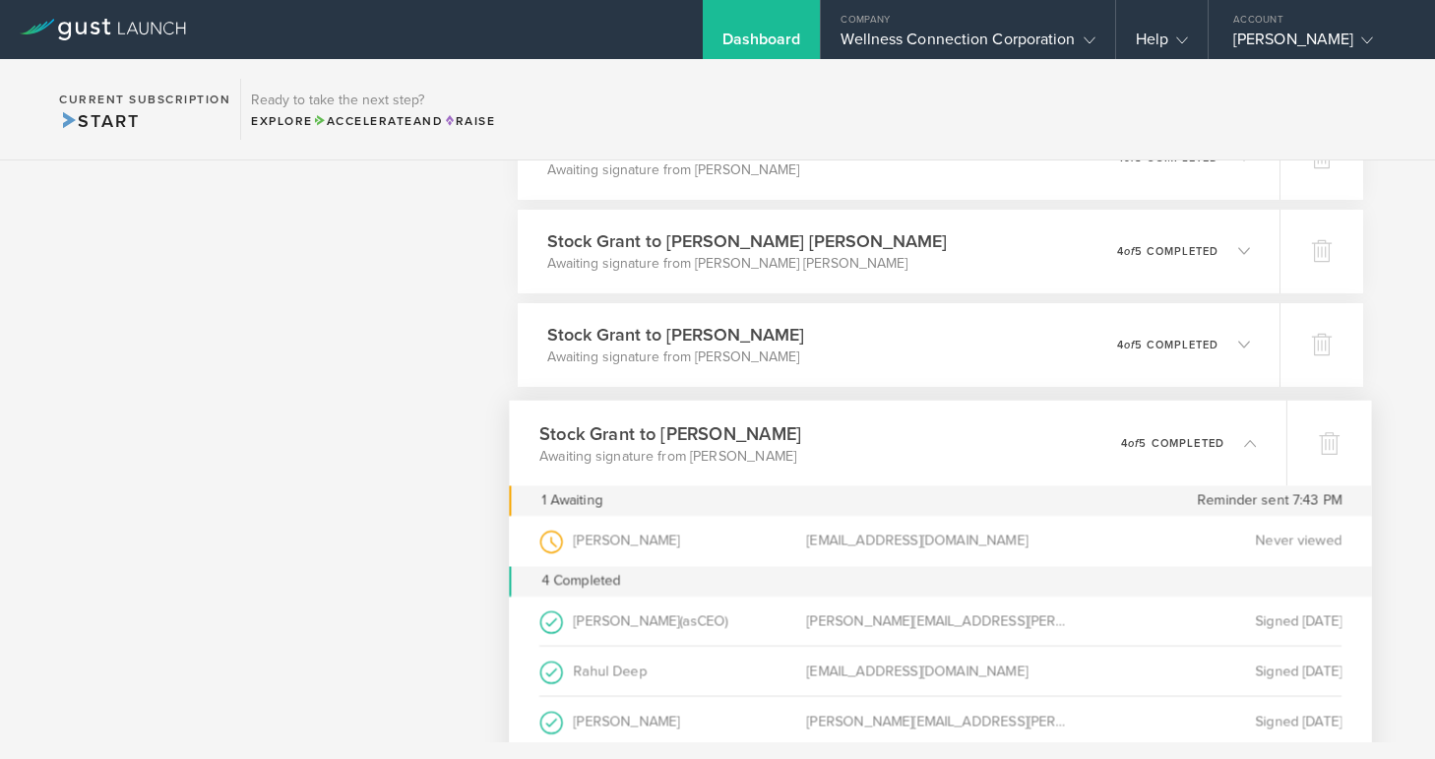
click at [1250, 442] on icon at bounding box center [1250, 442] width 12 height 12
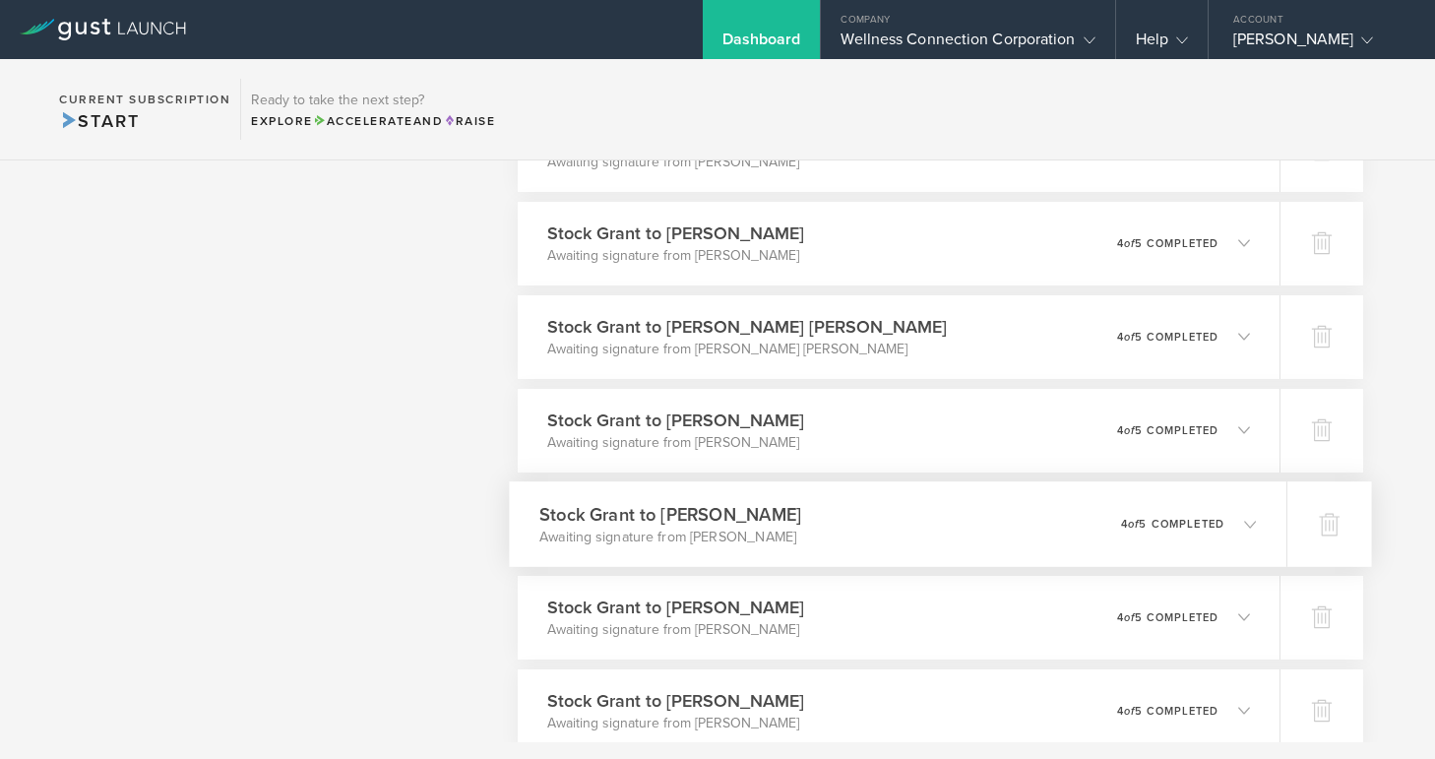
scroll to position [1085, 0]
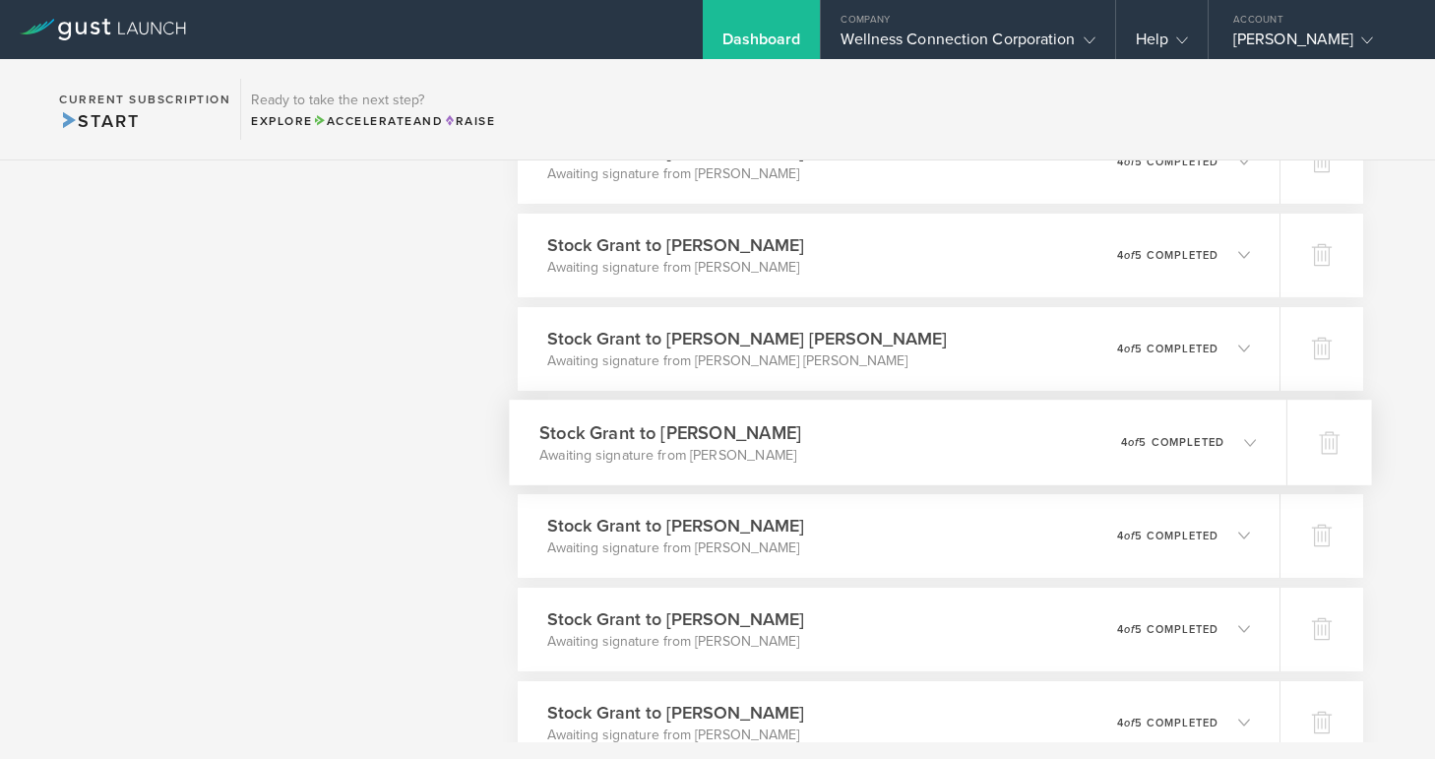
click at [1248, 440] on icon at bounding box center [1250, 442] width 12 height 12
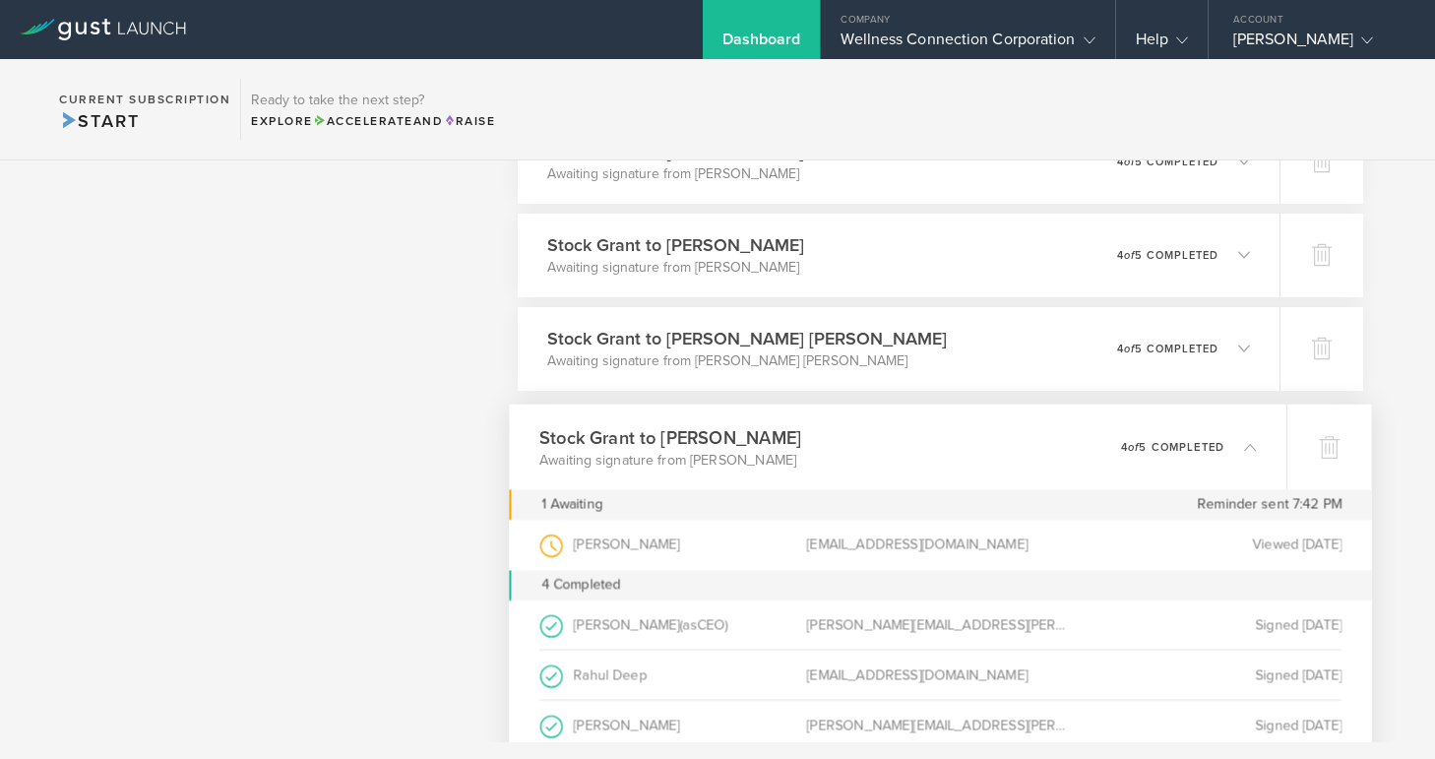
click at [1250, 446] on icon at bounding box center [1250, 446] width 12 height 12
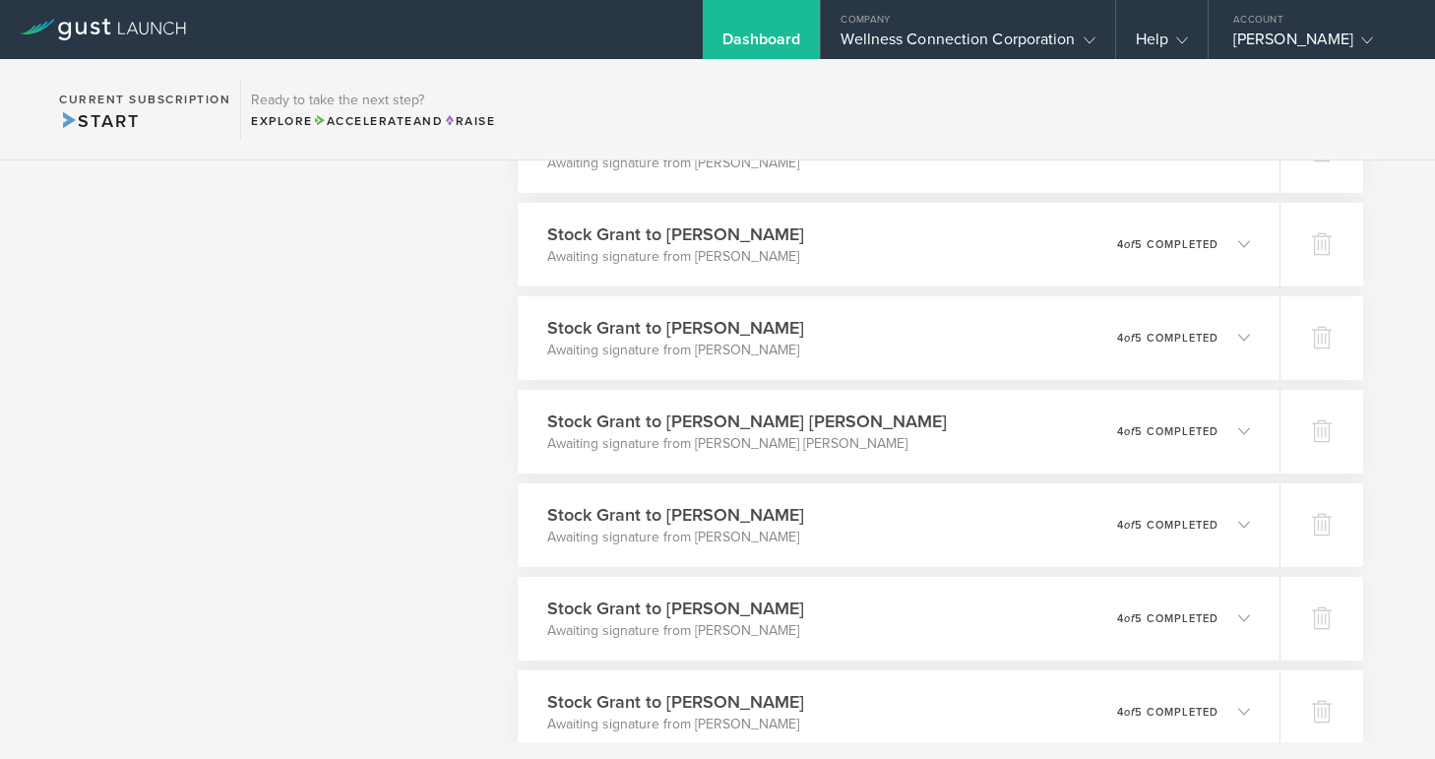
scroll to position [983, 0]
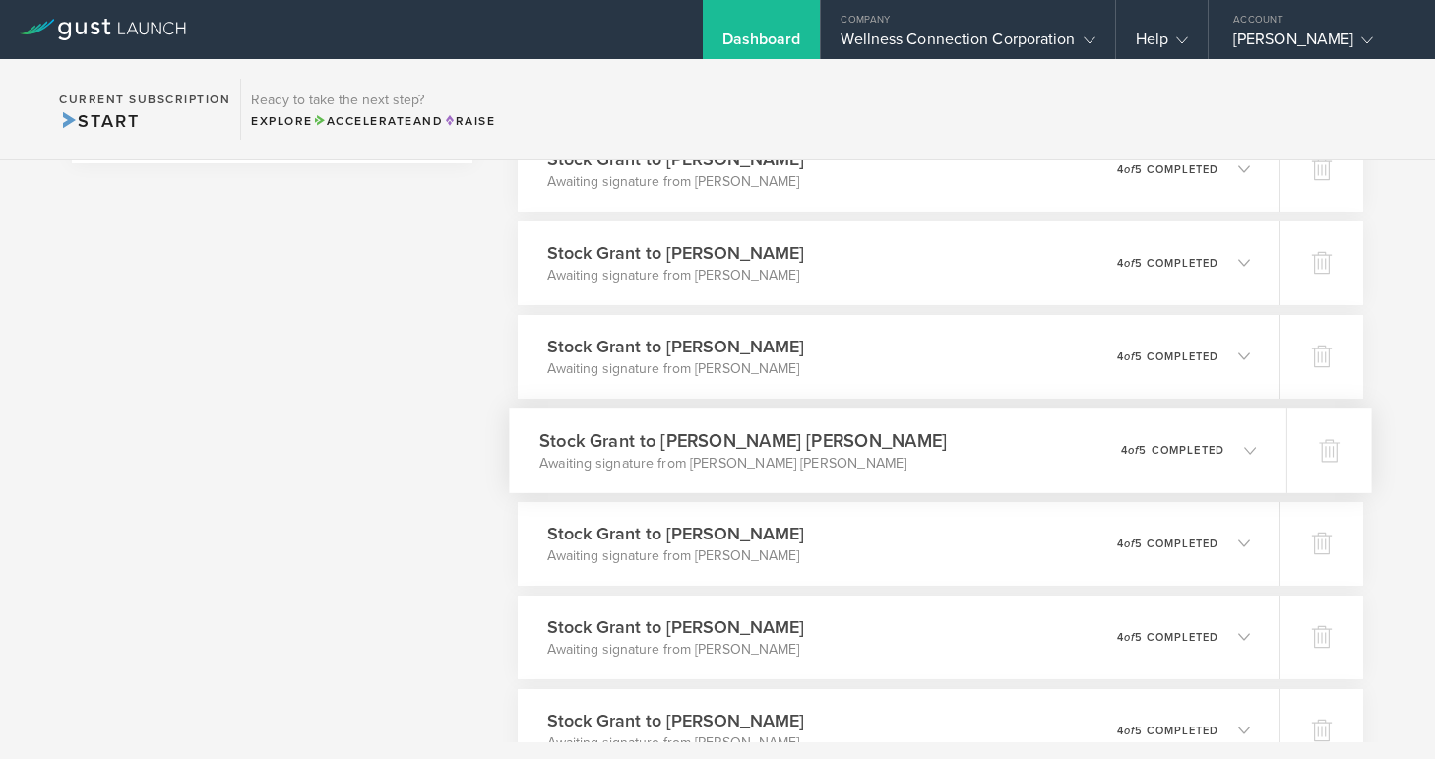
click at [1245, 447] on polyline at bounding box center [1250, 450] width 11 height 6
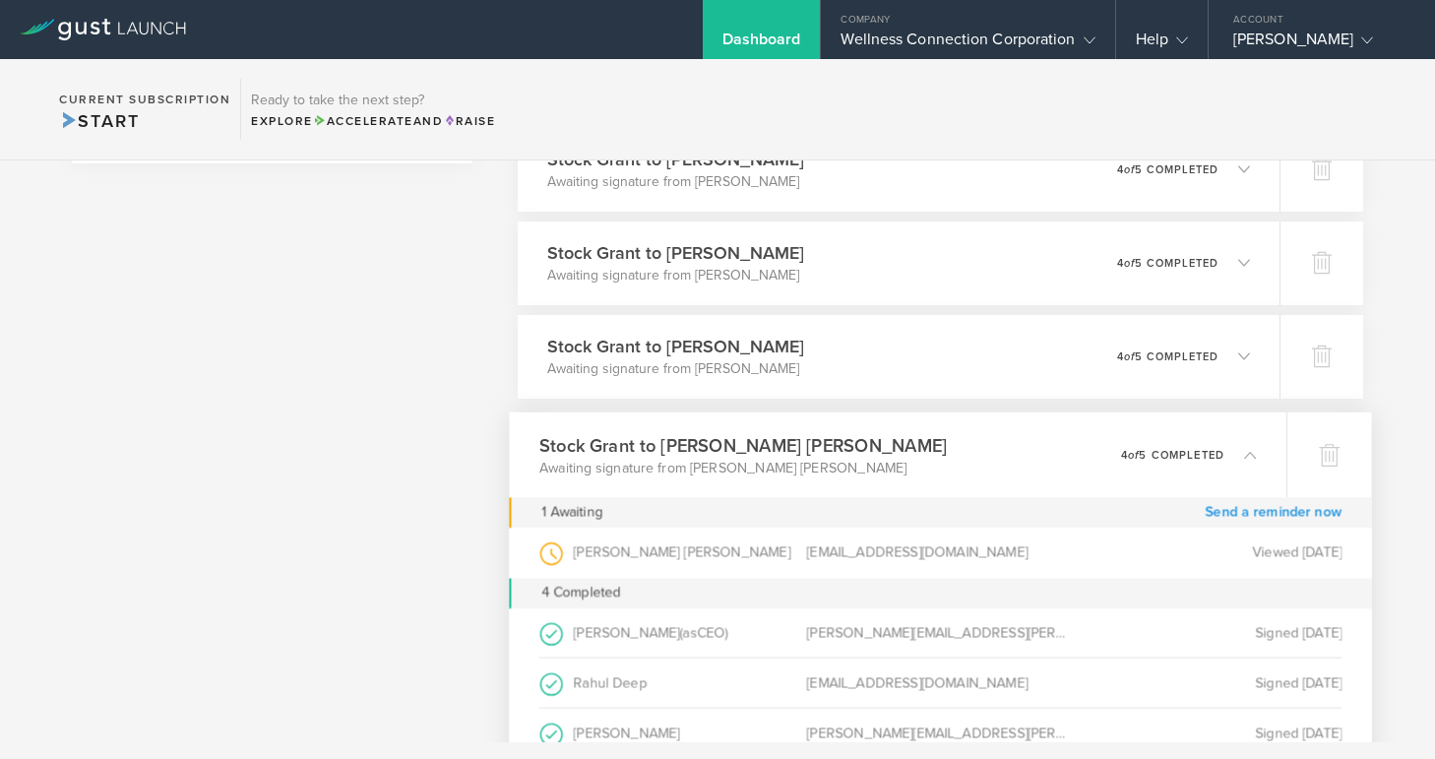
click at [1232, 509] on link "Send a reminder now" at bounding box center [1273, 512] width 137 height 31
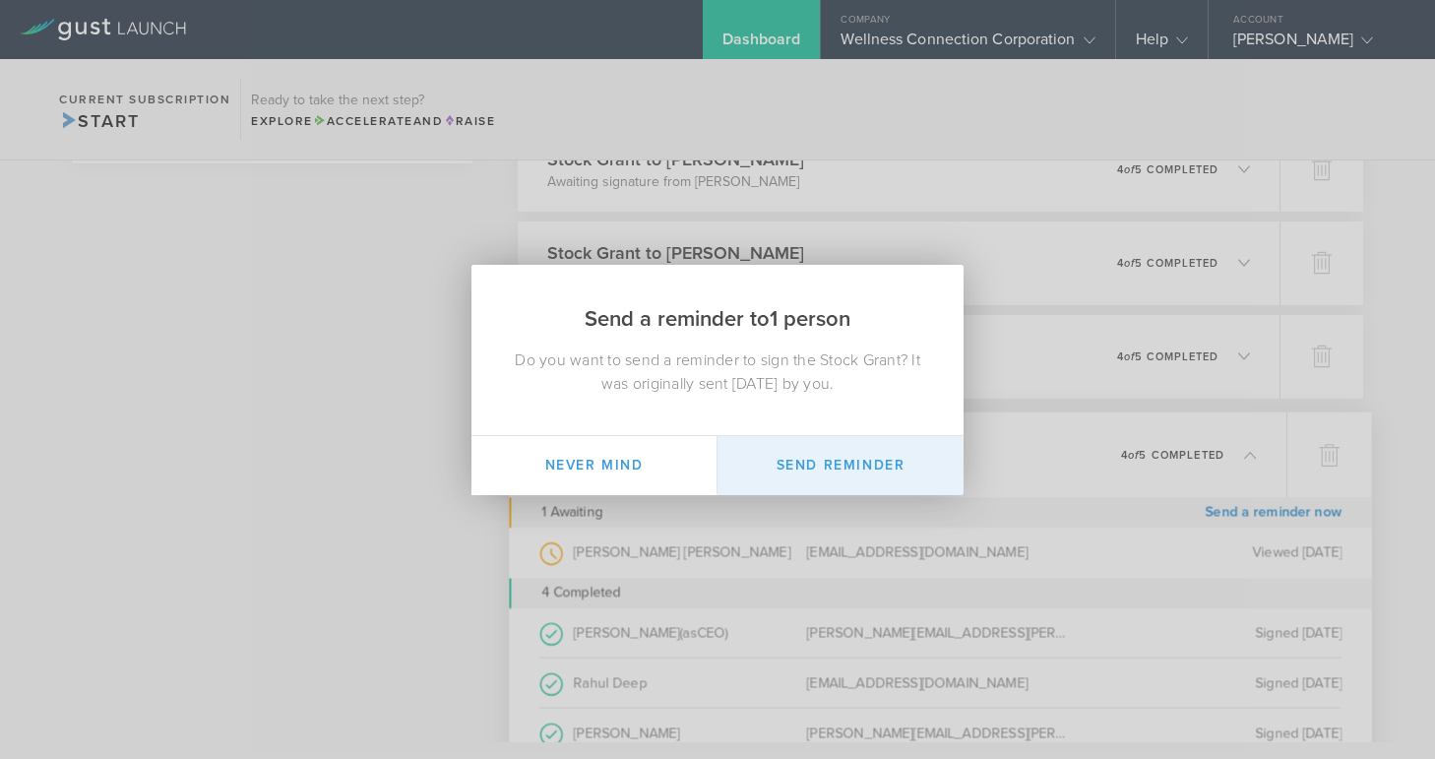
click at [888, 458] on button "Send Reminder" at bounding box center [841, 465] width 246 height 59
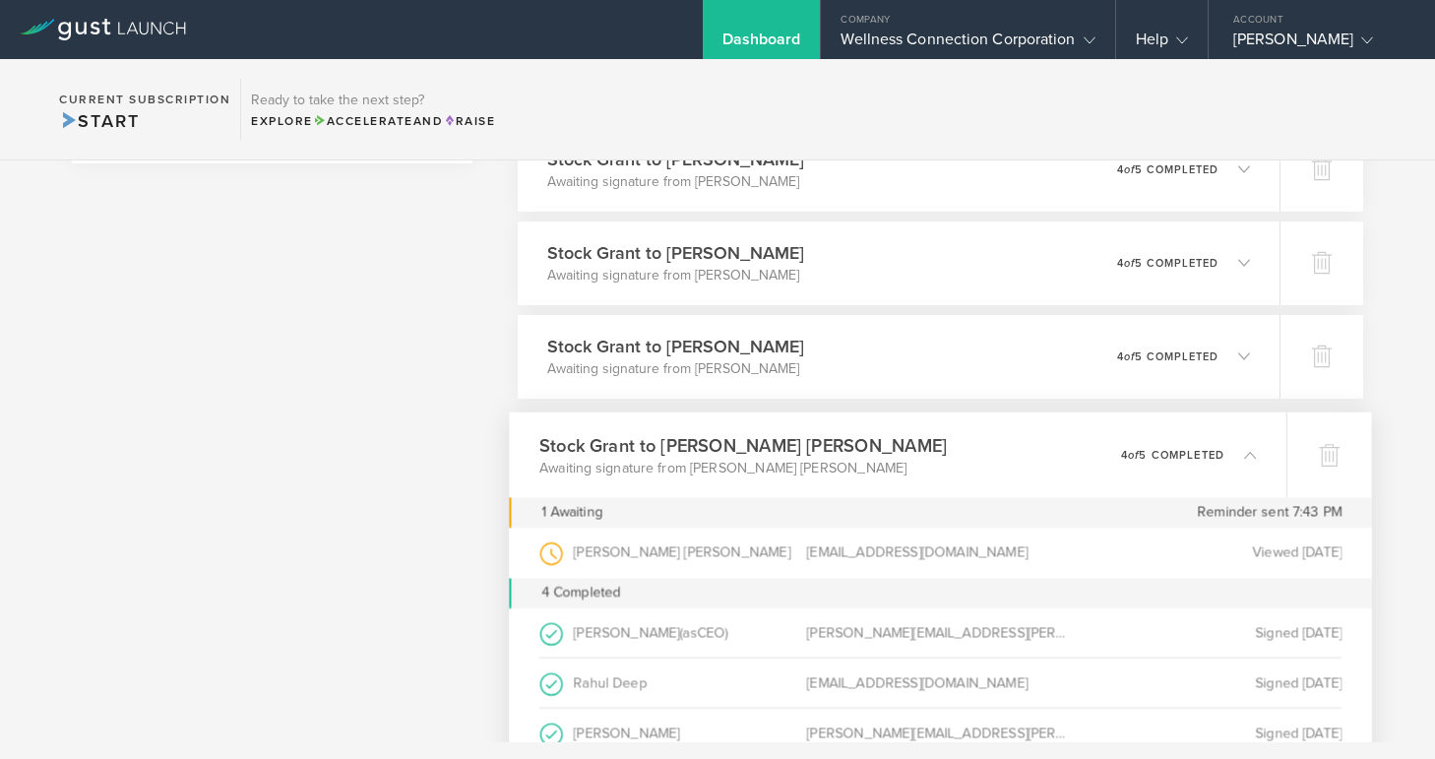
click at [1249, 452] on polyline at bounding box center [1250, 455] width 11 height 6
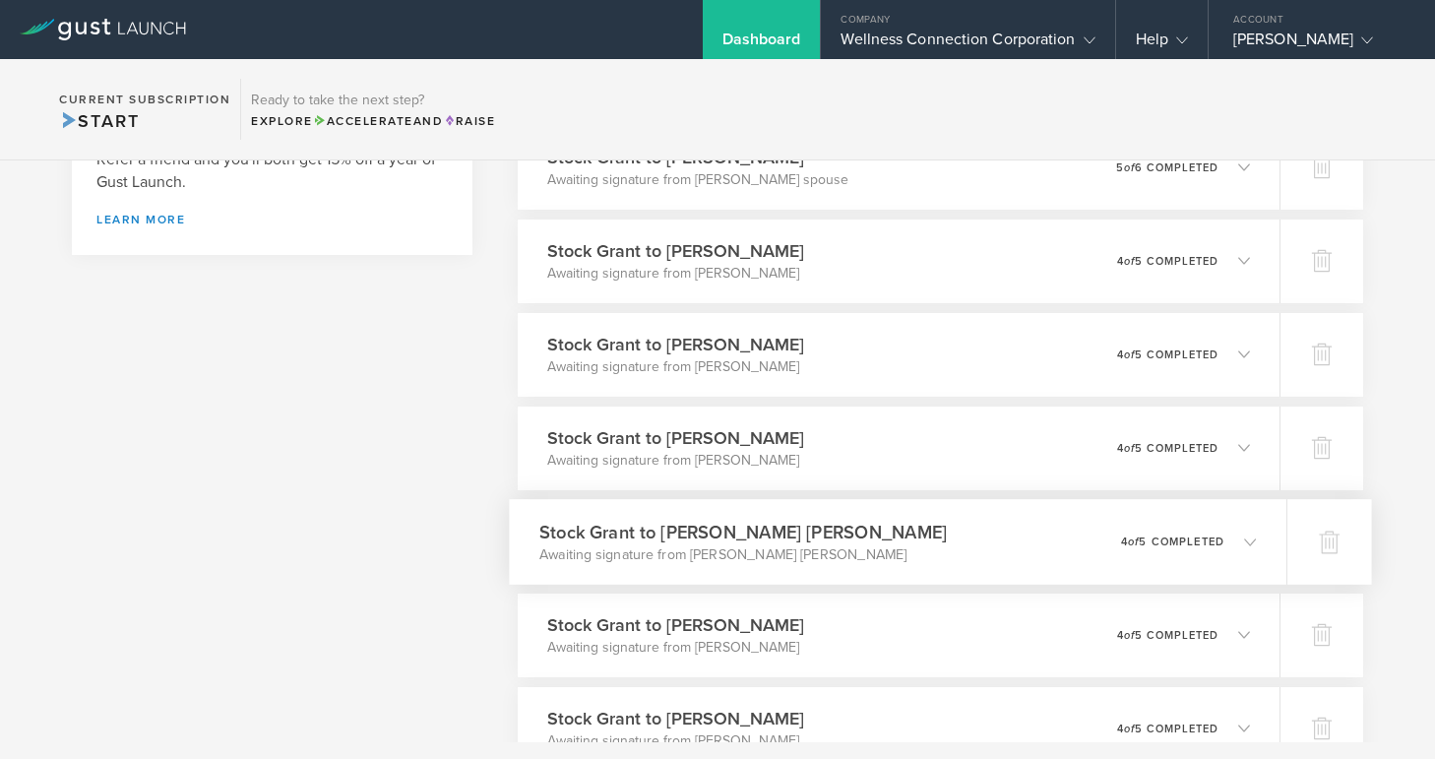
scroll to position [886, 0]
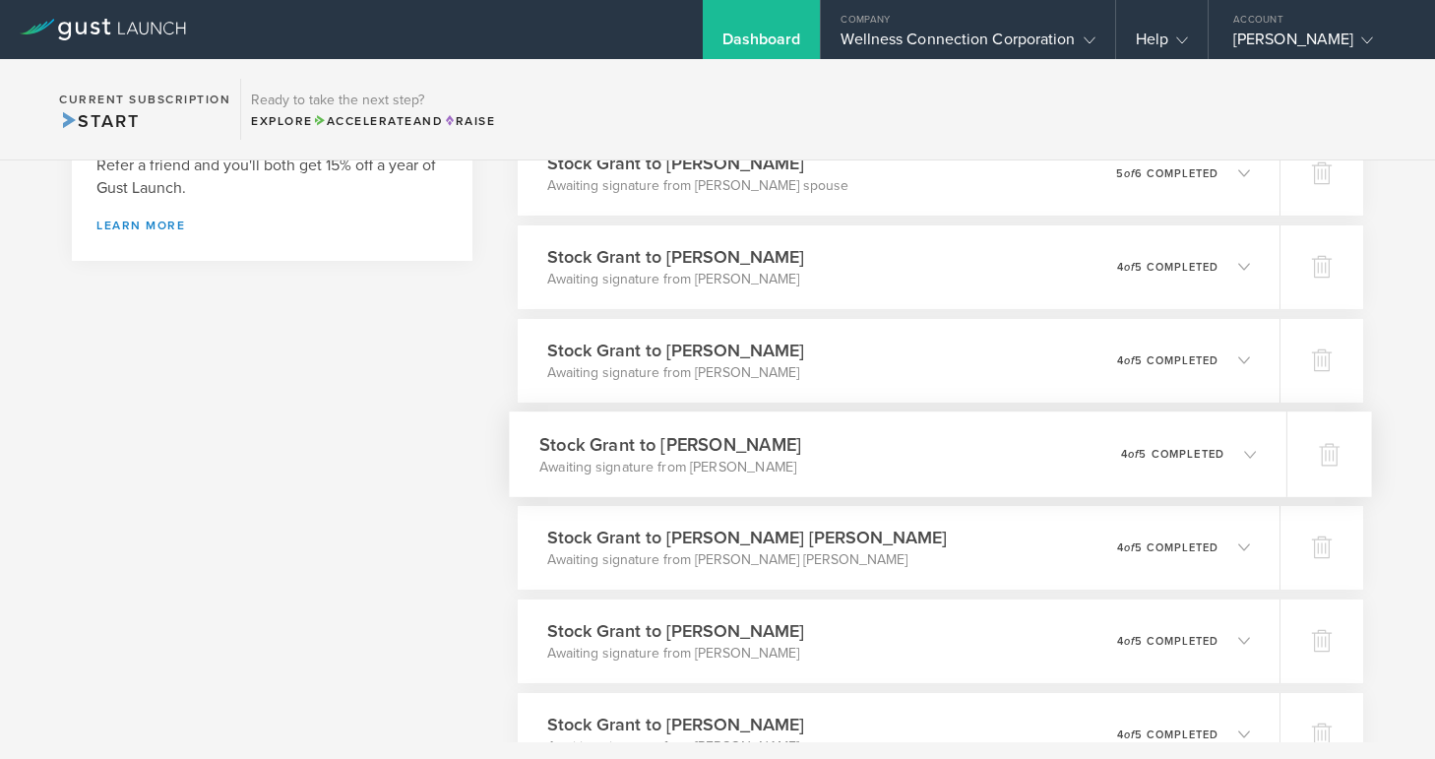
click at [1247, 448] on icon at bounding box center [1250, 454] width 12 height 12
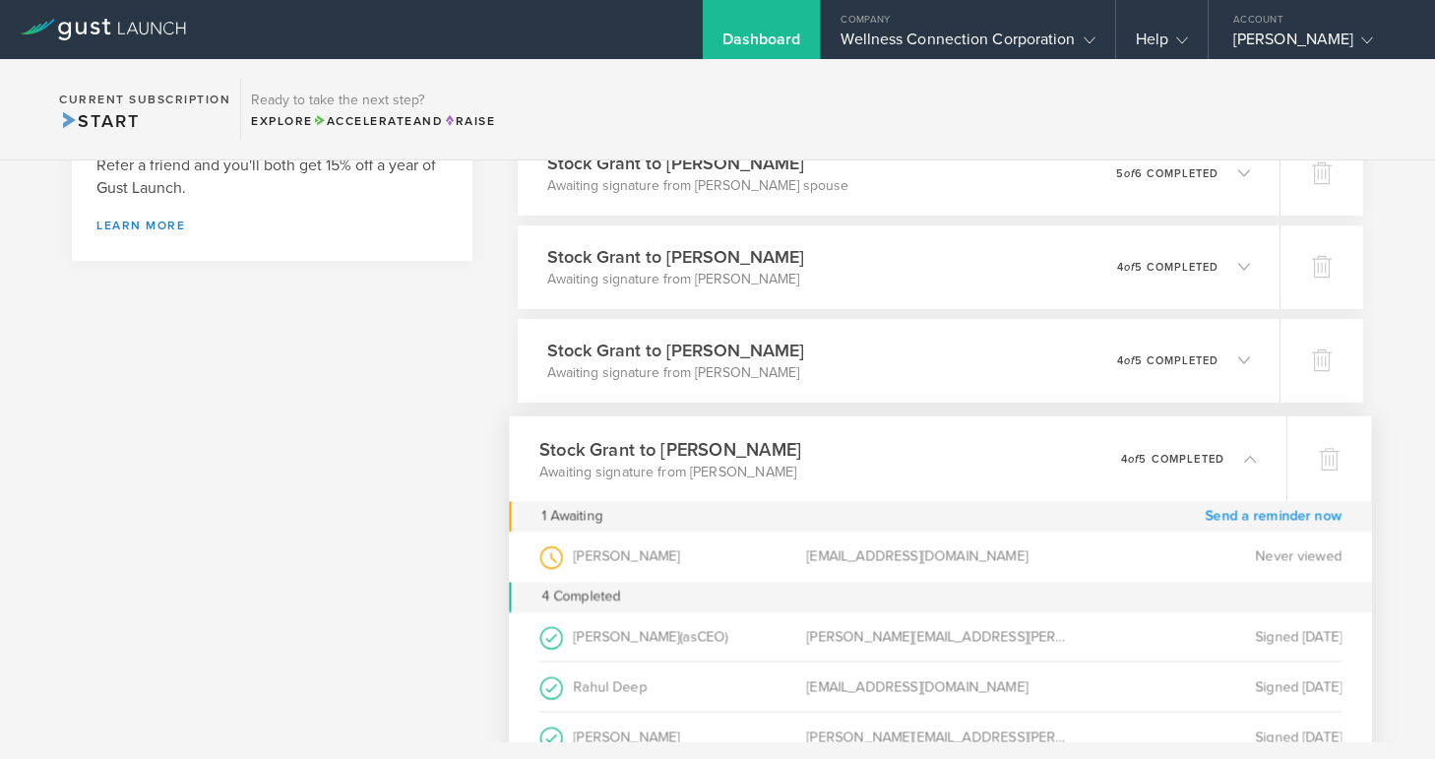
click at [1252, 512] on link "Send a reminder now" at bounding box center [1273, 516] width 137 height 31
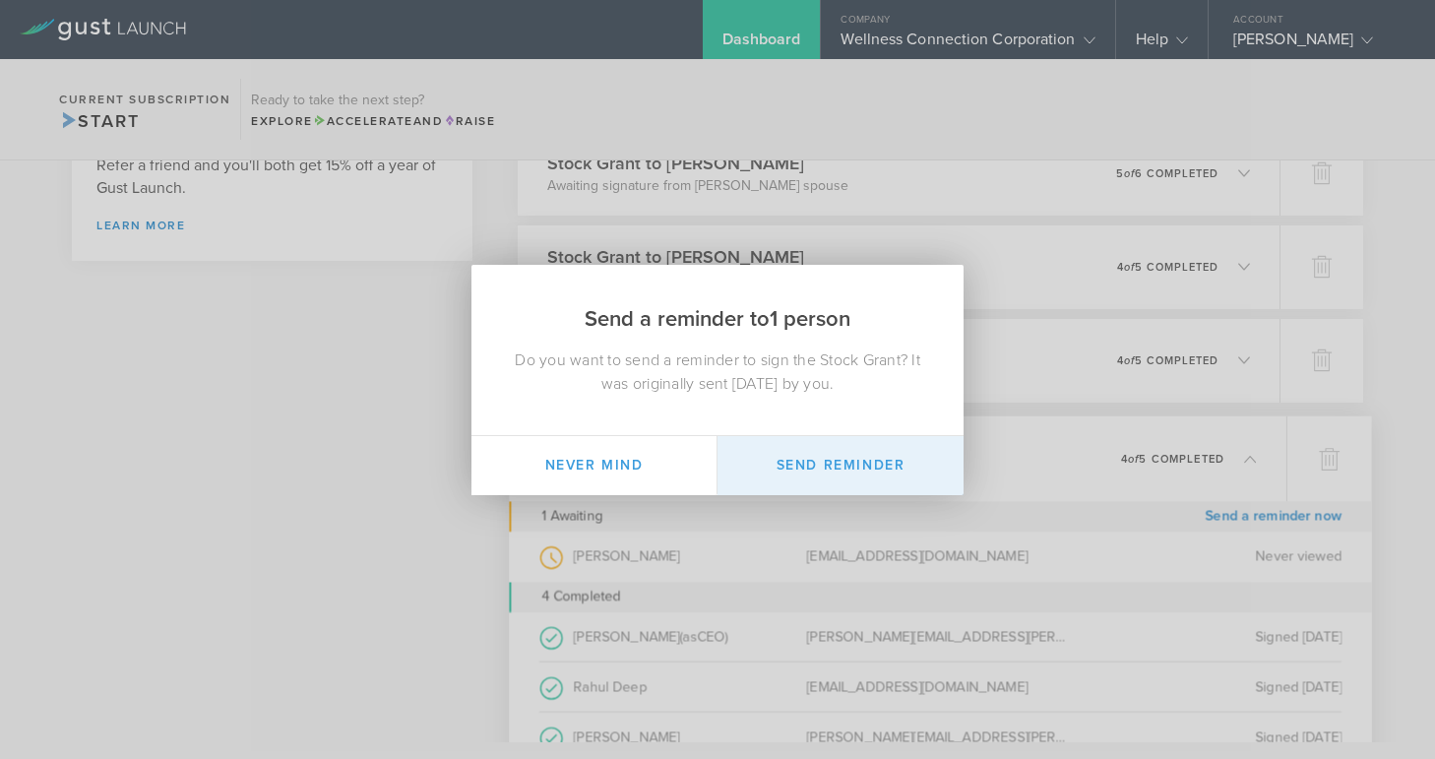
click at [928, 472] on button "Send Reminder" at bounding box center [841, 465] width 246 height 59
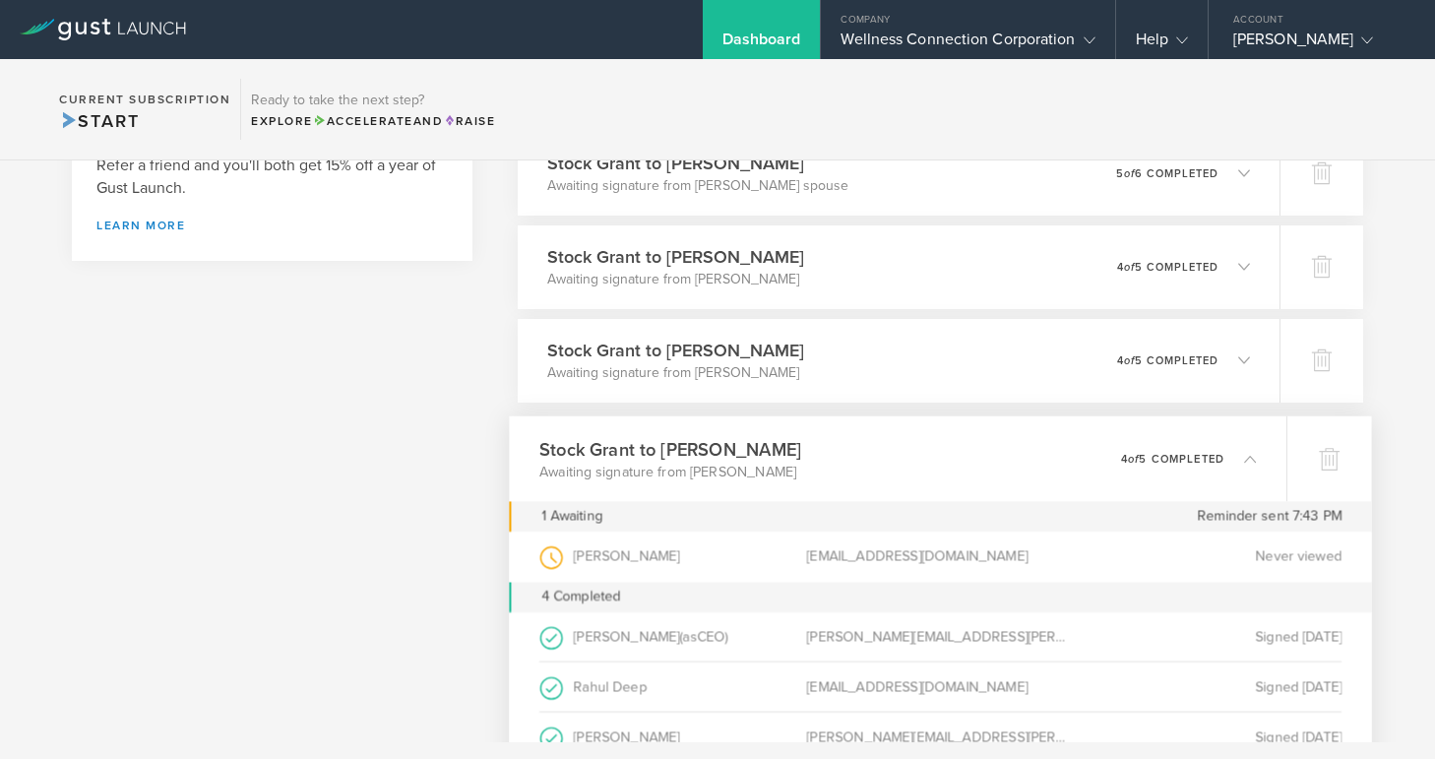
click at [1250, 460] on icon at bounding box center [1250, 458] width 12 height 12
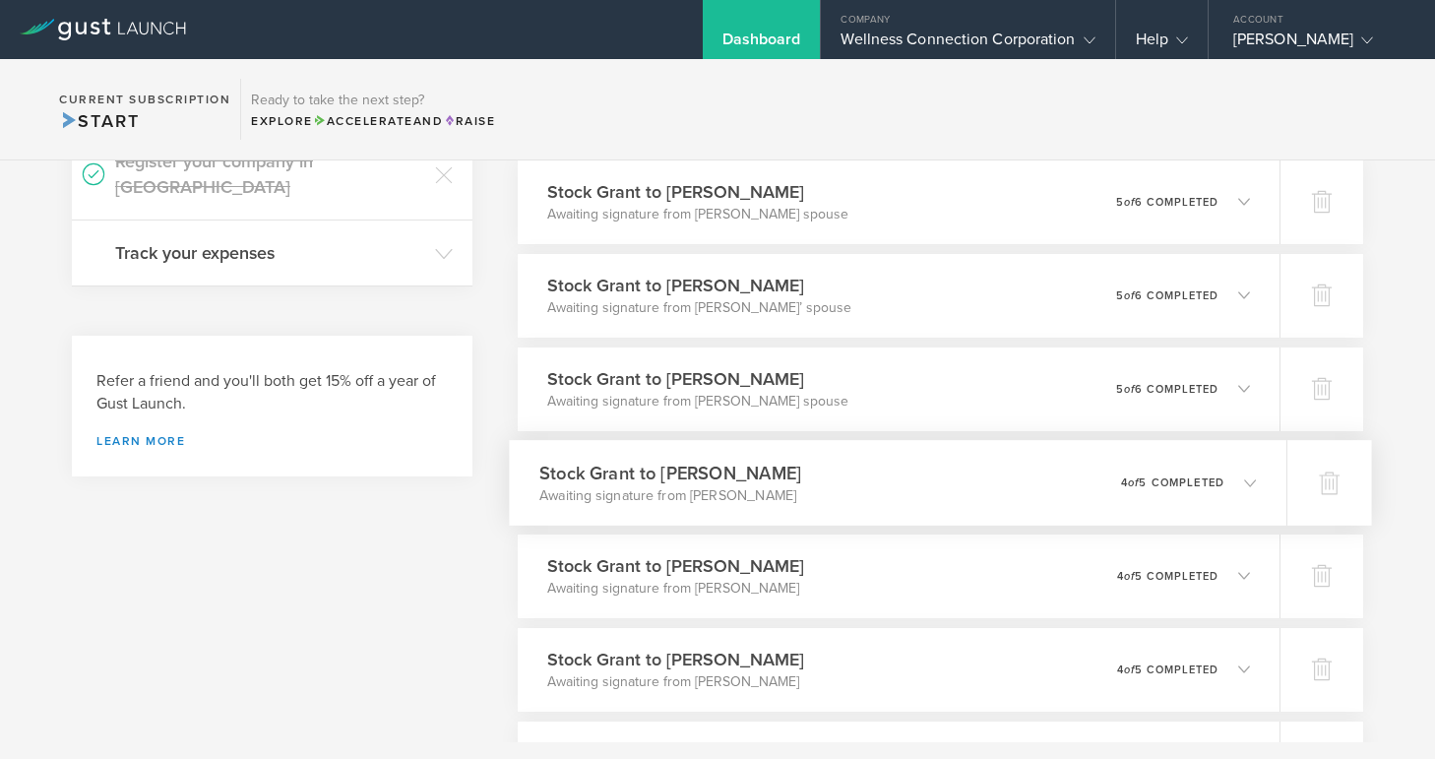
scroll to position [668, 0]
click at [1252, 392] on icon at bounding box center [1250, 391] width 12 height 12
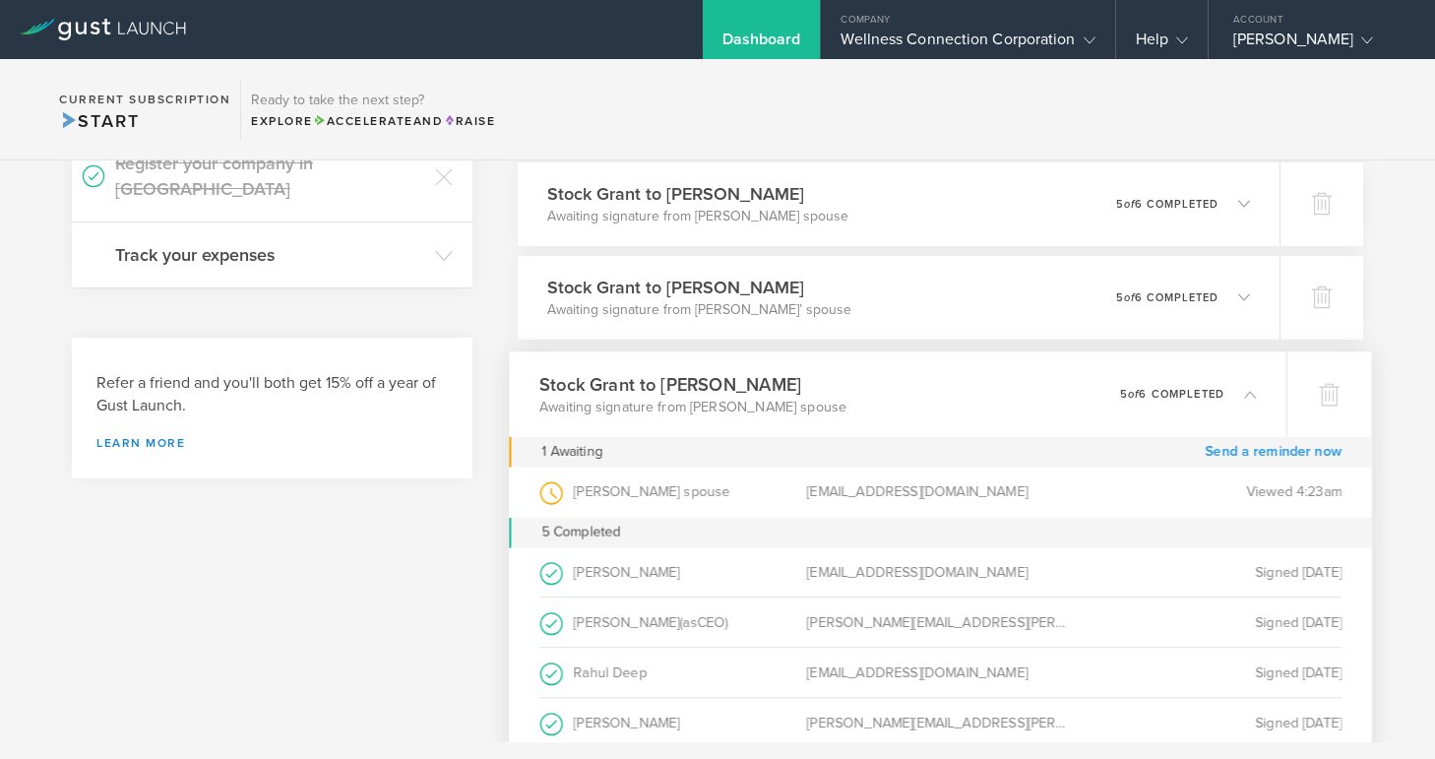
click at [1248, 448] on link "Send a reminder now" at bounding box center [1273, 451] width 137 height 31
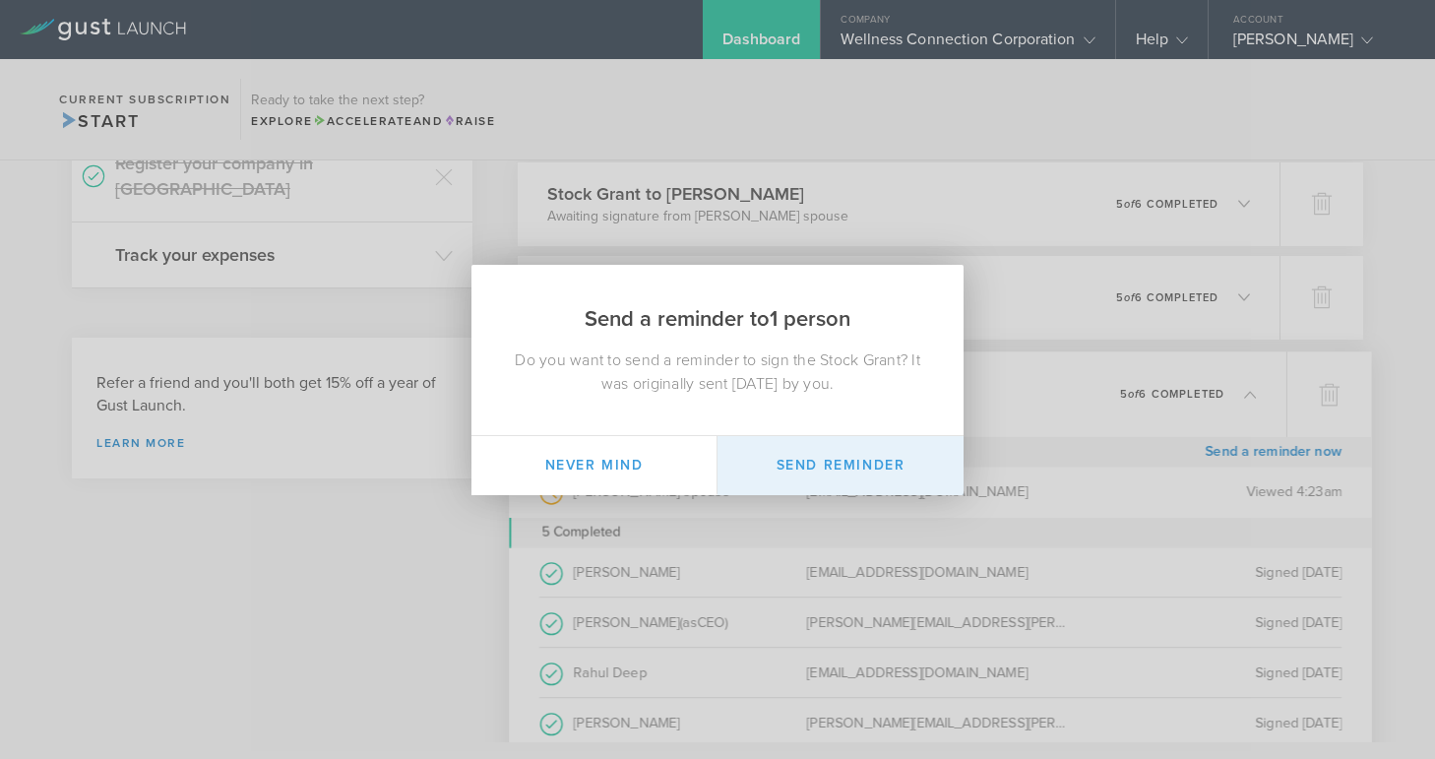
drag, startPoint x: 875, startPoint y: 459, endPoint x: 886, endPoint y: 454, distance: 11.9
click at [879, 458] on button "Send Reminder" at bounding box center [841, 465] width 246 height 59
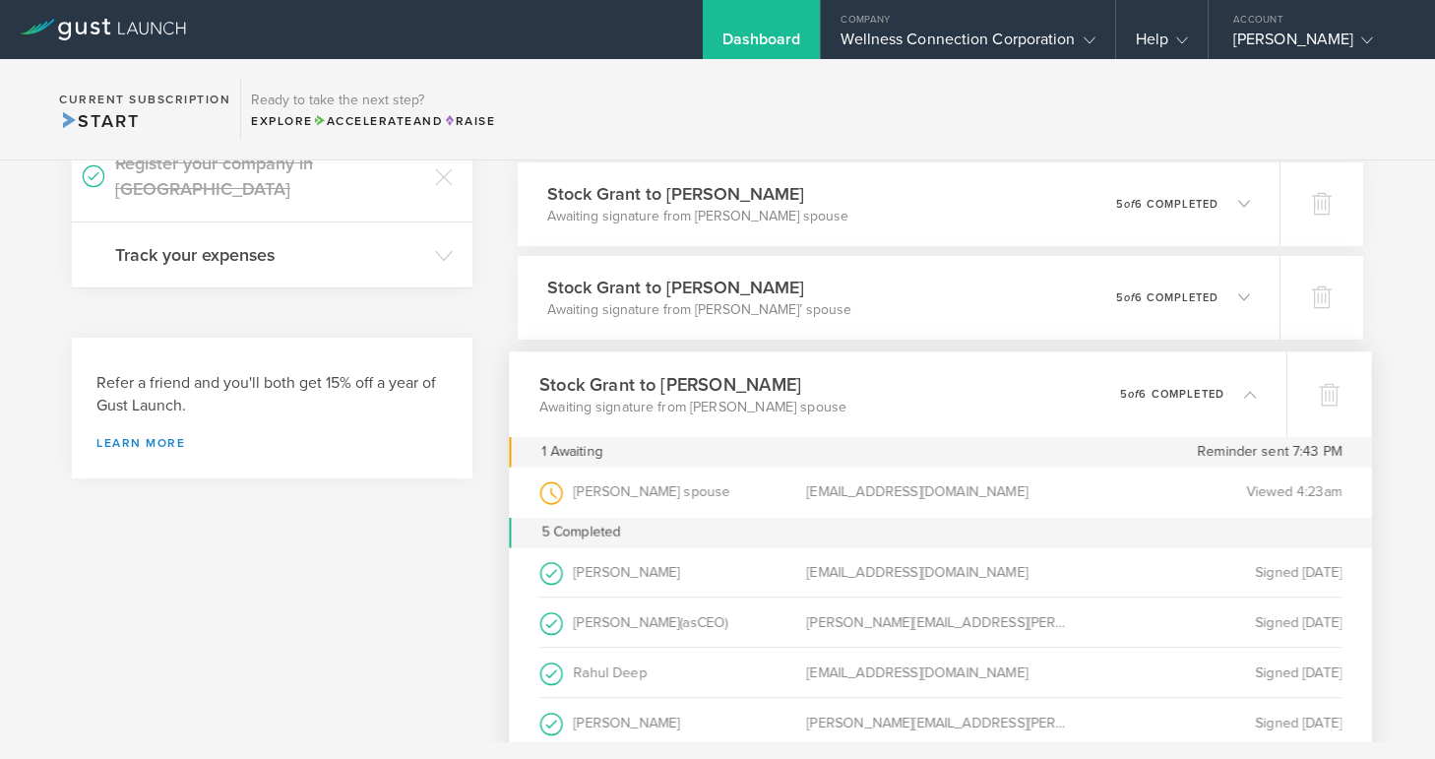
click at [1250, 397] on icon at bounding box center [1250, 394] width 12 height 12
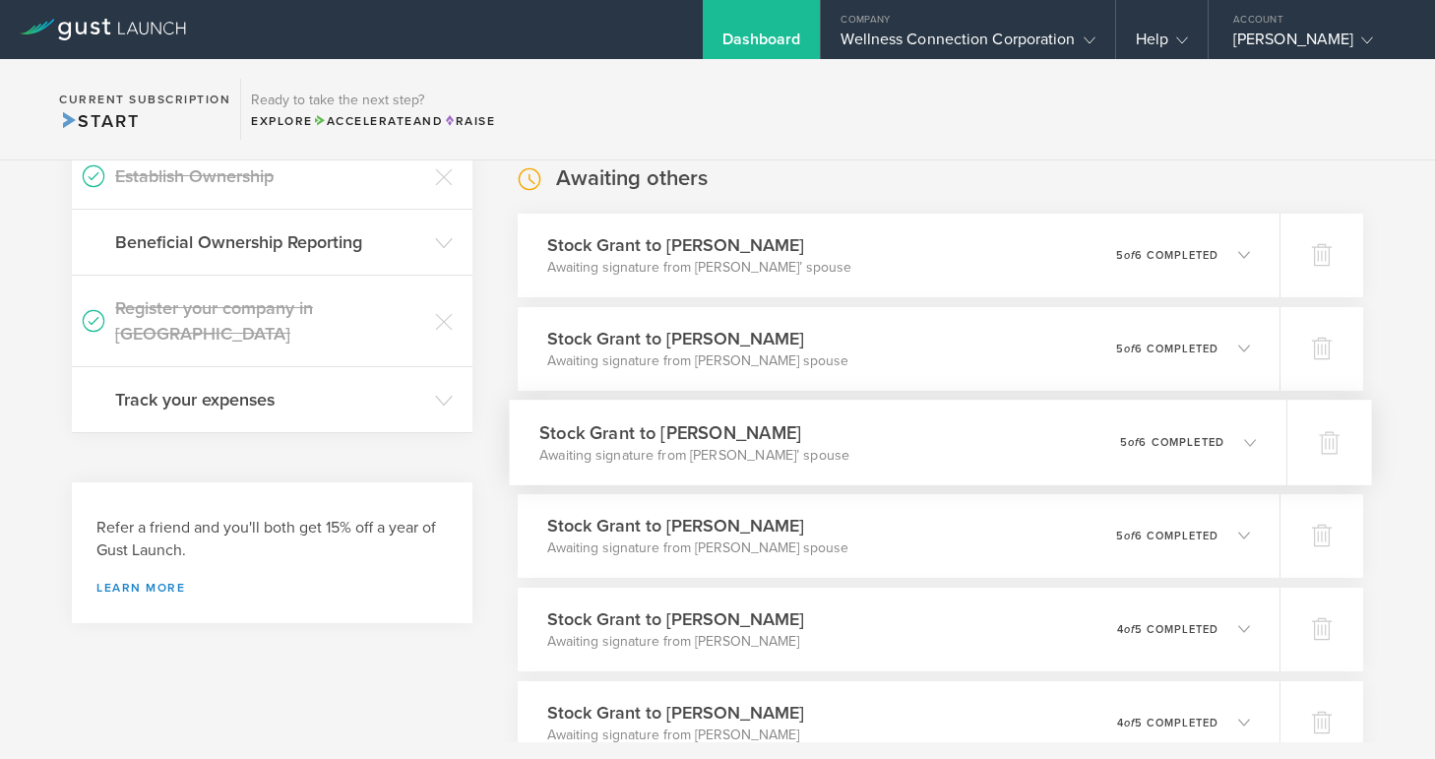
scroll to position [513, 0]
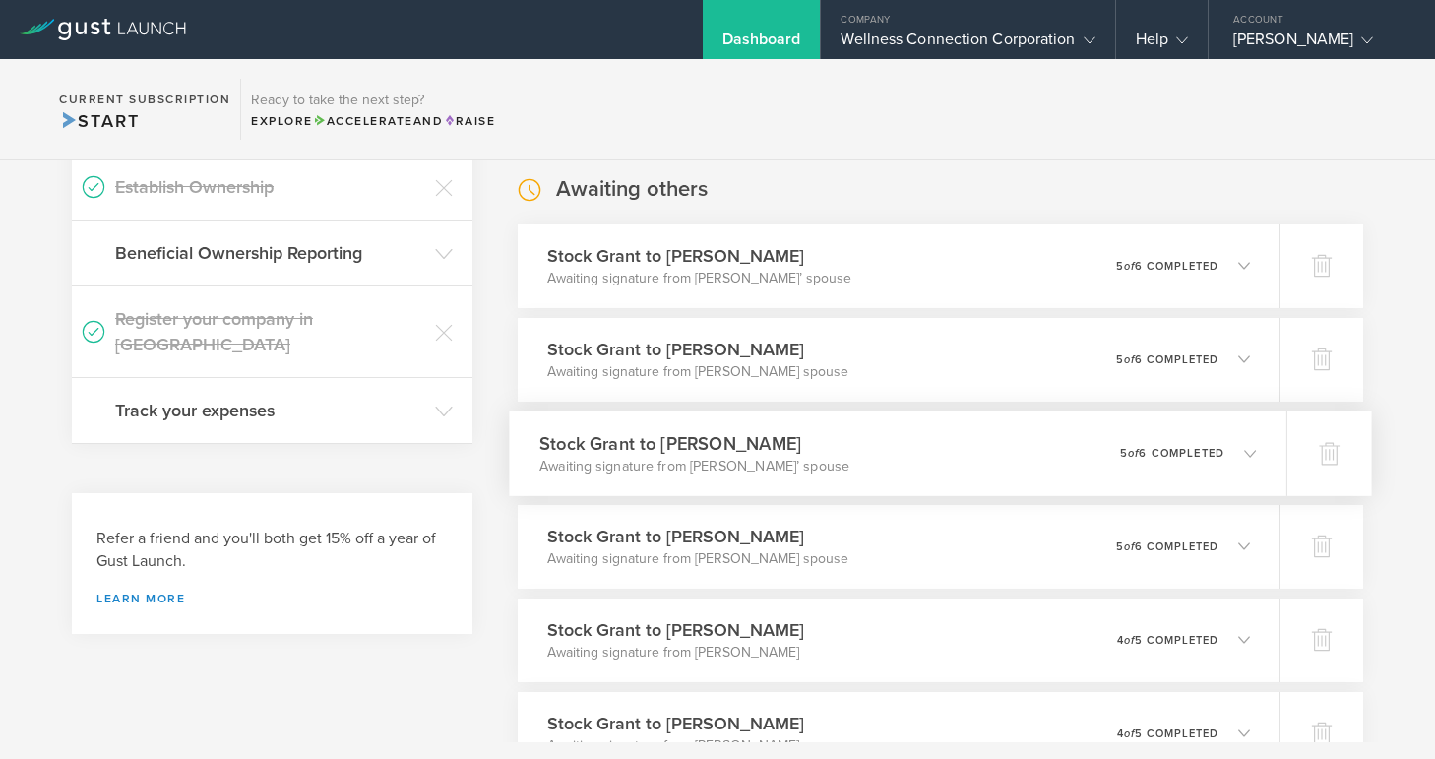
click at [1253, 451] on icon at bounding box center [1250, 453] width 12 height 12
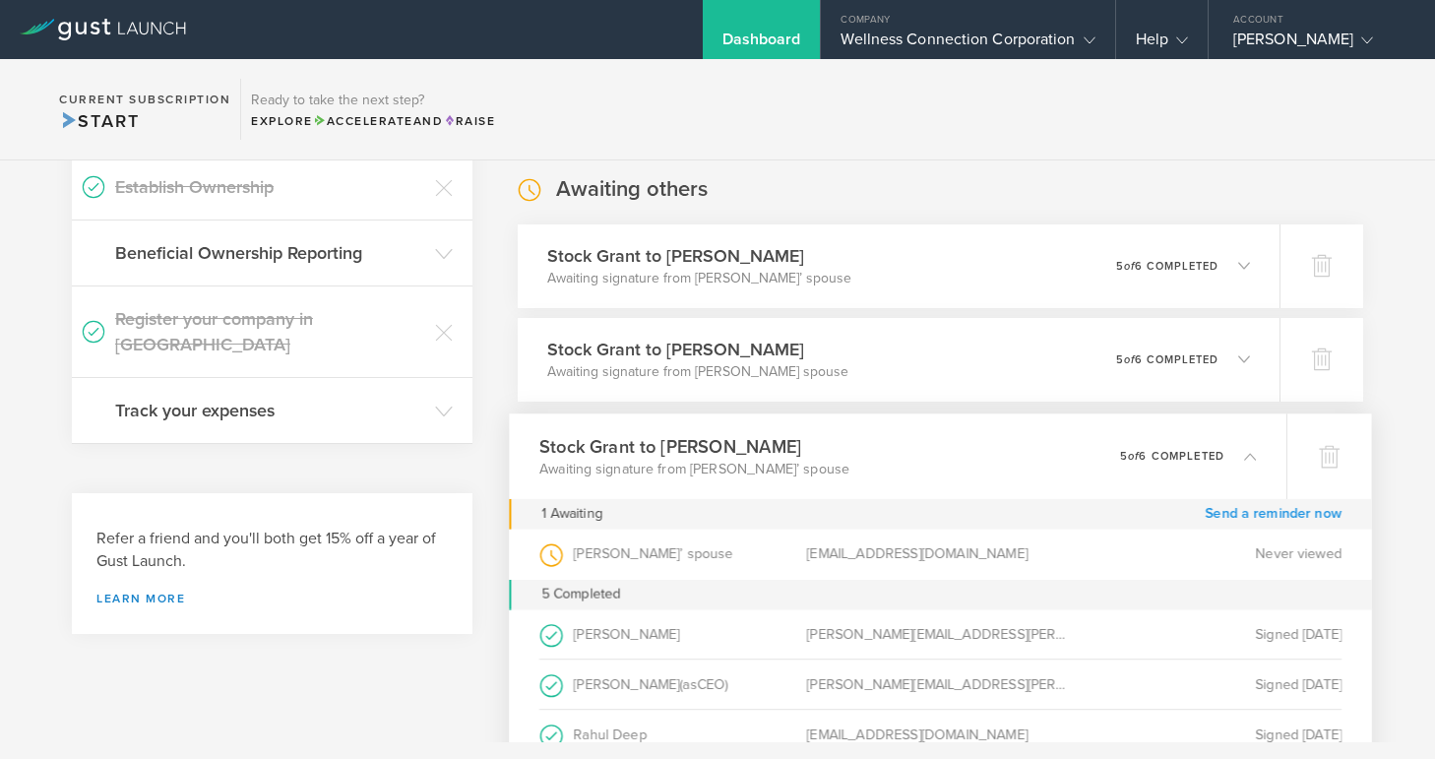
click at [1231, 511] on link "Send a reminder now" at bounding box center [1273, 513] width 137 height 31
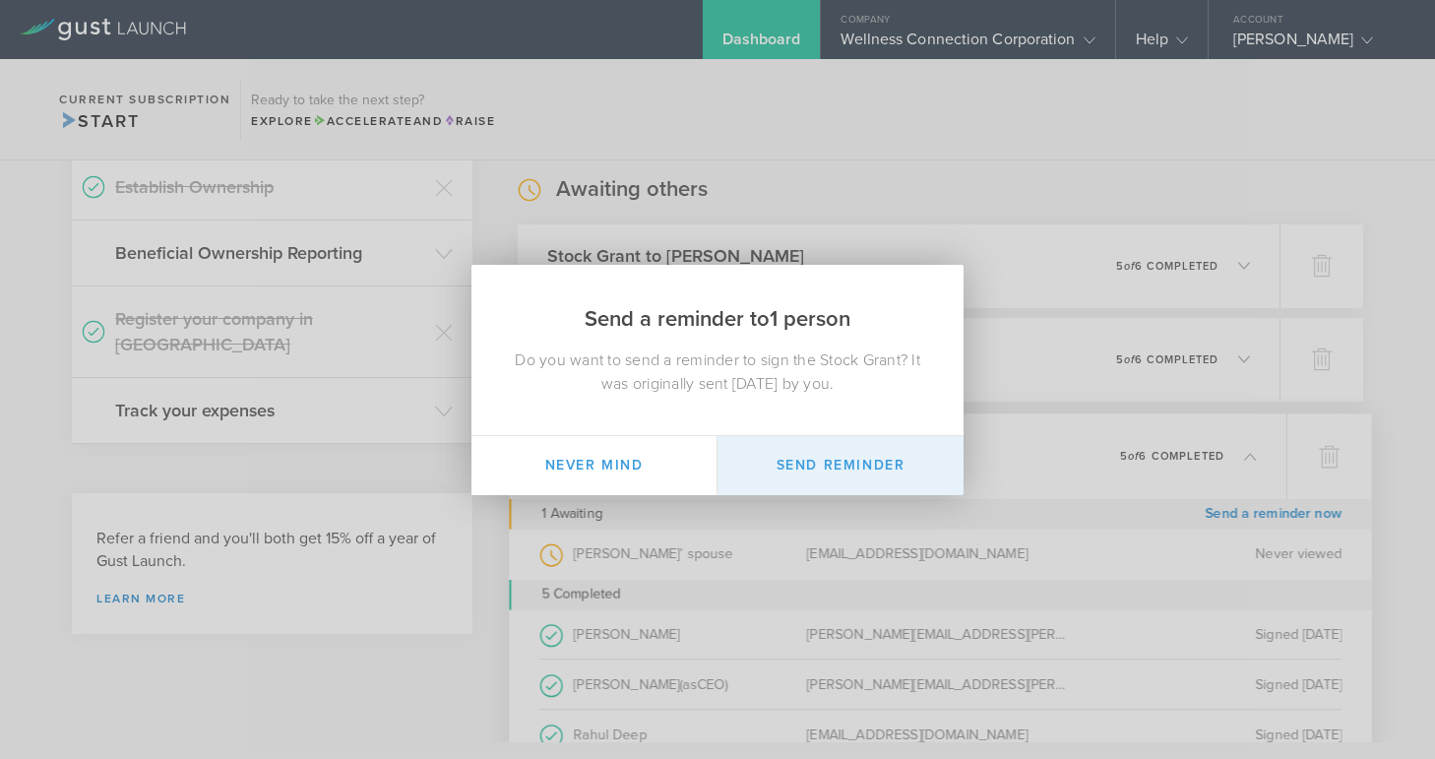
click at [878, 473] on button "Send Reminder" at bounding box center [841, 465] width 246 height 59
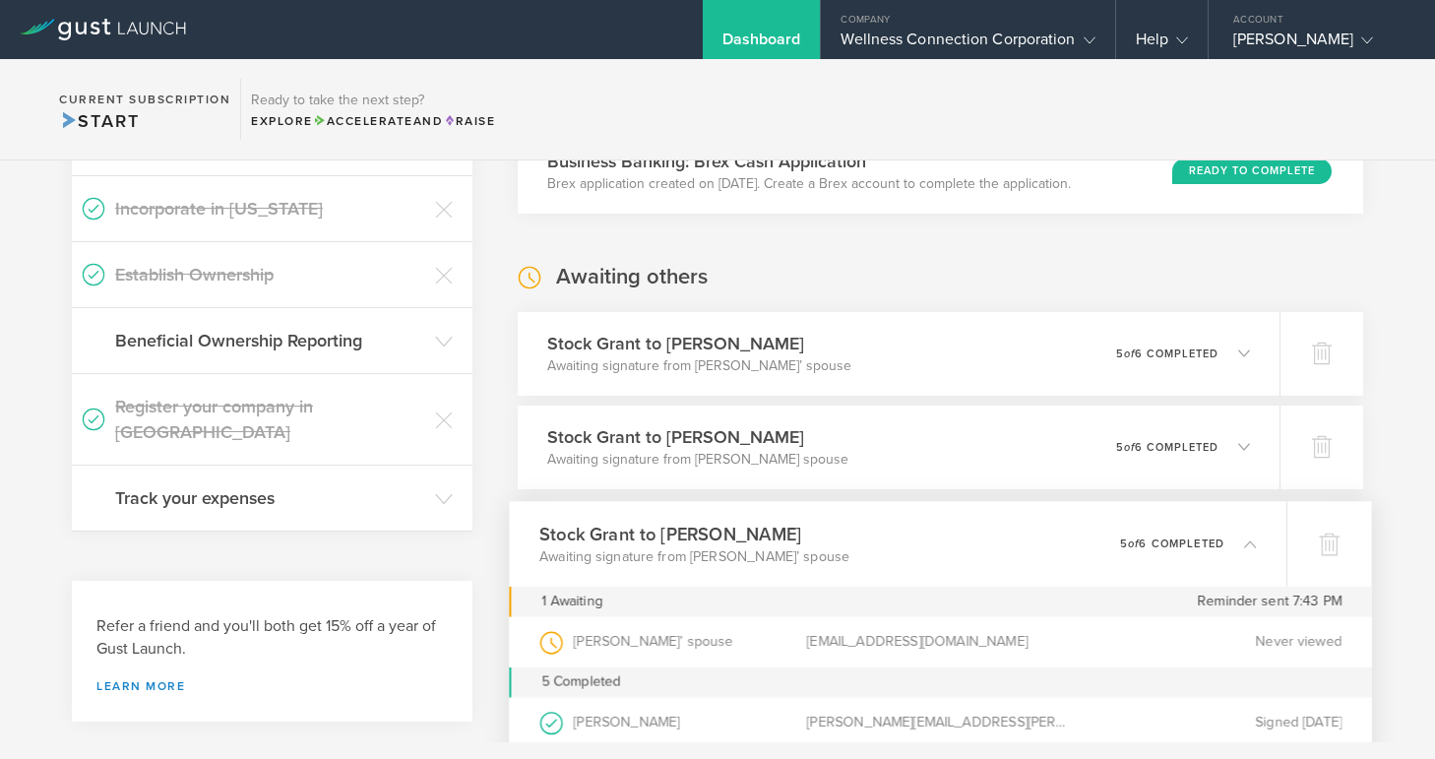
scroll to position [424, 0]
click at [1247, 445] on icon at bounding box center [1250, 448] width 12 height 12
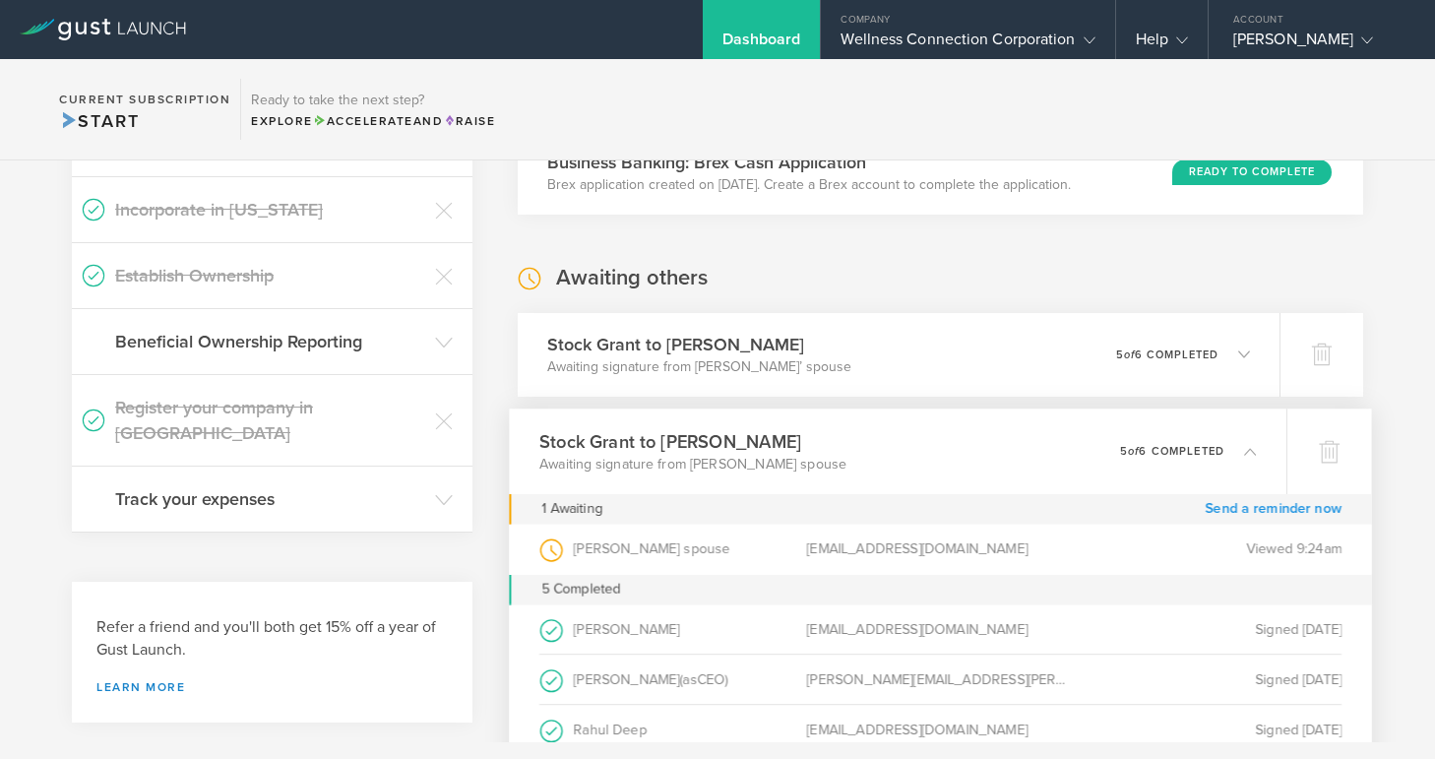
click at [1228, 507] on link "Send a reminder now" at bounding box center [1273, 508] width 137 height 31
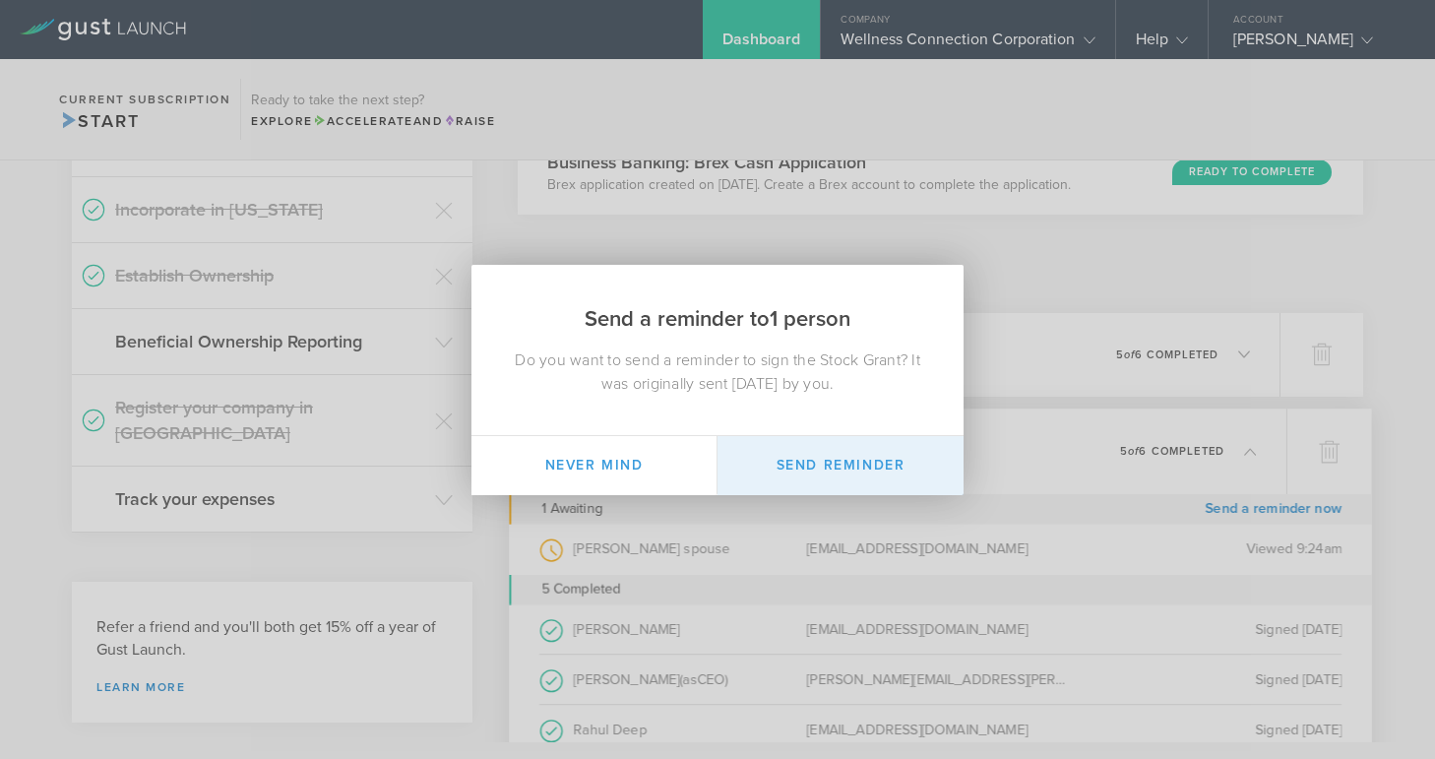
click at [856, 470] on button "Send Reminder" at bounding box center [841, 465] width 246 height 59
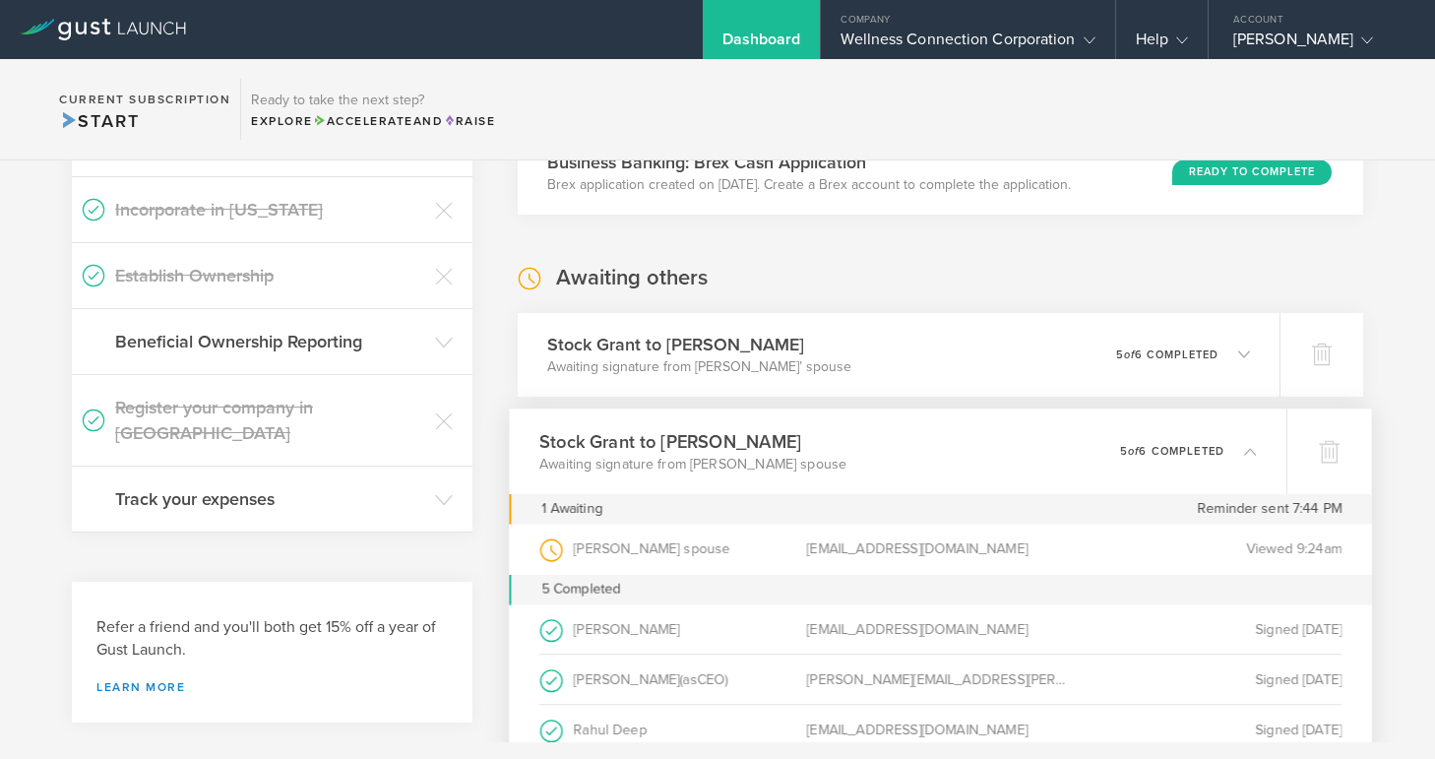
click at [1247, 447] on icon at bounding box center [1250, 451] width 12 height 12
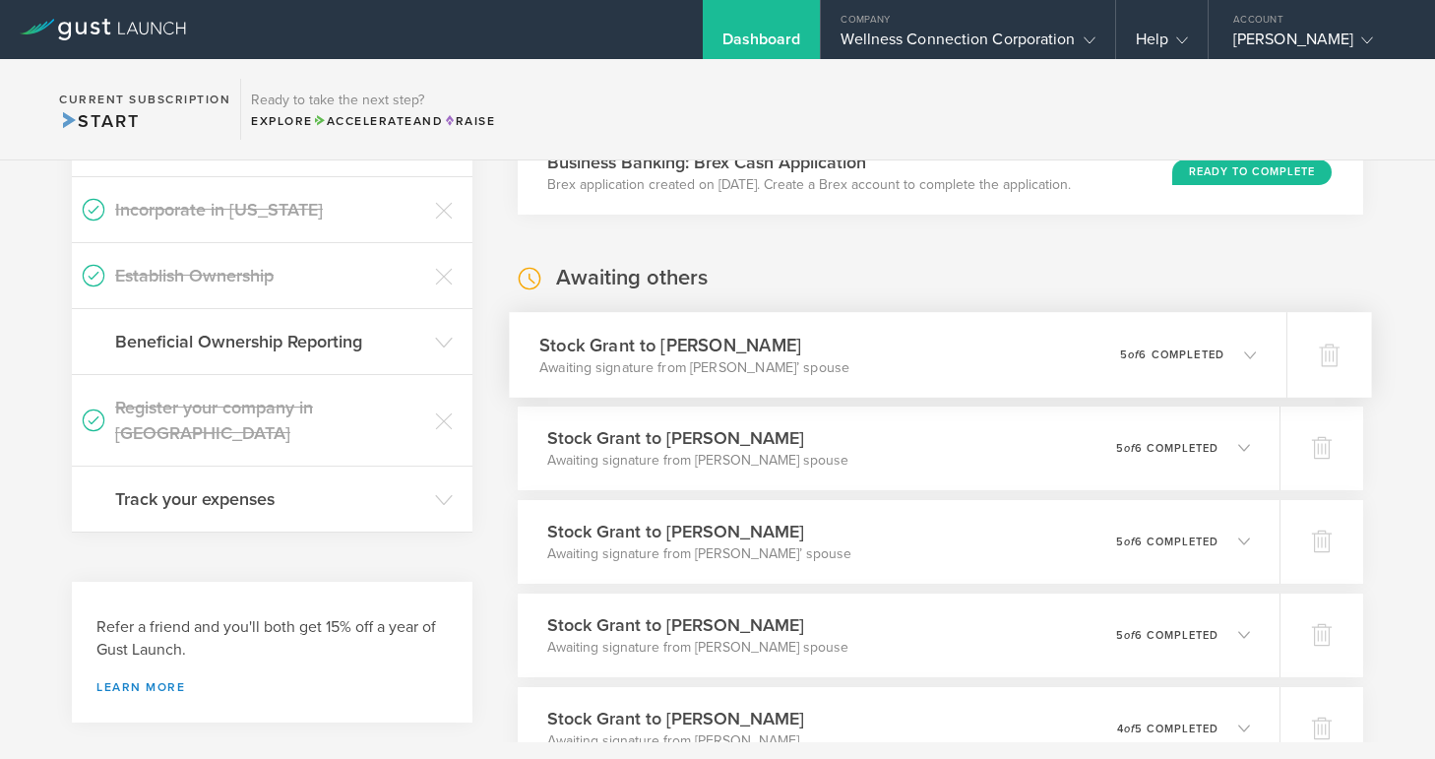
click at [1252, 352] on icon at bounding box center [1250, 354] width 12 height 12
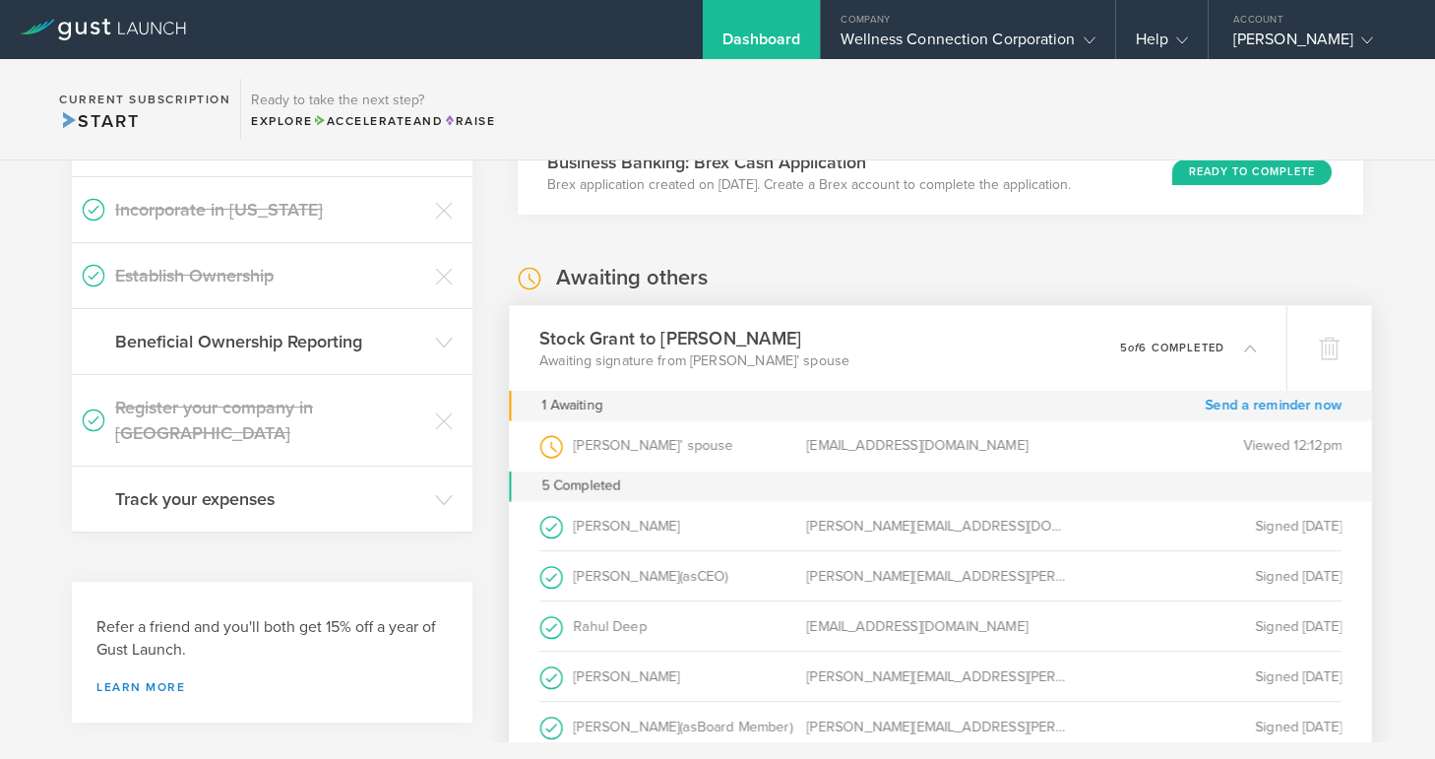
click at [1234, 408] on link "Send a reminder now" at bounding box center [1273, 405] width 137 height 31
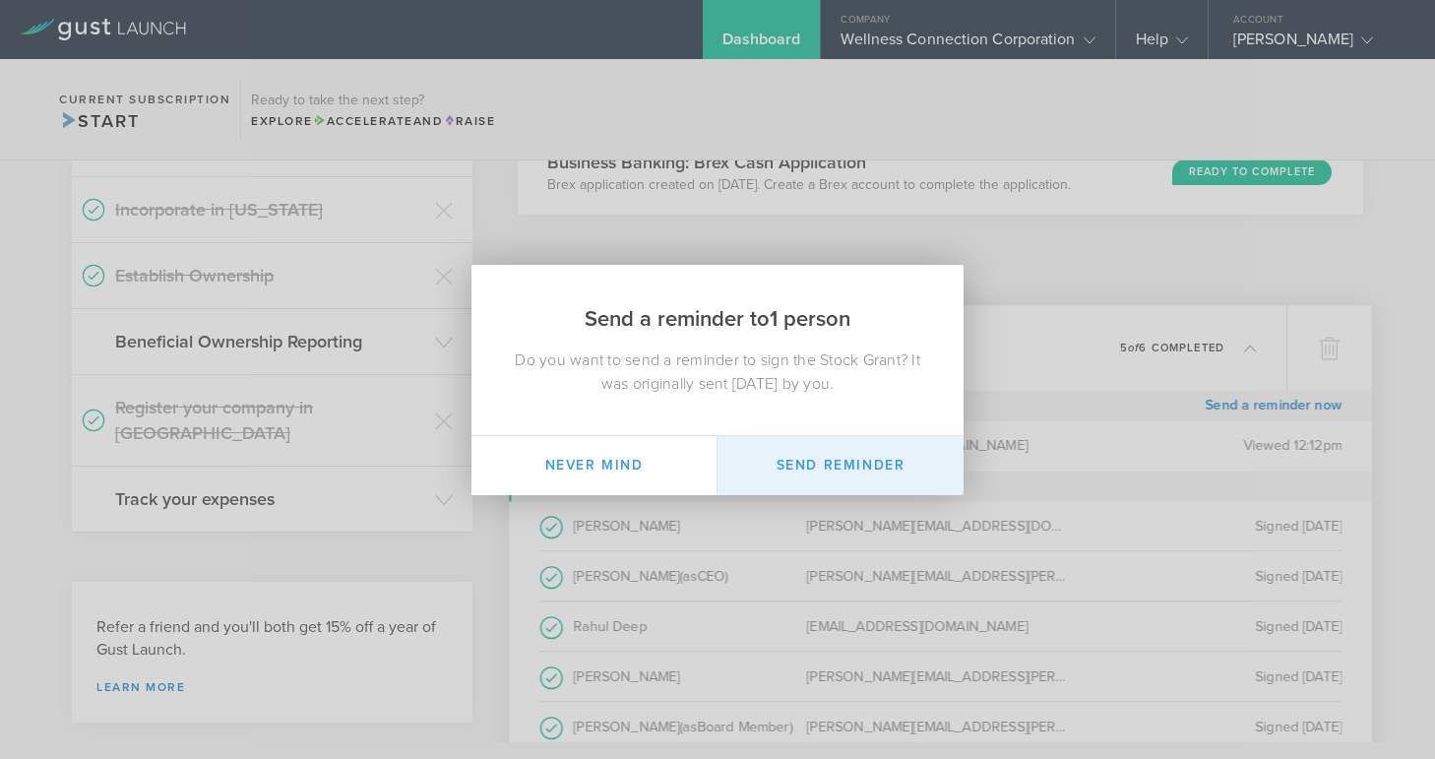
drag, startPoint x: 893, startPoint y: 466, endPoint x: 904, endPoint y: 458, distance: 13.4
click at [893, 466] on button "Send Reminder" at bounding box center [841, 465] width 246 height 59
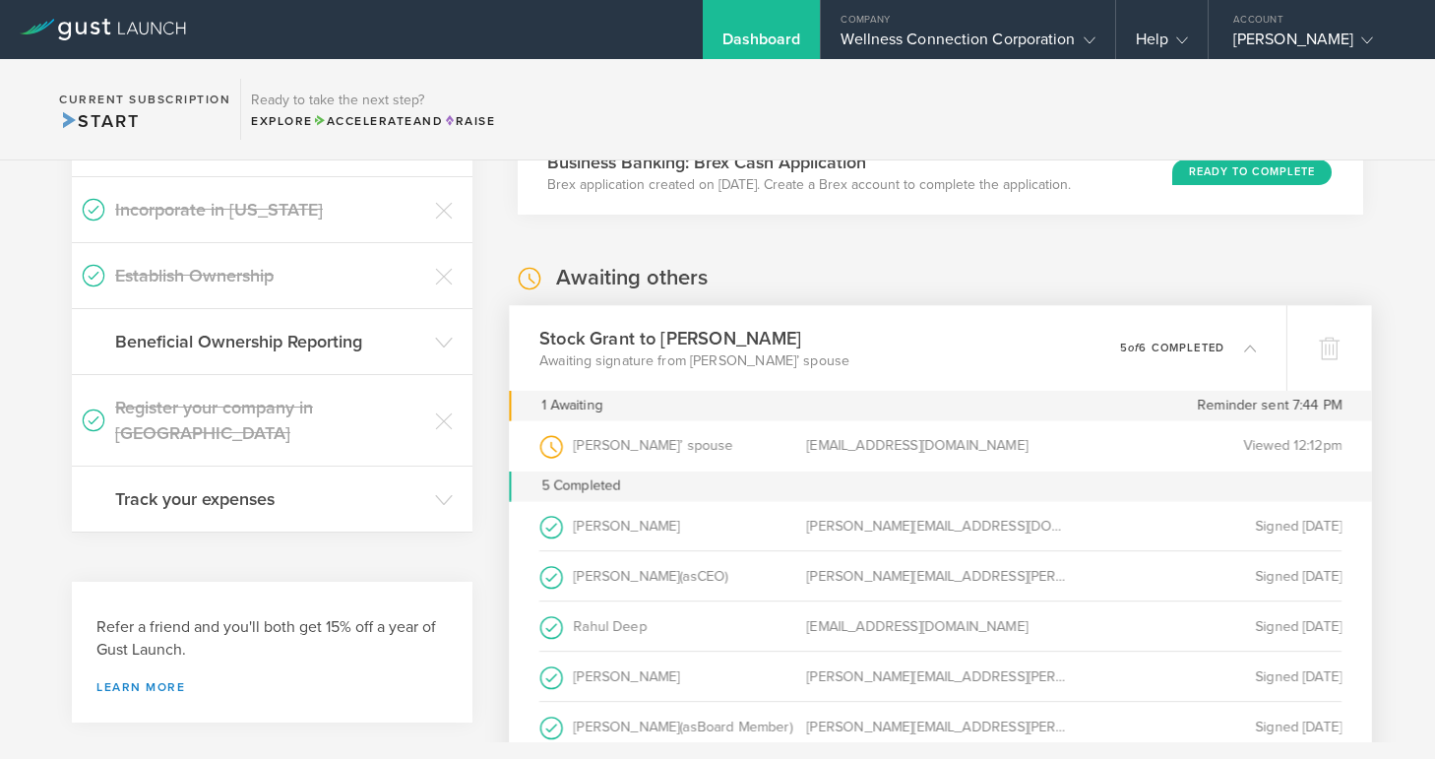
click at [1247, 346] on icon at bounding box center [1250, 348] width 12 height 12
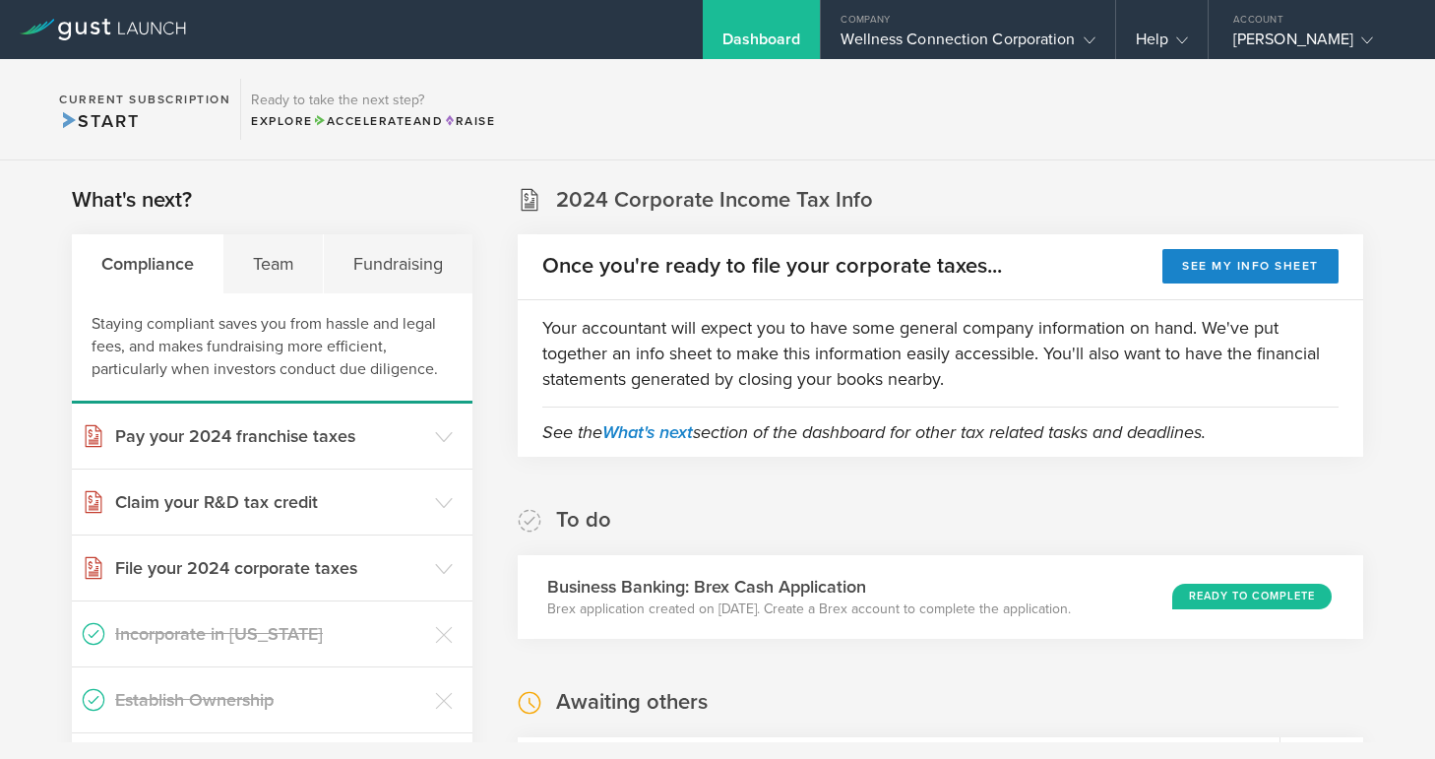
scroll to position [0, 0]
click at [930, 30] on div "Wellness Connection Corporation" at bounding box center [968, 45] width 254 height 30
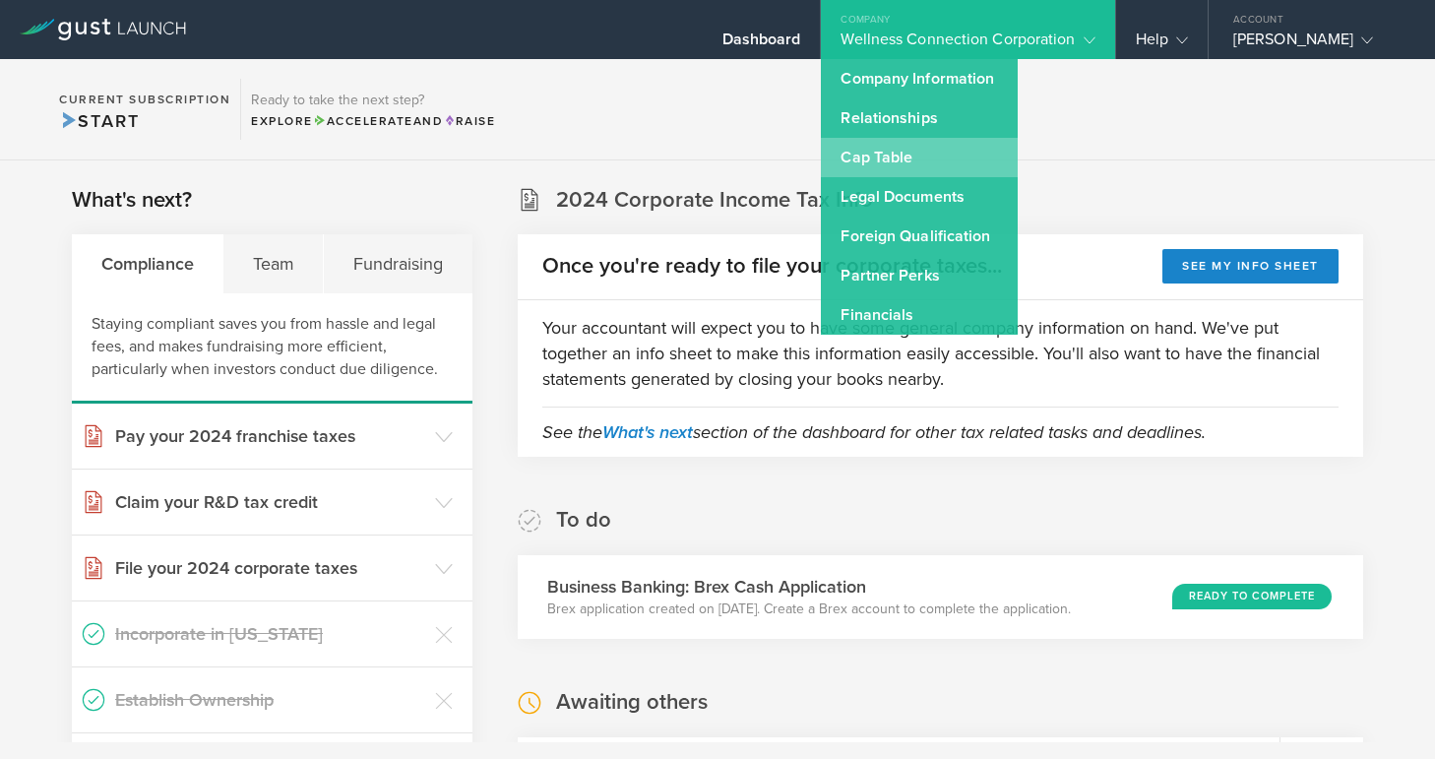
click at [915, 156] on link "Cap Table" at bounding box center [919, 157] width 197 height 39
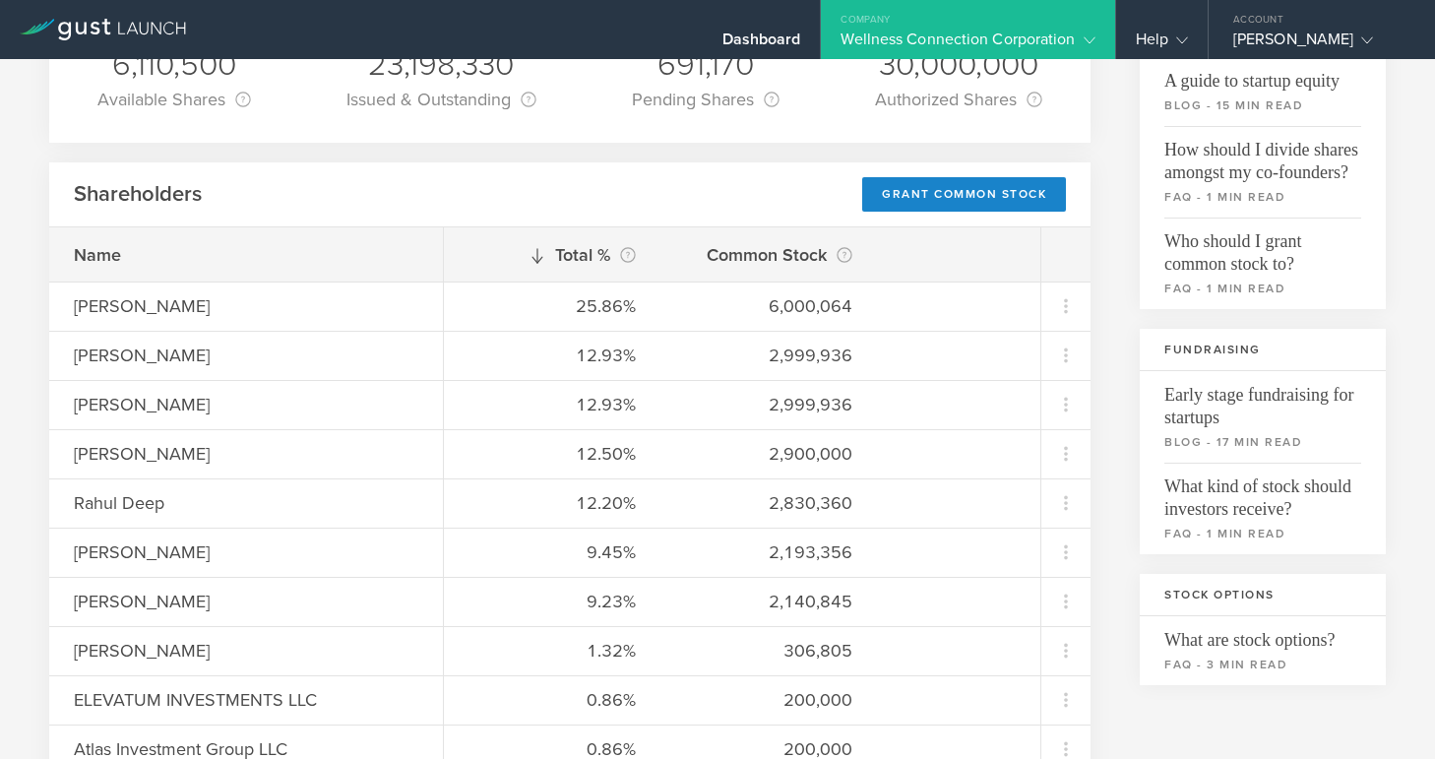
scroll to position [218, 0]
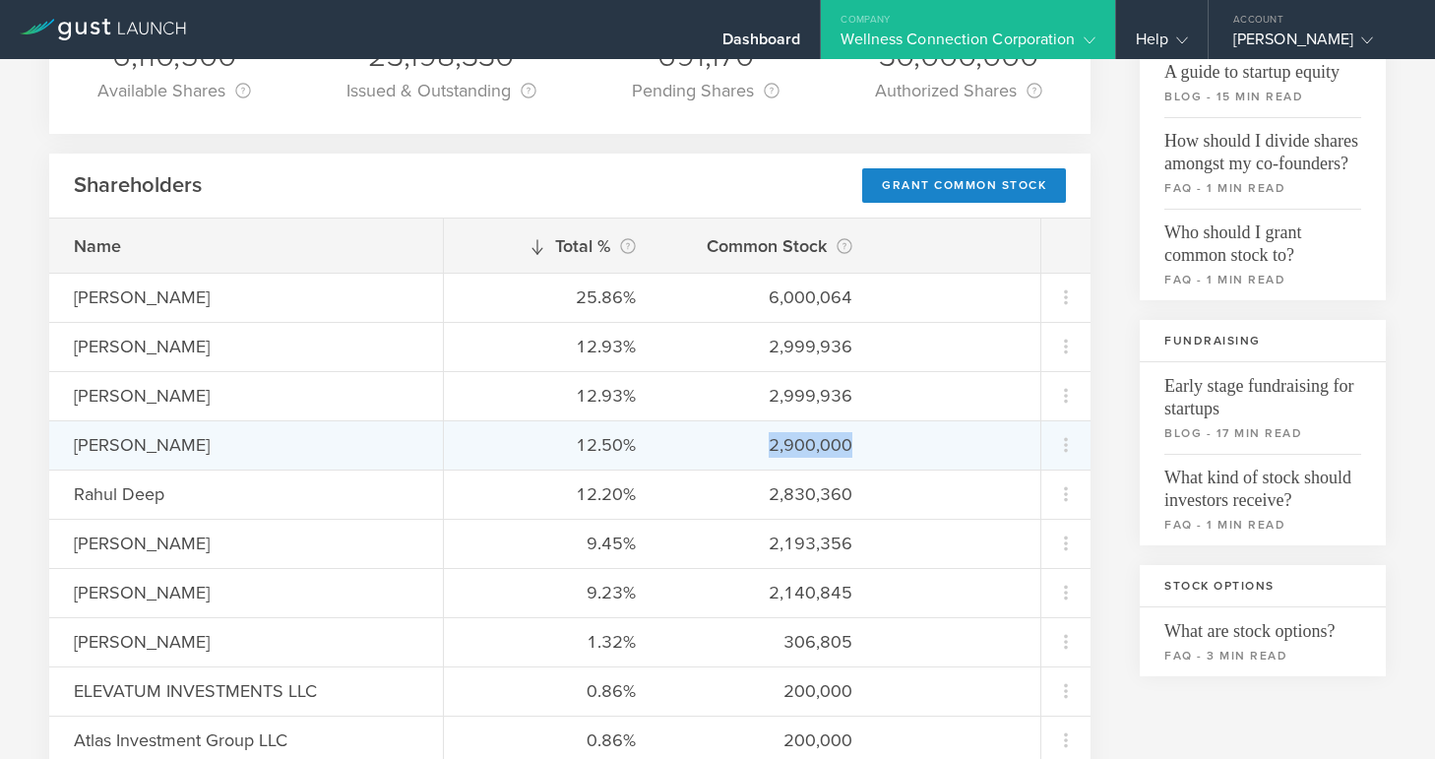
drag, startPoint x: 770, startPoint y: 448, endPoint x: 860, endPoint y: 454, distance: 90.8
click at [860, 454] on div "12.50% 2,900,000" at bounding box center [742, 444] width 597 height 49
